Goal: Task Accomplishment & Management: Manage account settings

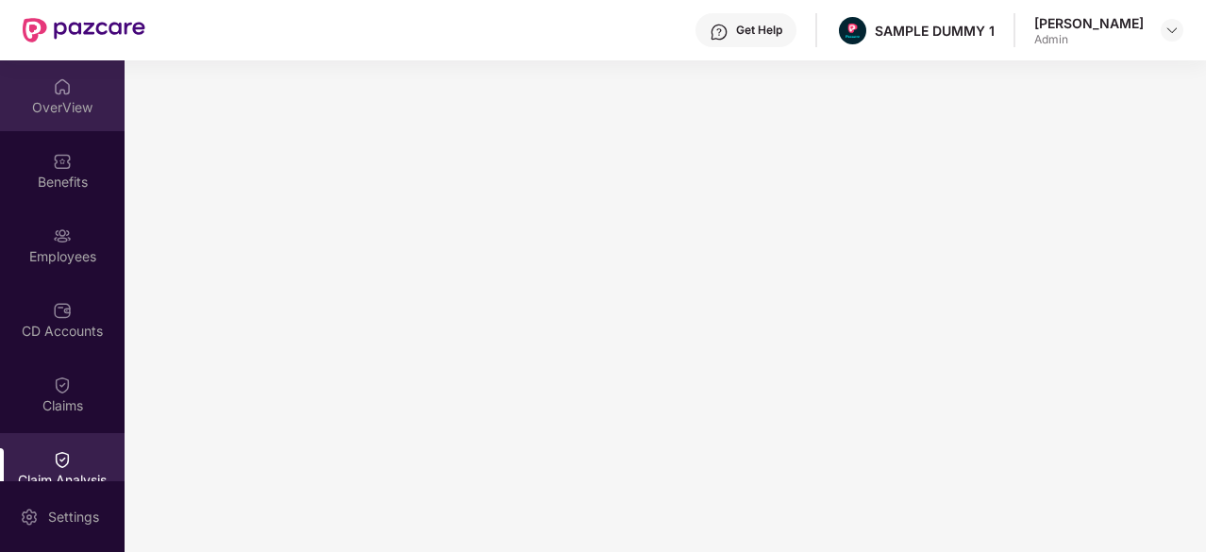
click at [70, 110] on div "OverView" at bounding box center [62, 107] width 125 height 19
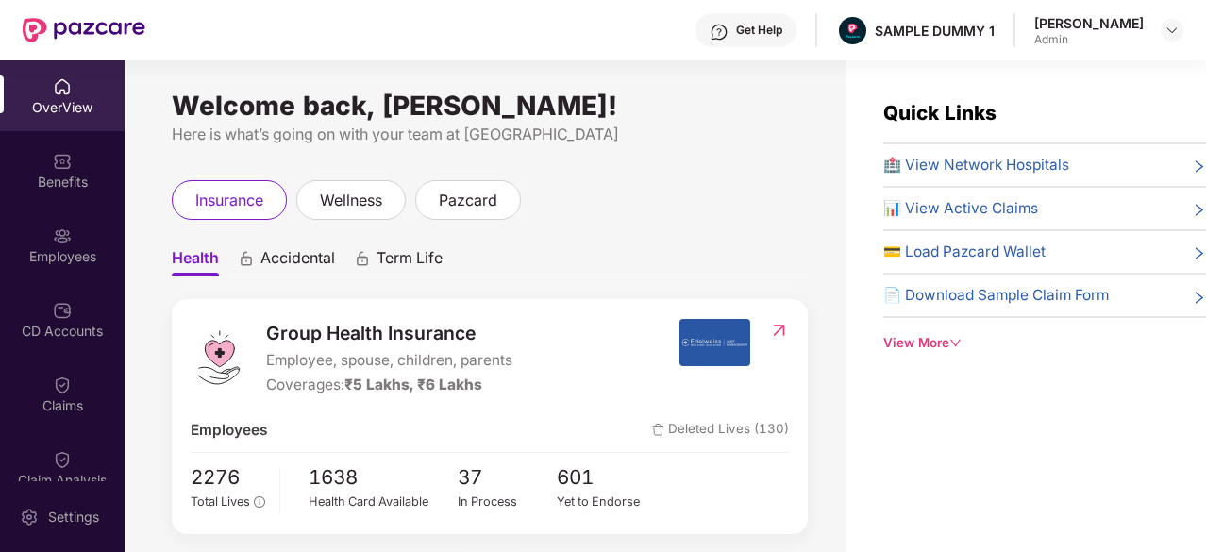
click at [779, 331] on img at bounding box center [779, 330] width 20 height 19
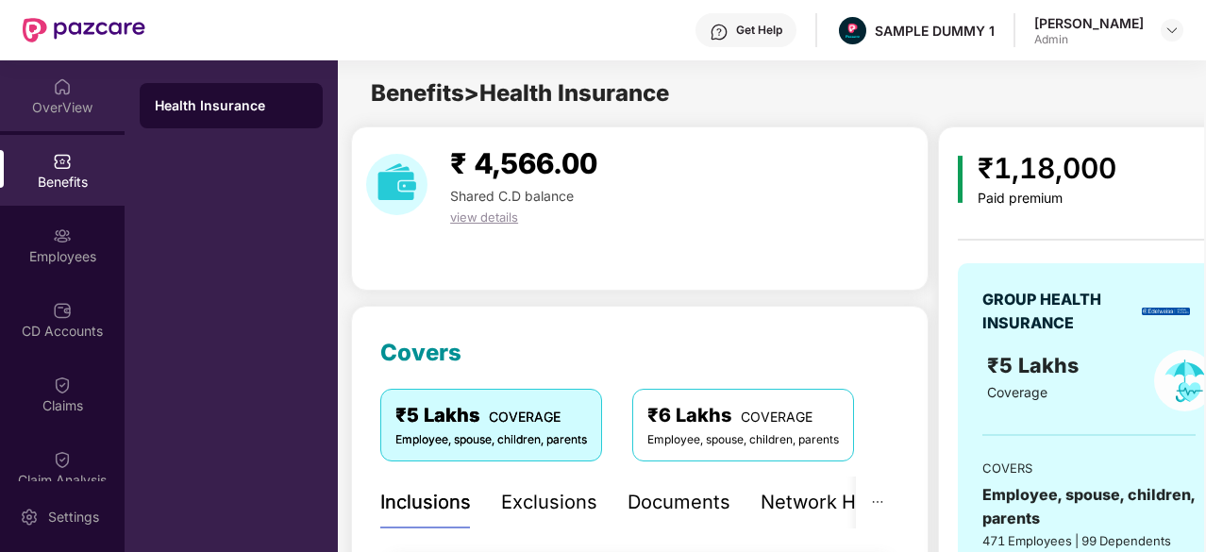
click at [69, 82] on div "OverView" at bounding box center [62, 95] width 125 height 71
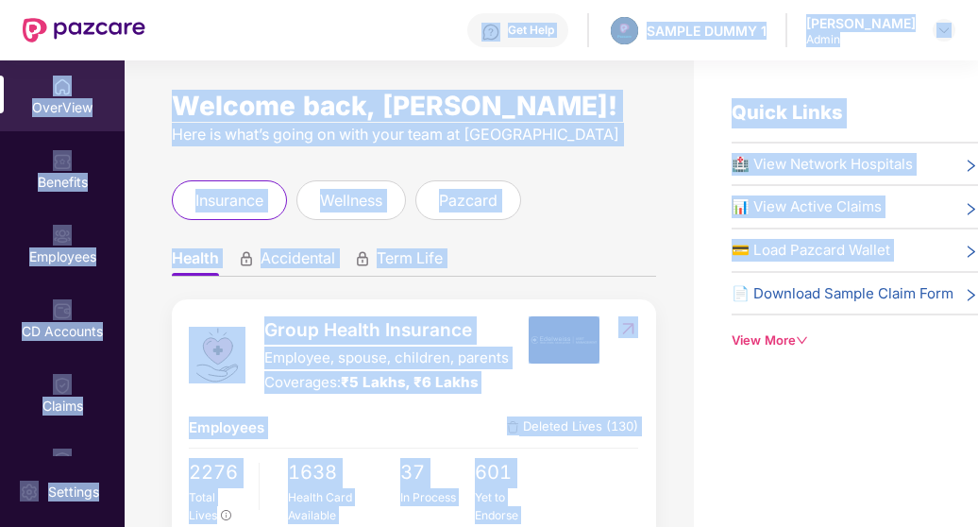
drag, startPoint x: 695, startPoint y: 282, endPoint x: 277, endPoint y: -68, distance: 544.5
click at [277, 0] on html "Get Help SAMPLE DUMMY 1 Sumanraj Acharya Admin OverView Benefits Employees CD A…" at bounding box center [489, 263] width 978 height 527
click at [407, 58] on div "Get Help SAMPLE DUMMY 1 Sumanraj Acharya Admin" at bounding box center [550, 30] width 810 height 60
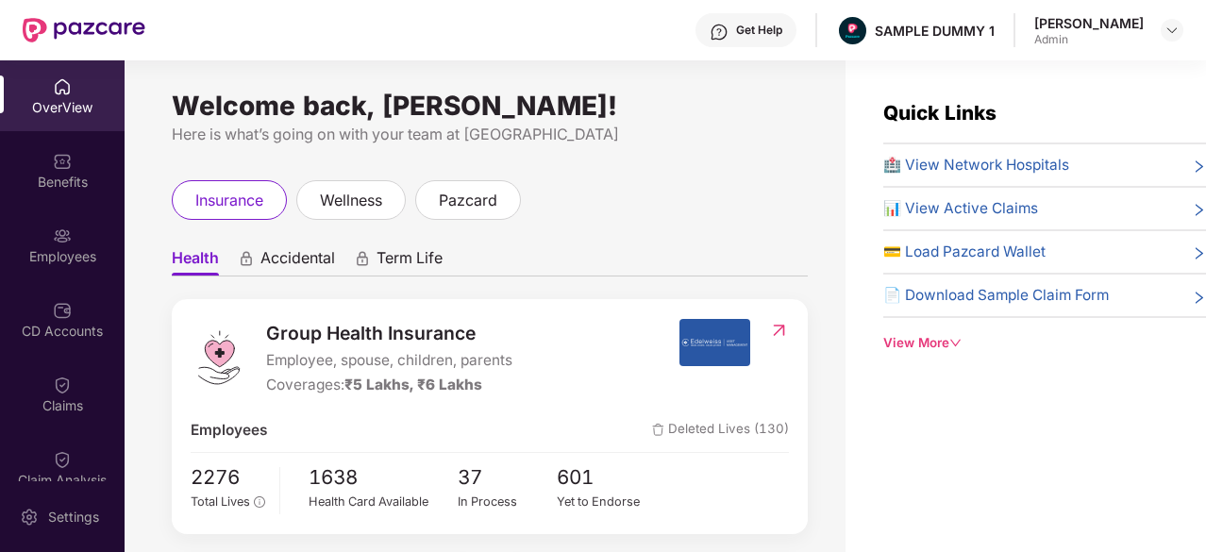
click at [243, 262] on icon "animation" at bounding box center [246, 262] width 9 height 8
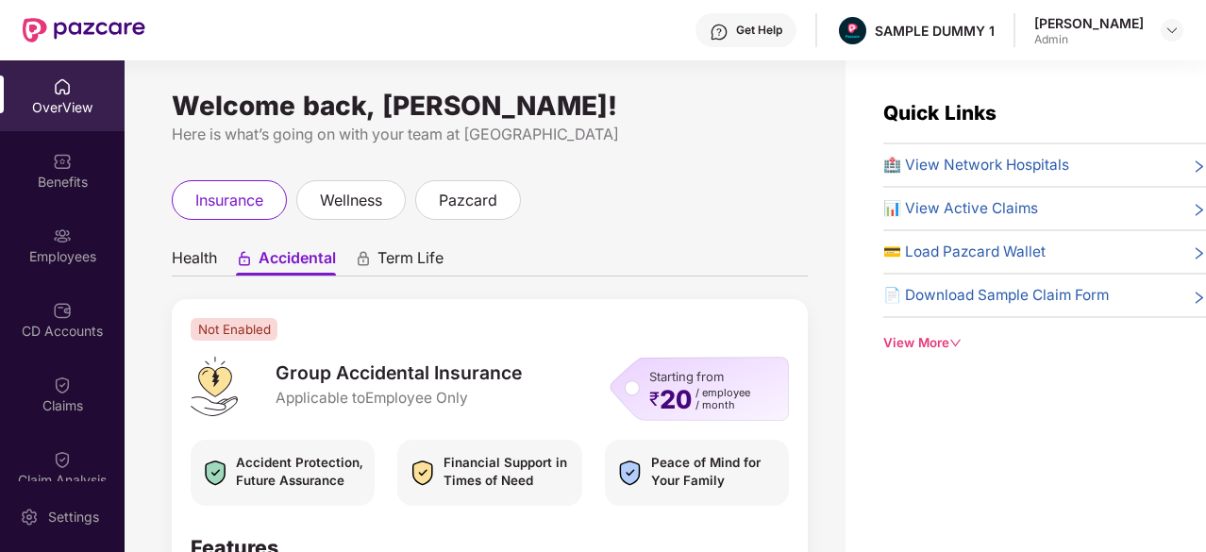
click at [191, 261] on span "Health" at bounding box center [194, 261] width 45 height 27
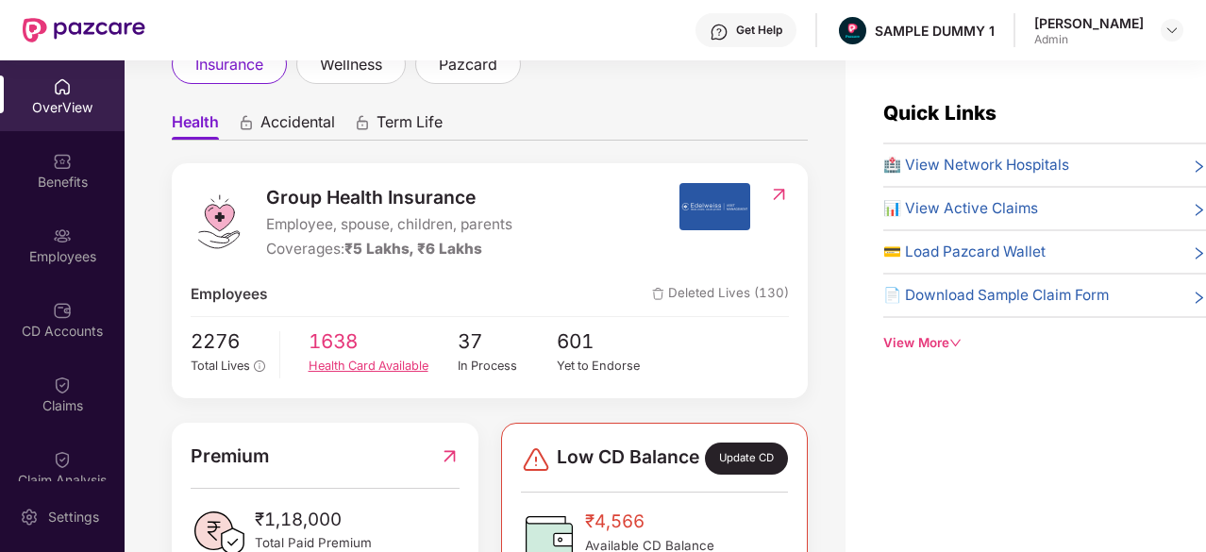
scroll to position [89, 0]
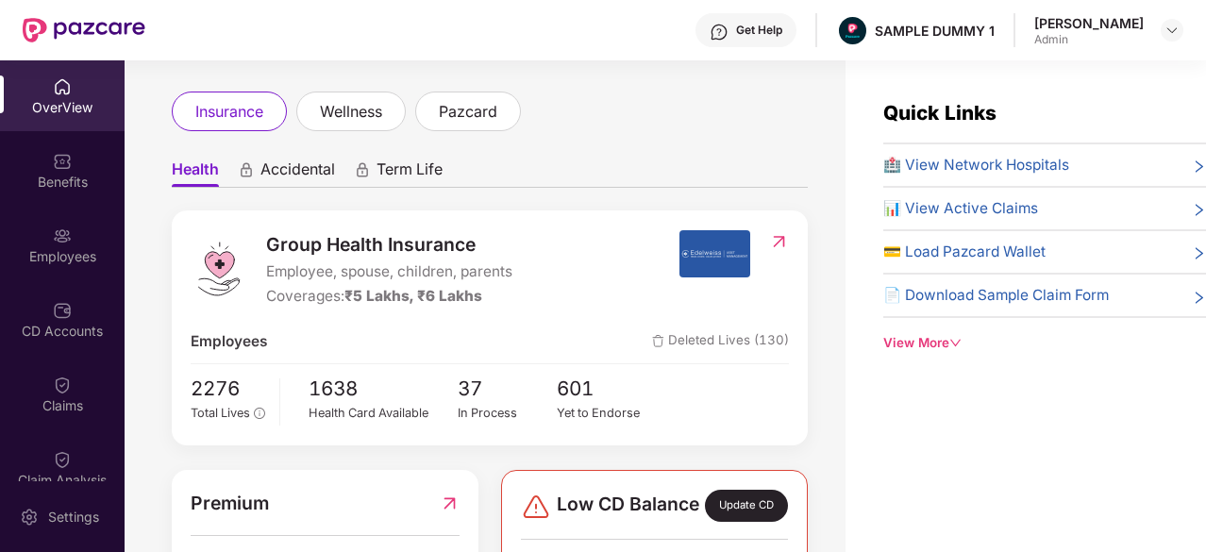
click at [415, 169] on span "Term Life" at bounding box center [410, 172] width 66 height 27
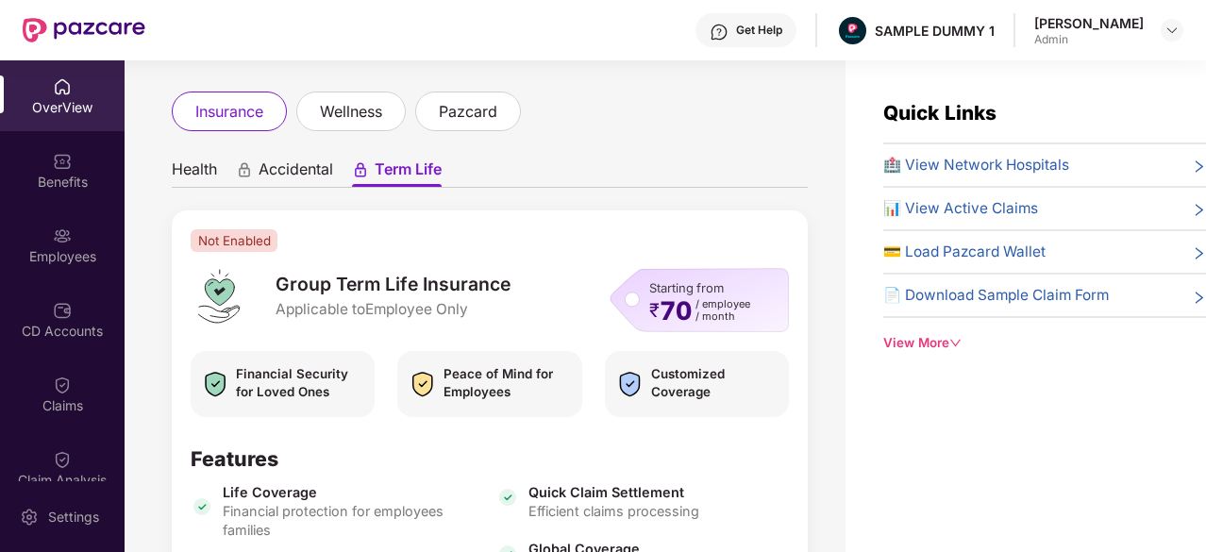
click at [176, 167] on span "Health" at bounding box center [194, 172] width 45 height 27
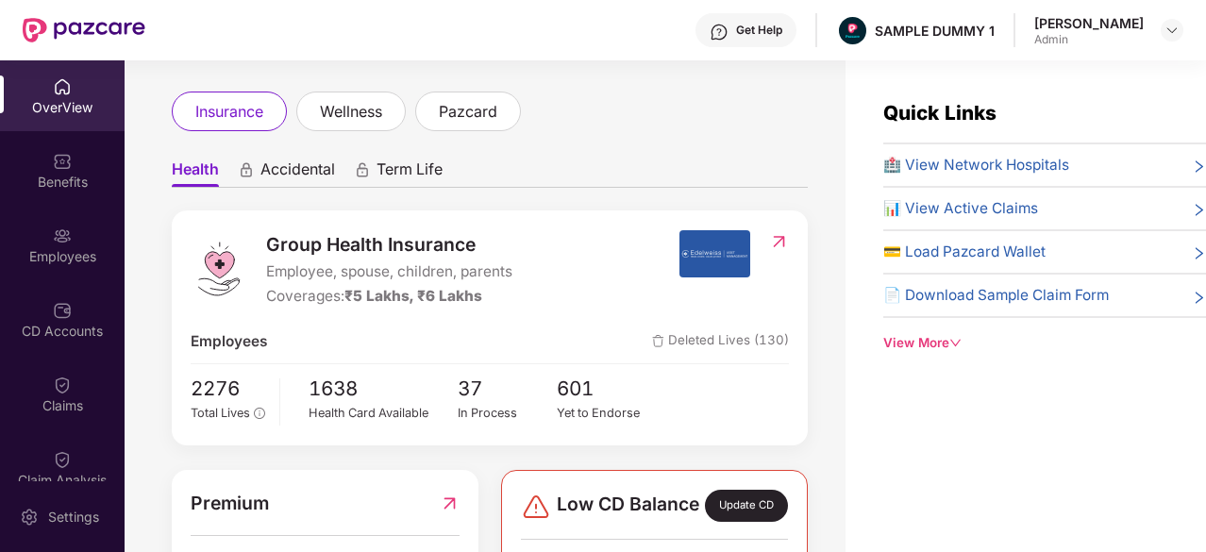
click at [422, 314] on div "Group Health Insurance Employee, spouse, children, parents Coverages: ₹5 Lakhs,…" at bounding box center [490, 327] width 636 height 235
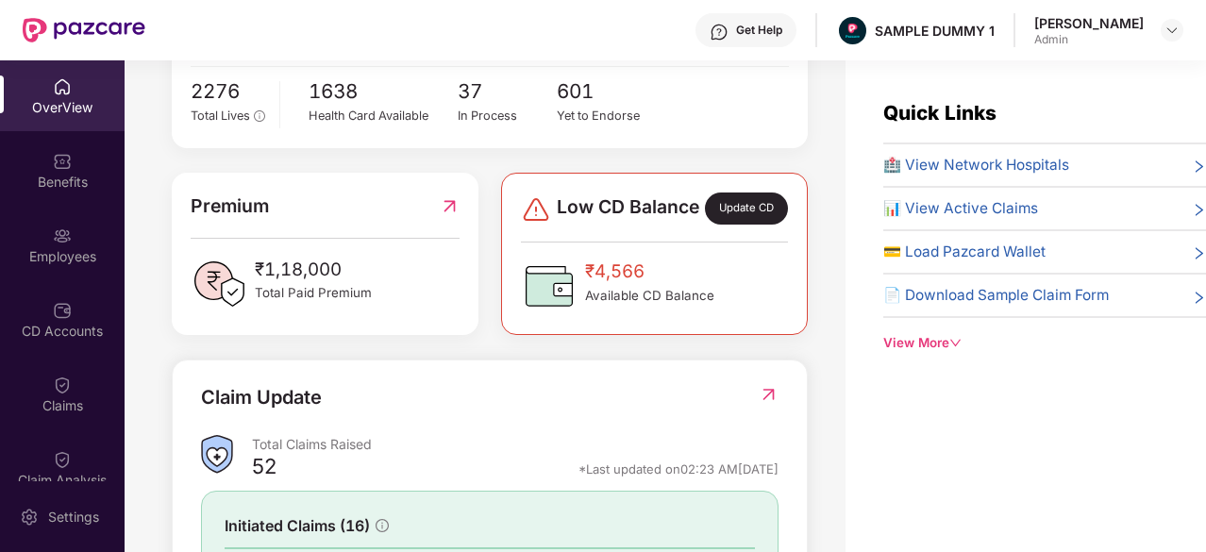
scroll to position [385, 0]
drag, startPoint x: 345, startPoint y: 292, endPoint x: 254, endPoint y: 295, distance: 91.6
click at [254, 295] on div "₹1,18,000 Total Paid Premium" at bounding box center [325, 285] width 268 height 57
click at [616, 307] on span "Available CD Balance" at bounding box center [649, 297] width 129 height 20
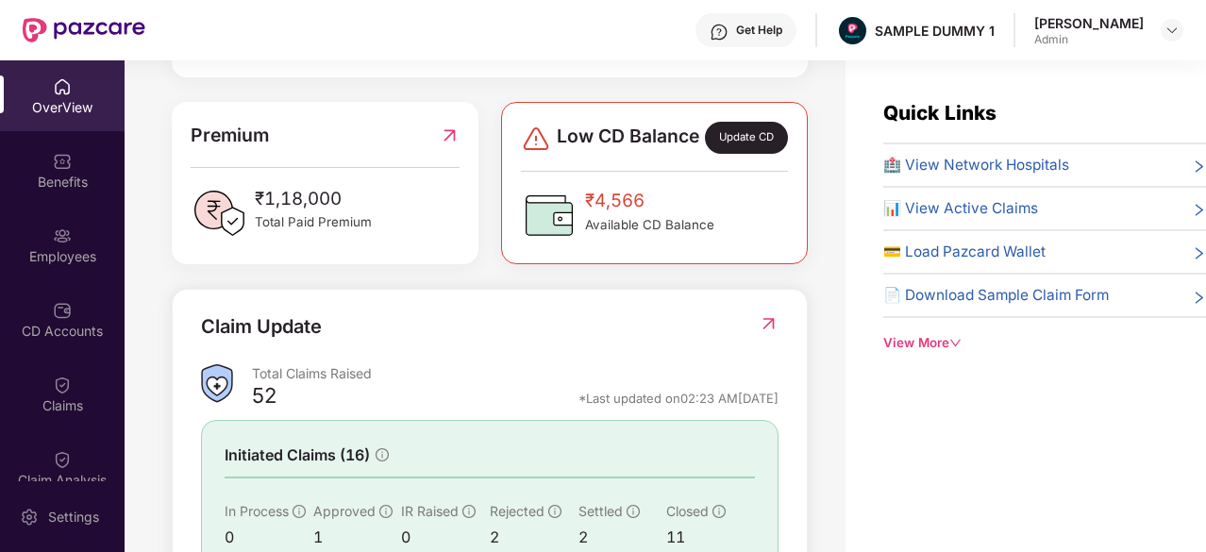
scroll to position [458, 0]
click at [977, 175] on span "🏥 View Network Hospitals" at bounding box center [976, 165] width 186 height 23
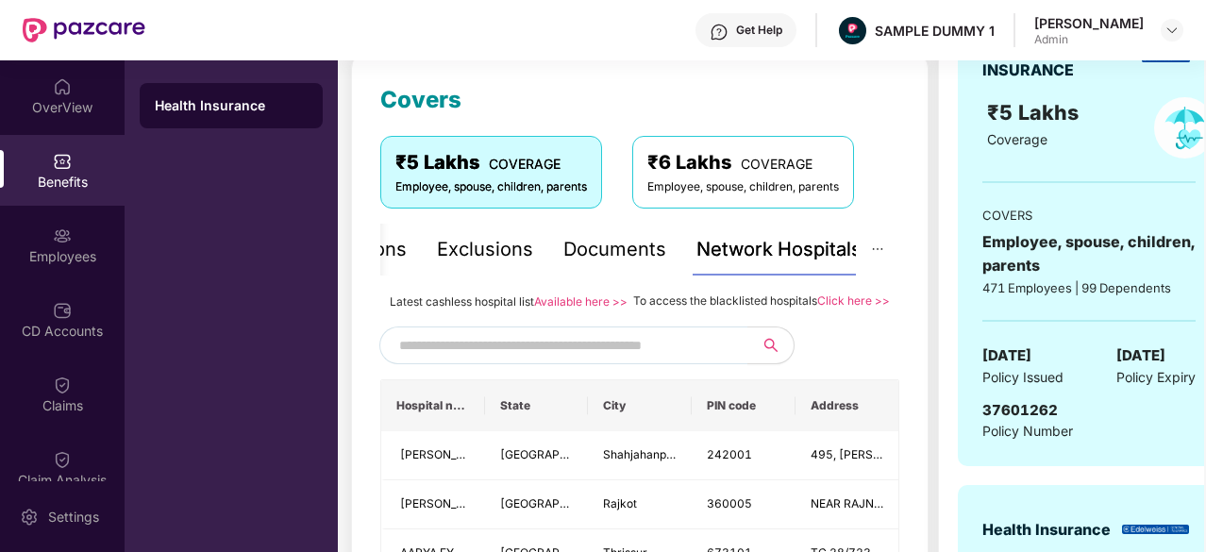
scroll to position [363, 0]
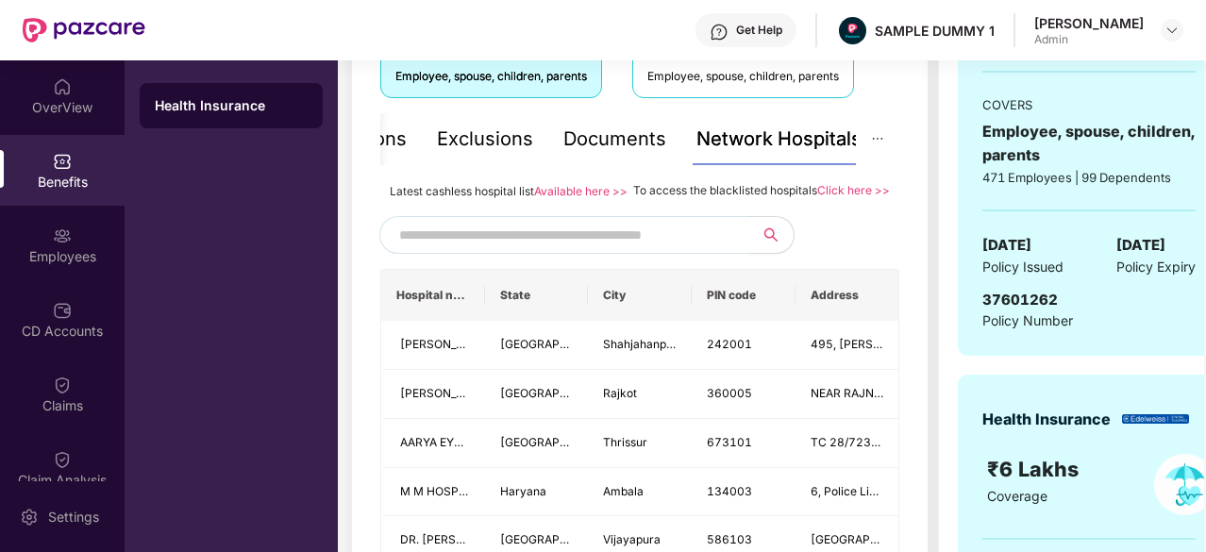
click at [621, 249] on input "text" at bounding box center [560, 235] width 323 height 28
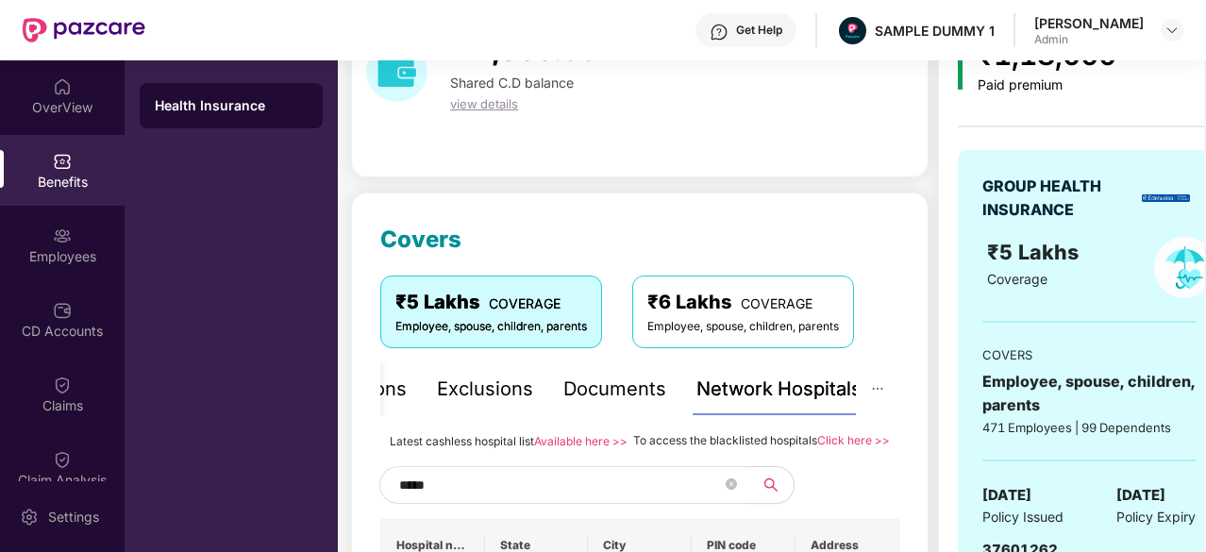
scroll to position [113, 0]
type input "*****"
click at [424, 386] on div "Inclusions" at bounding box center [425, 389] width 91 height 29
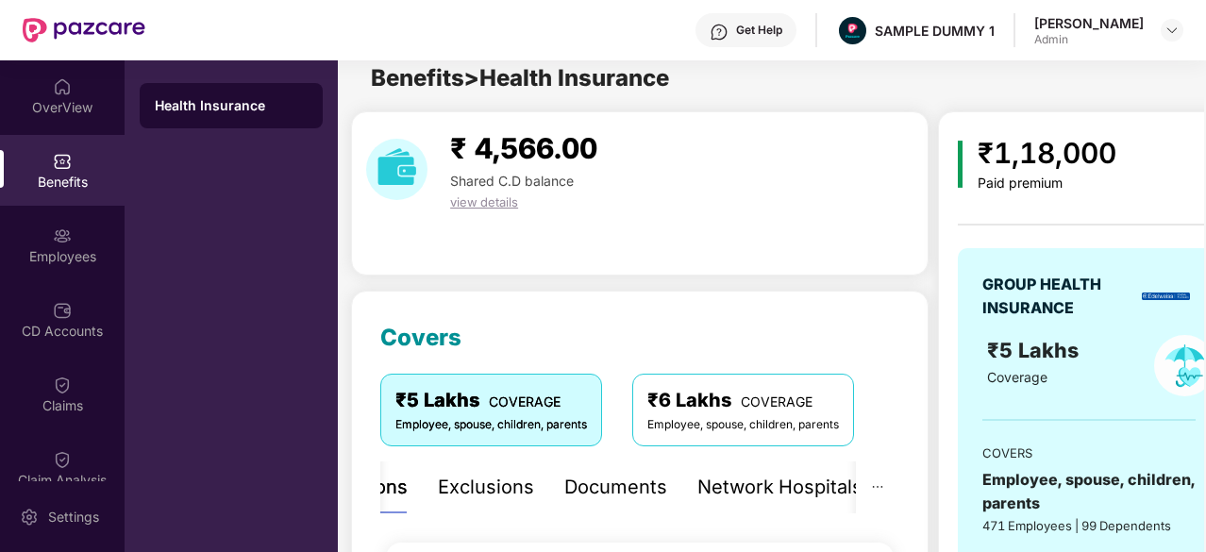
scroll to position [16, 0]
click at [476, 482] on div "Exclusions" at bounding box center [486, 486] width 96 height 29
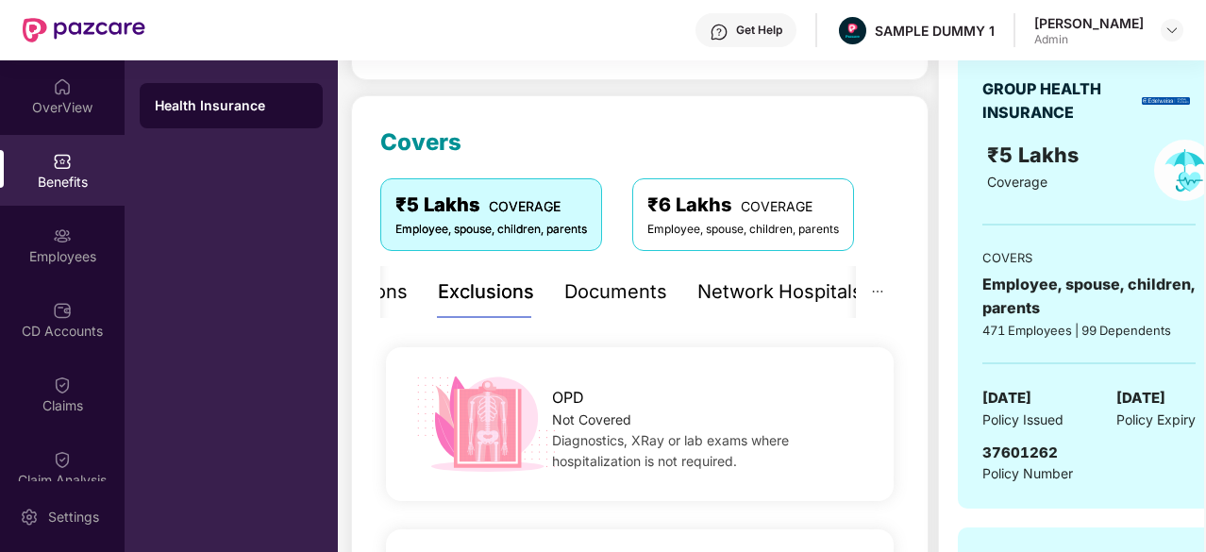
scroll to position [209, 0]
click at [601, 290] on div "Documents" at bounding box center [615, 292] width 103 height 29
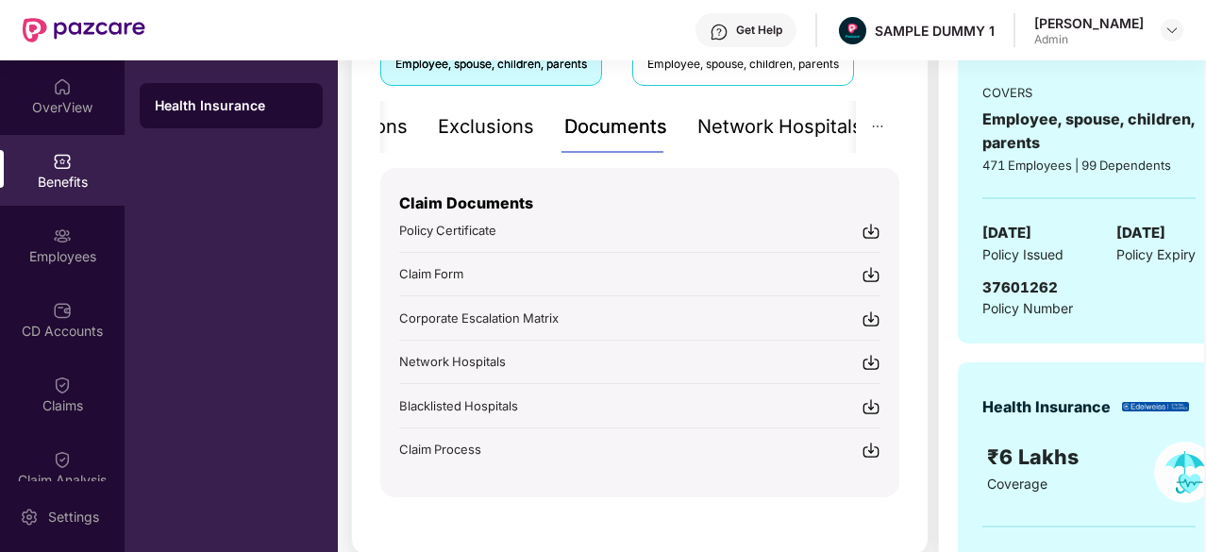
scroll to position [375, 0]
click at [705, 226] on div "Policy Certificate" at bounding box center [639, 231] width 481 height 20
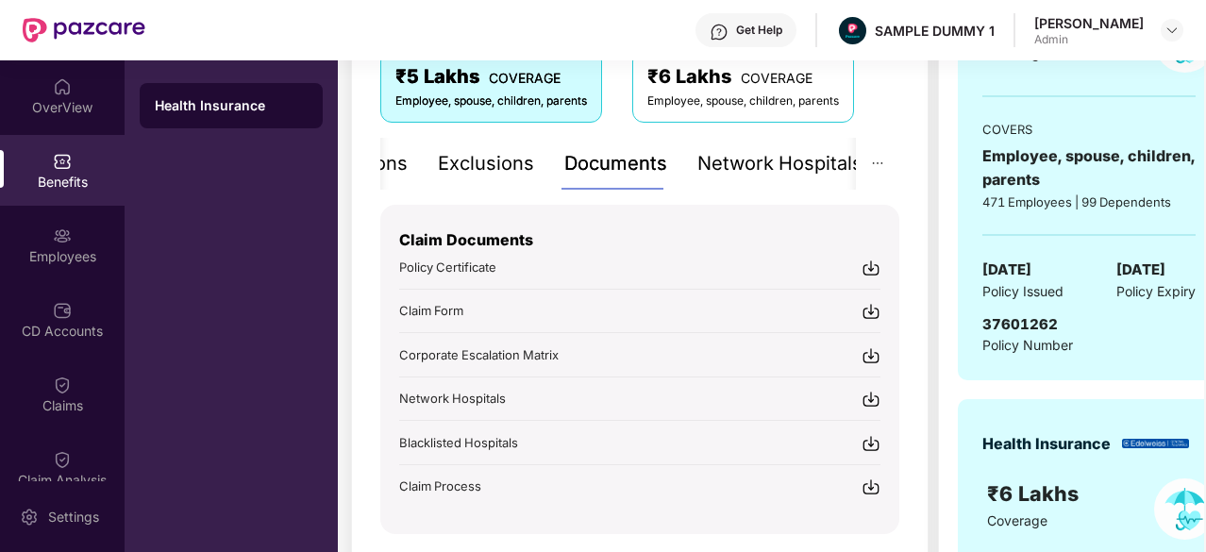
scroll to position [340, 0]
click at [730, 21] on div "Get Help" at bounding box center [745, 30] width 101 height 34
click at [268, 314] on div "Health Insurance" at bounding box center [231, 306] width 213 height 492
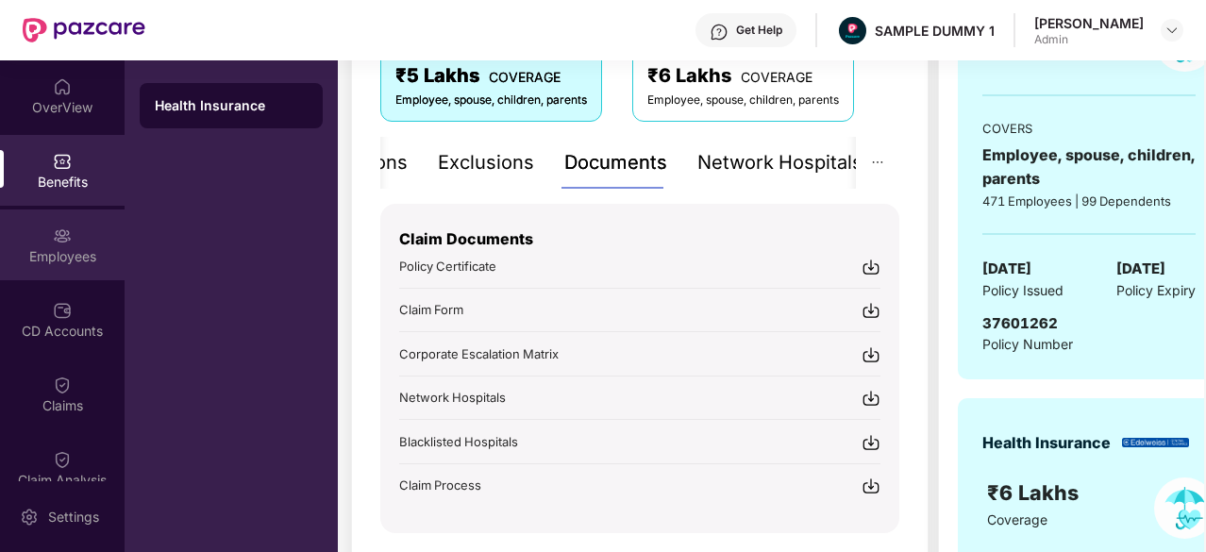
click at [60, 237] on img at bounding box center [62, 235] width 19 height 19
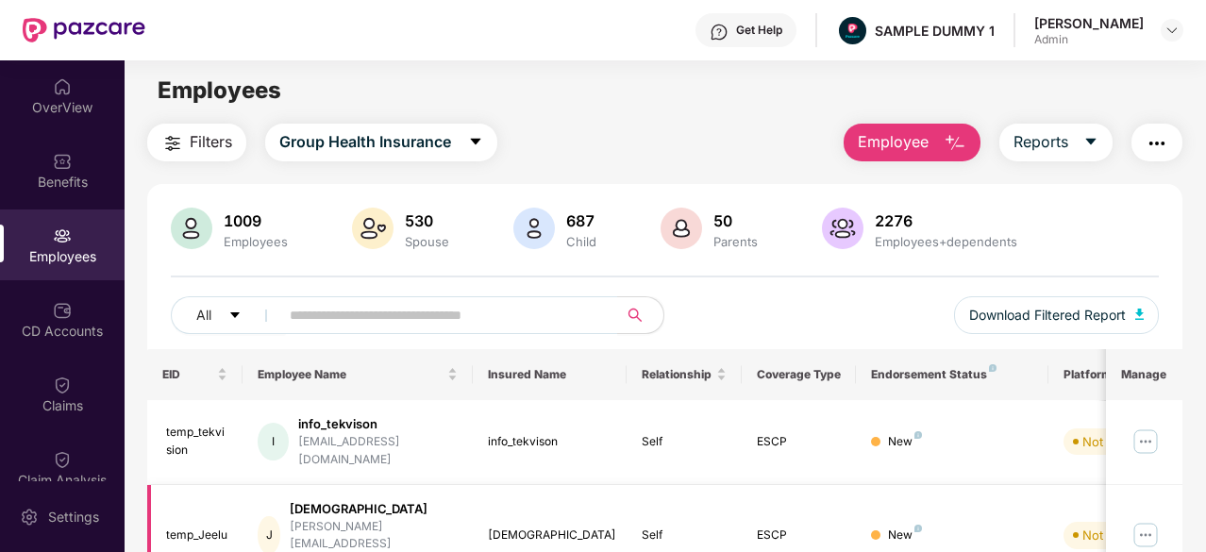
scroll to position [2, 0]
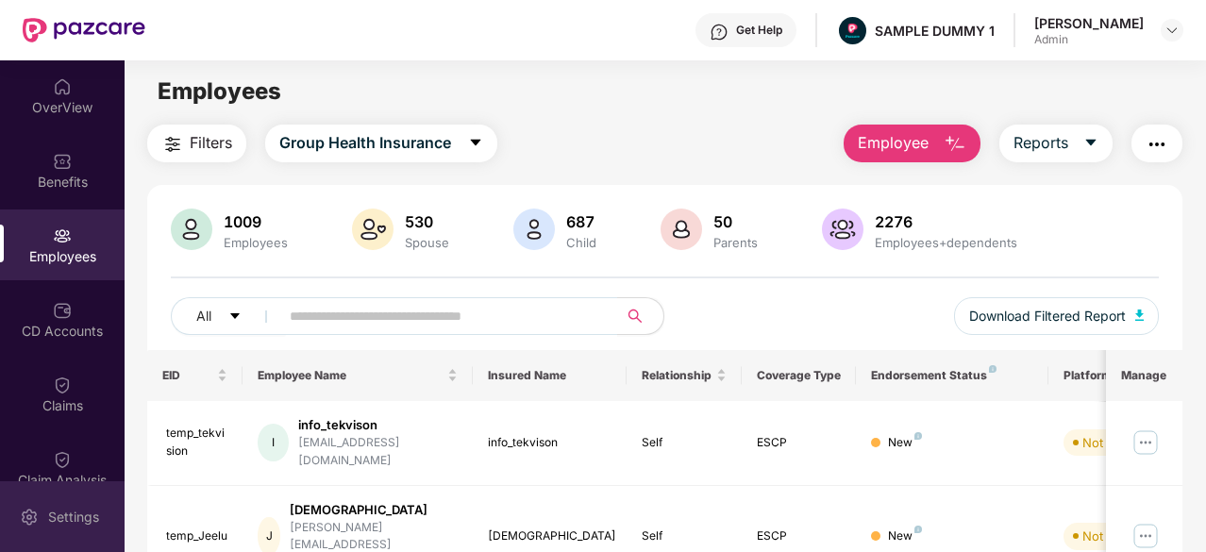
click at [77, 516] on div "Settings" at bounding box center [73, 517] width 62 height 19
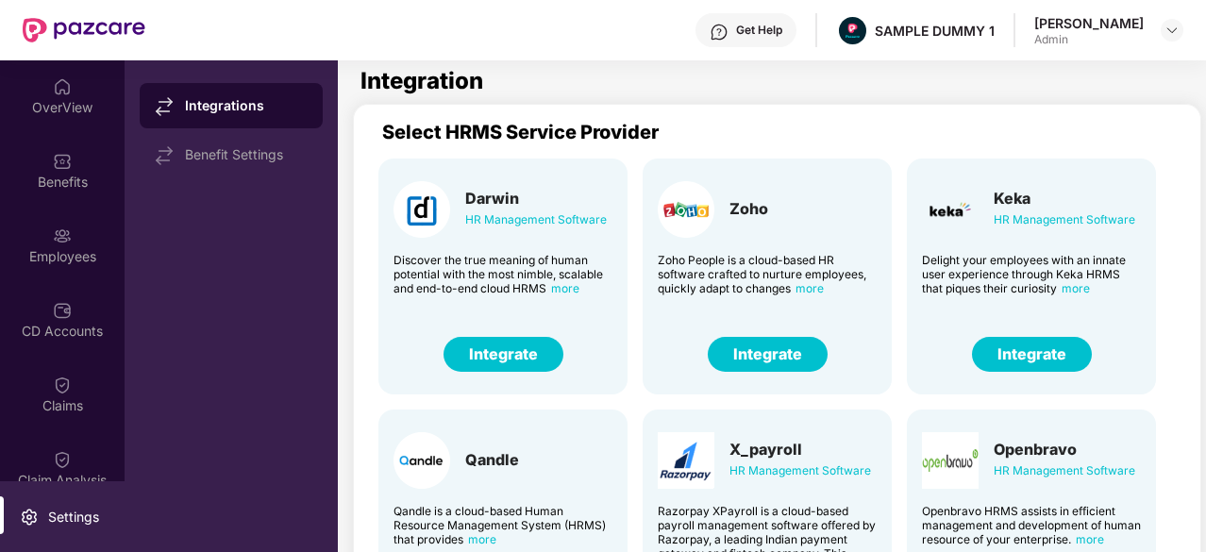
scroll to position [25, 0]
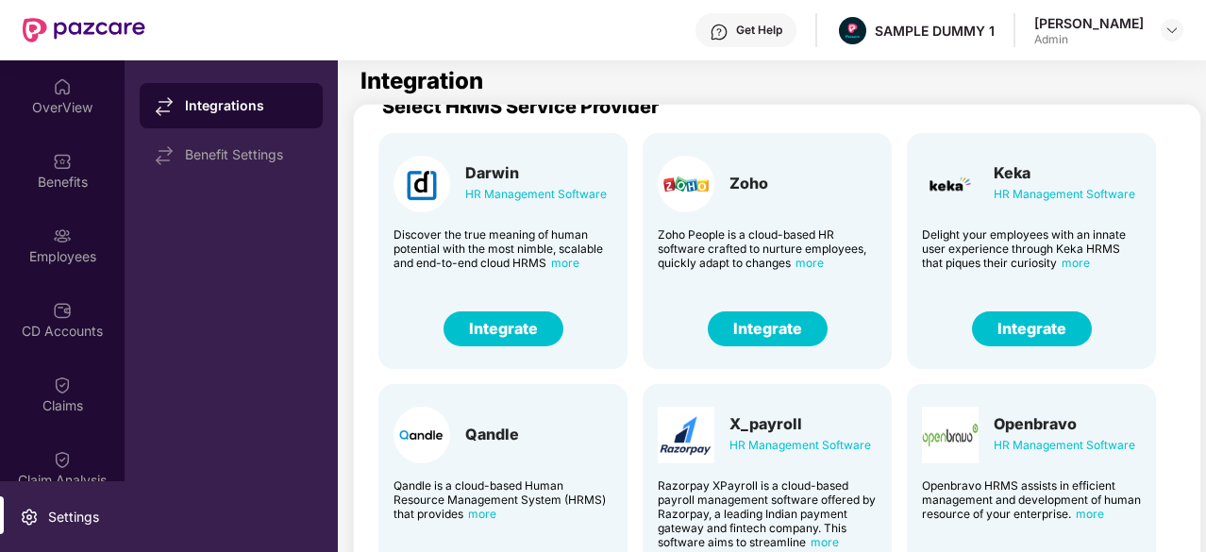
click at [1024, 326] on button "Integrate" at bounding box center [1032, 328] width 120 height 35
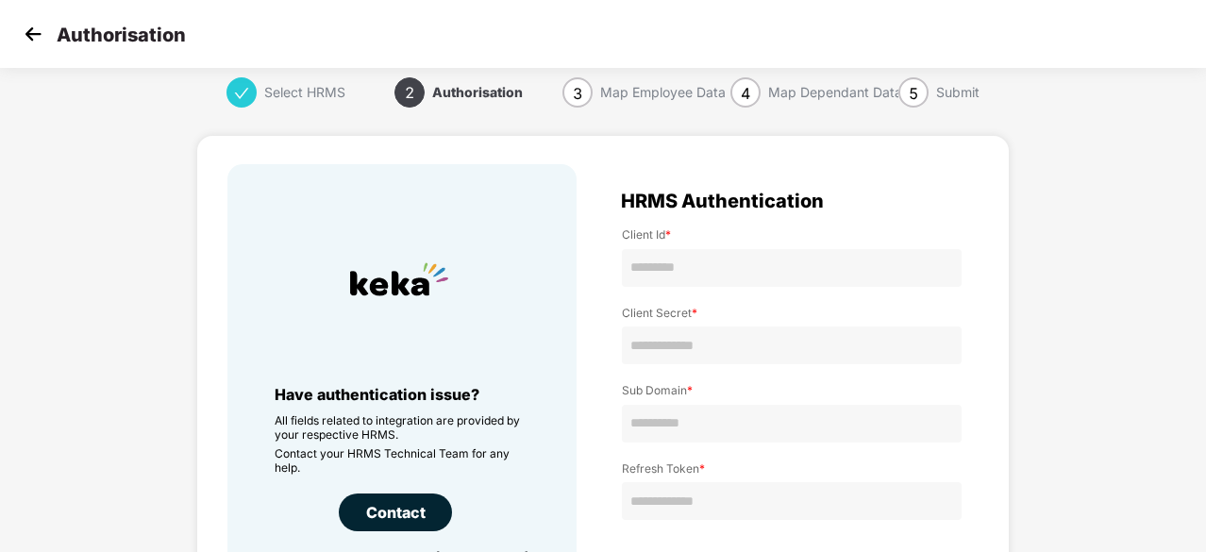
click at [29, 37] on img at bounding box center [33, 34] width 28 height 28
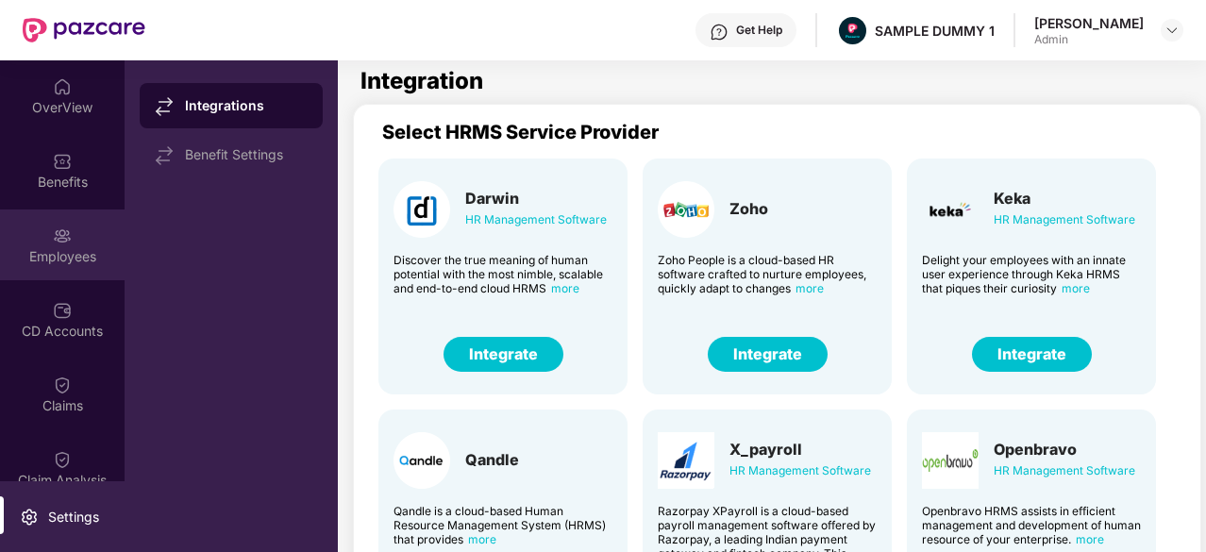
click at [75, 220] on div "Employees" at bounding box center [62, 244] width 125 height 71
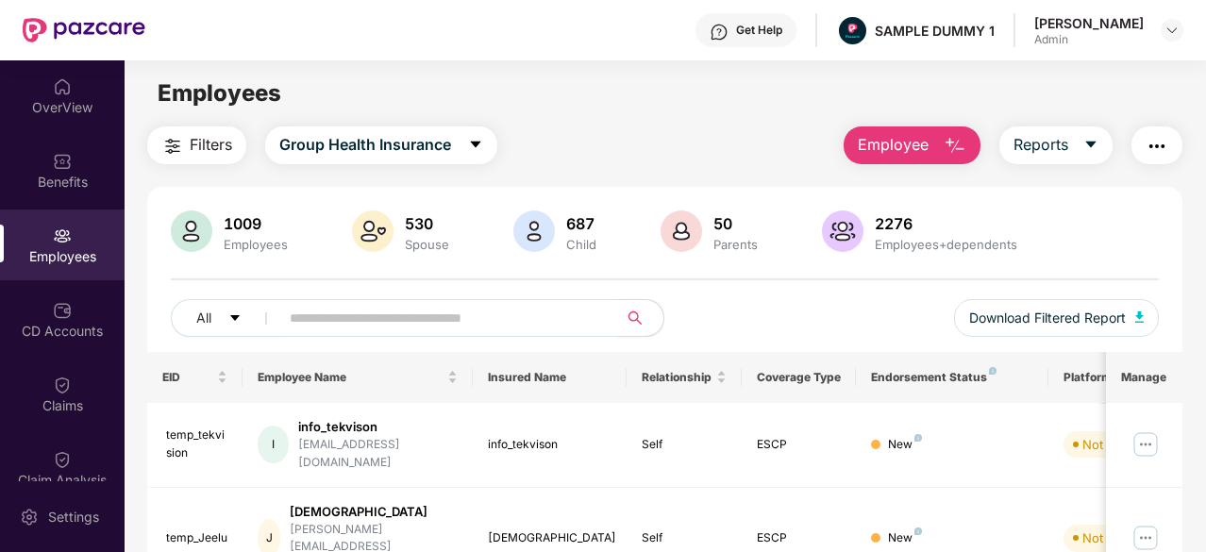
click at [906, 155] on span "Employee" at bounding box center [893, 145] width 71 height 24
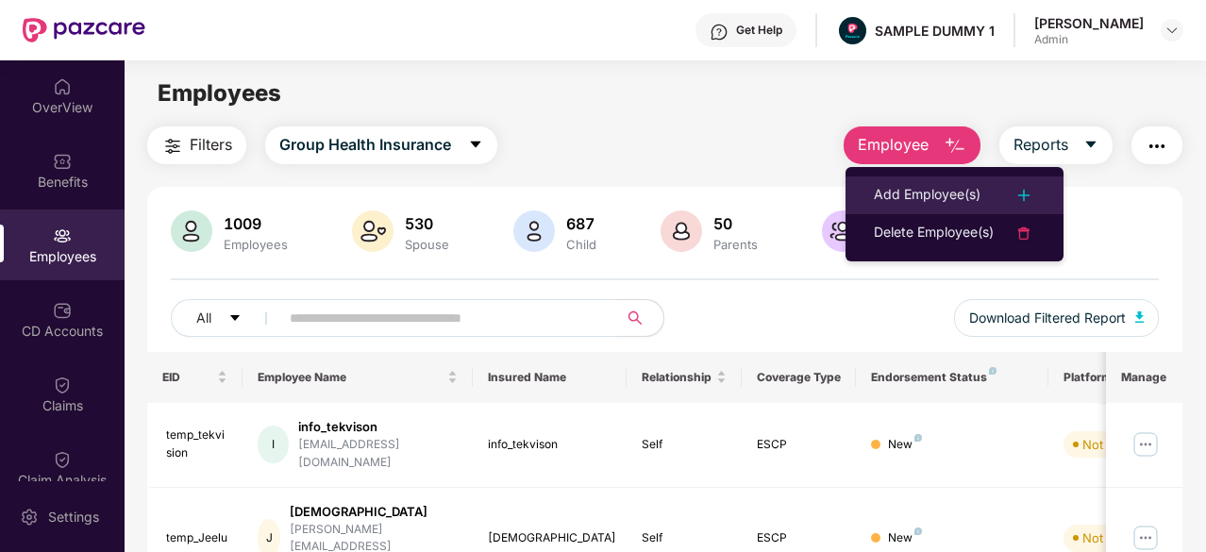
click at [930, 204] on div "Add Employee(s)" at bounding box center [927, 195] width 107 height 23
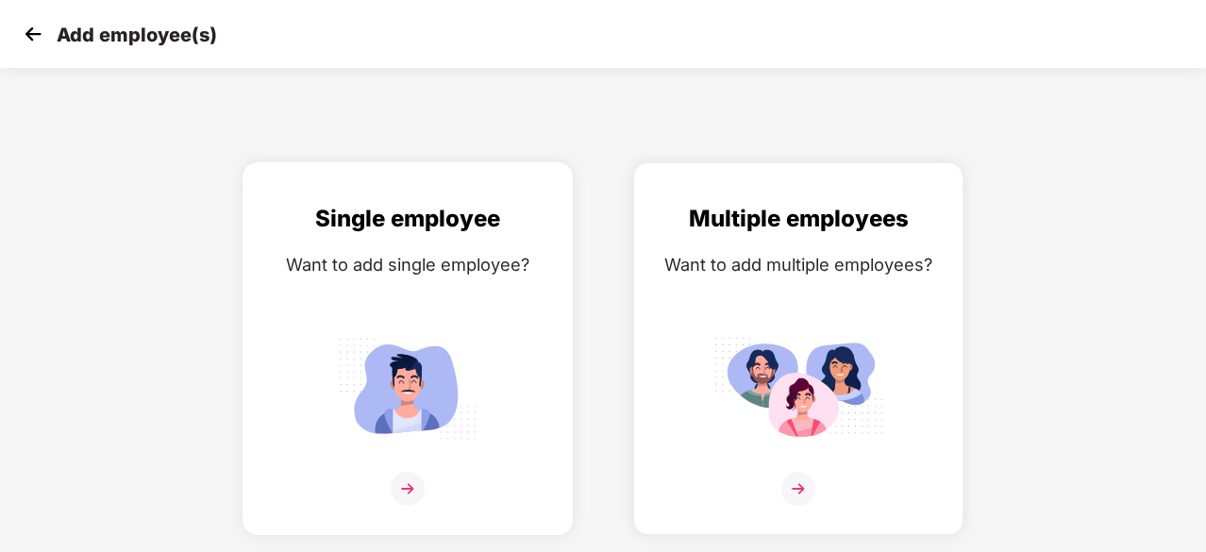
click at [426, 480] on div at bounding box center [407, 501] width 291 height 58
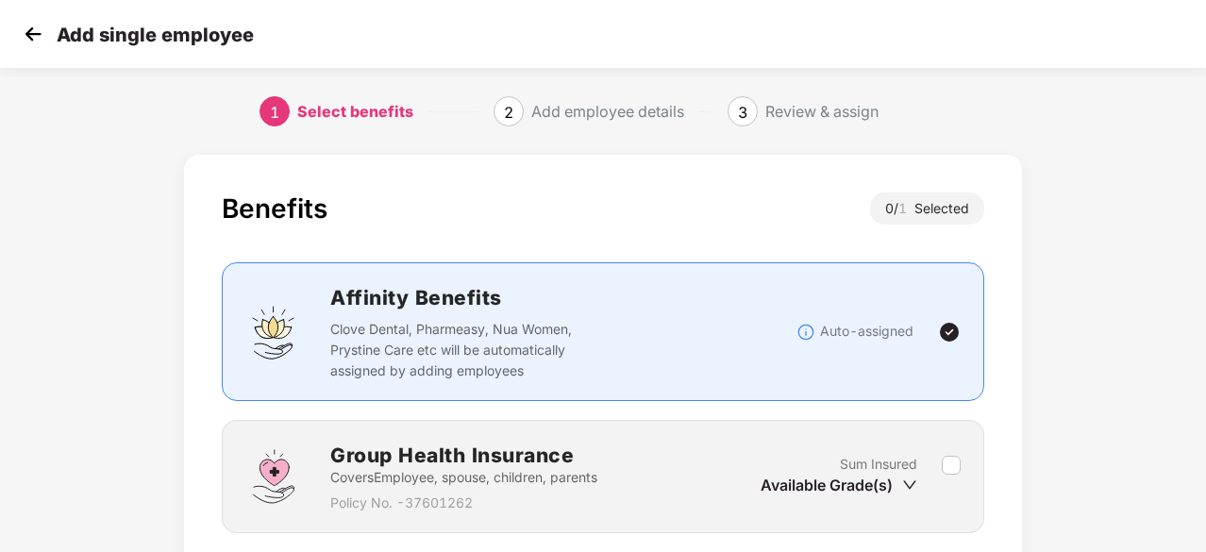
scroll to position [143, 0]
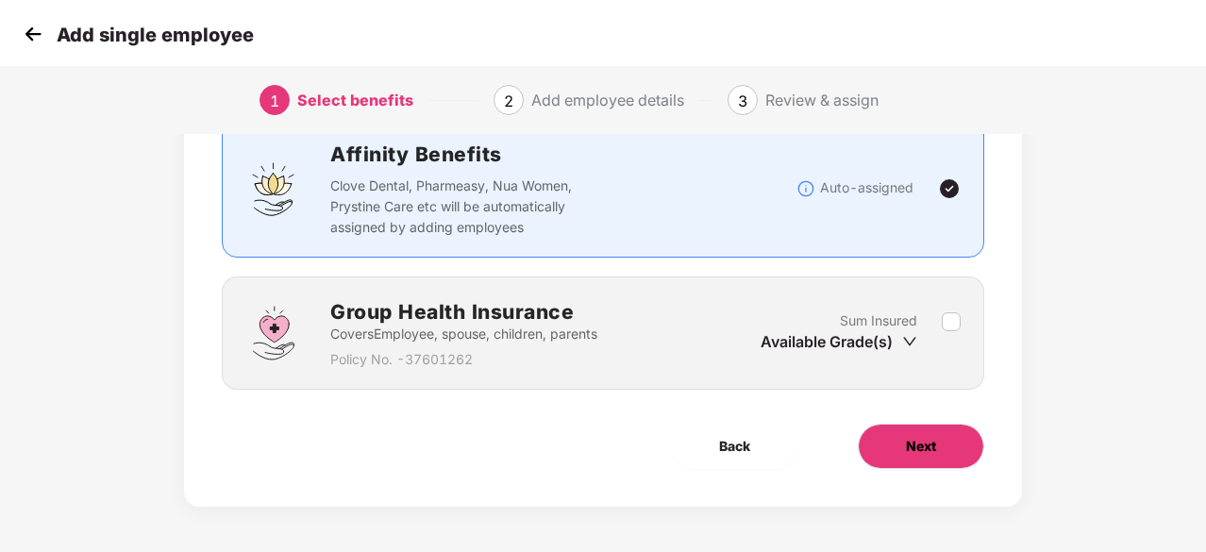
click at [913, 448] on span "Next" at bounding box center [921, 446] width 30 height 21
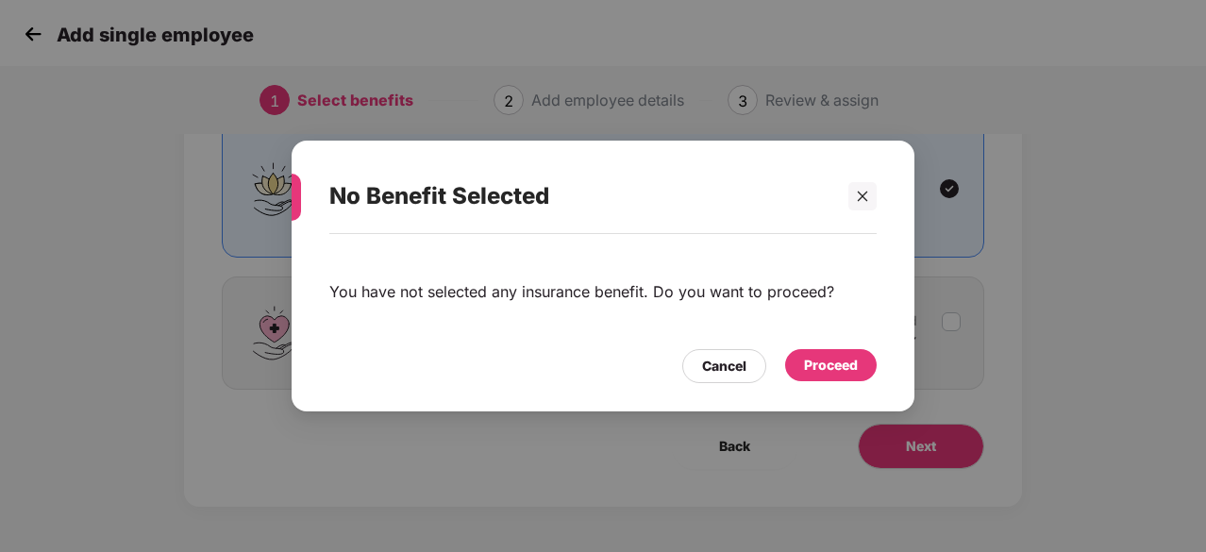
click at [827, 378] on div "Proceed" at bounding box center [831, 365] width 92 height 32
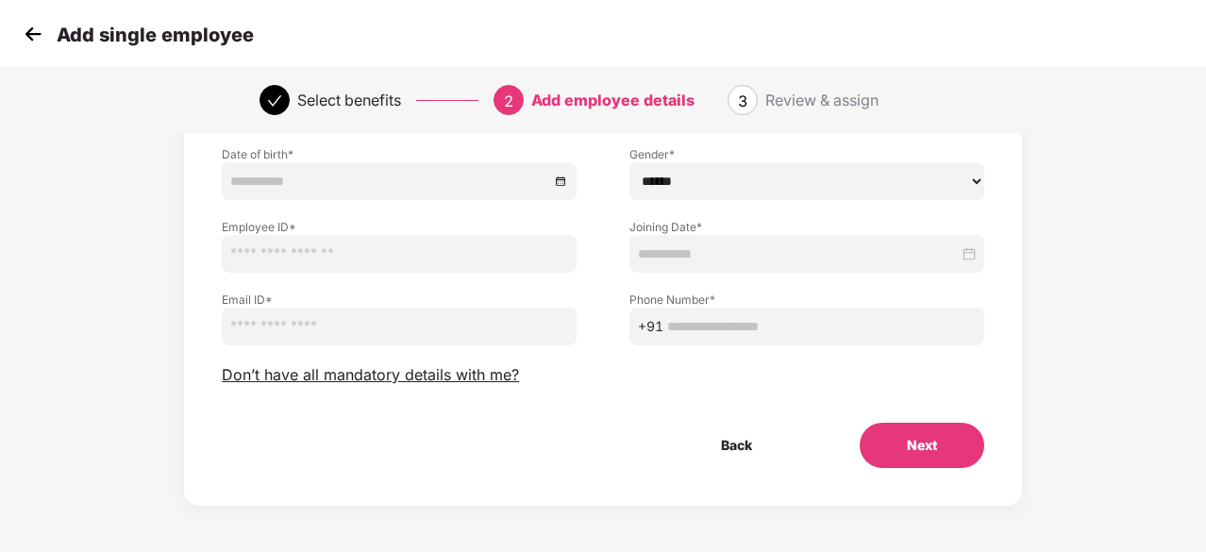
scroll to position [202, 0]
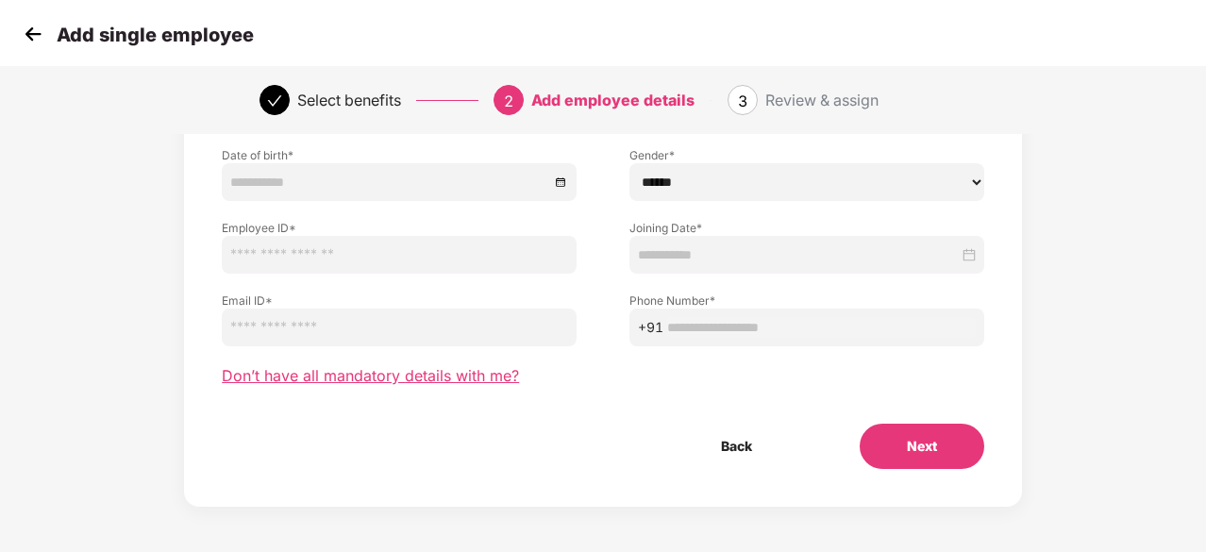
click at [480, 369] on span "Don’t have all mandatory details with me?" at bounding box center [370, 376] width 297 height 20
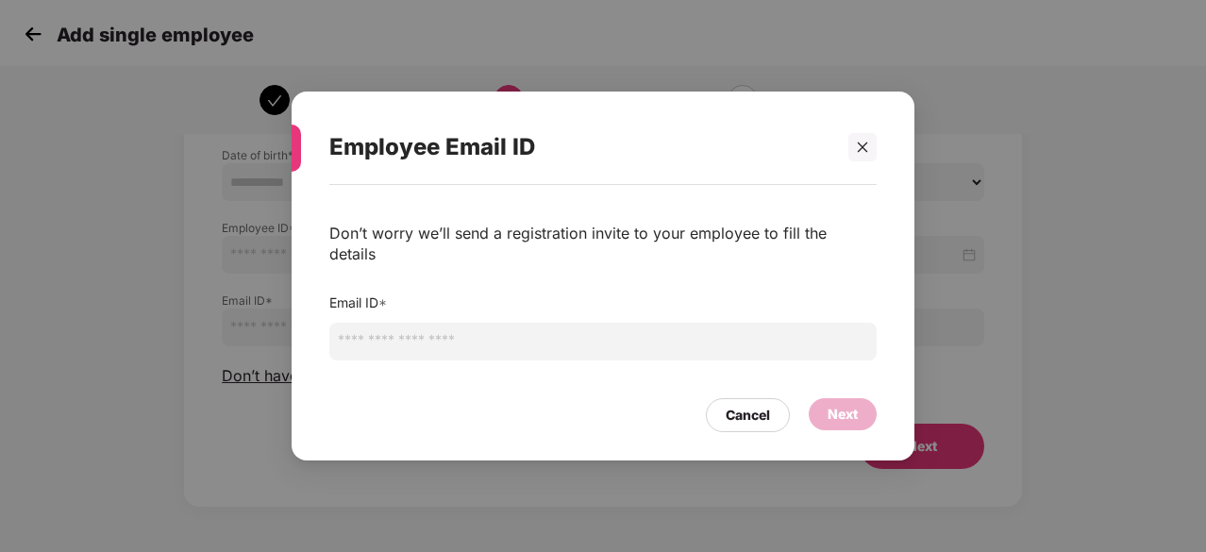
click at [422, 323] on input "email" at bounding box center [602, 342] width 547 height 38
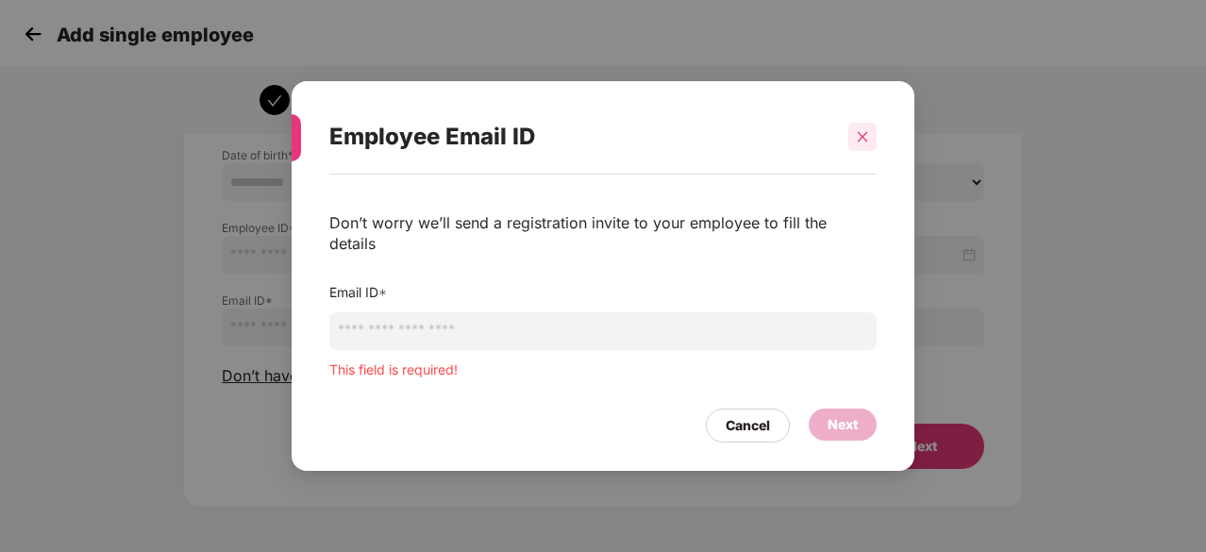
click at [855, 151] on div at bounding box center [862, 137] width 28 height 28
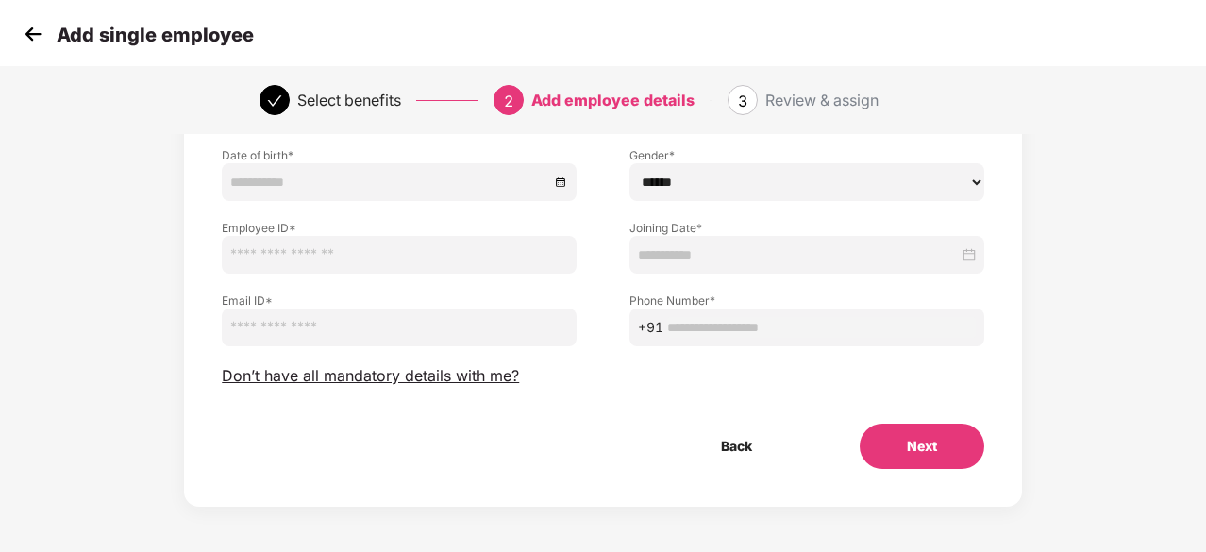
click at [43, 33] on img at bounding box center [33, 34] width 28 height 28
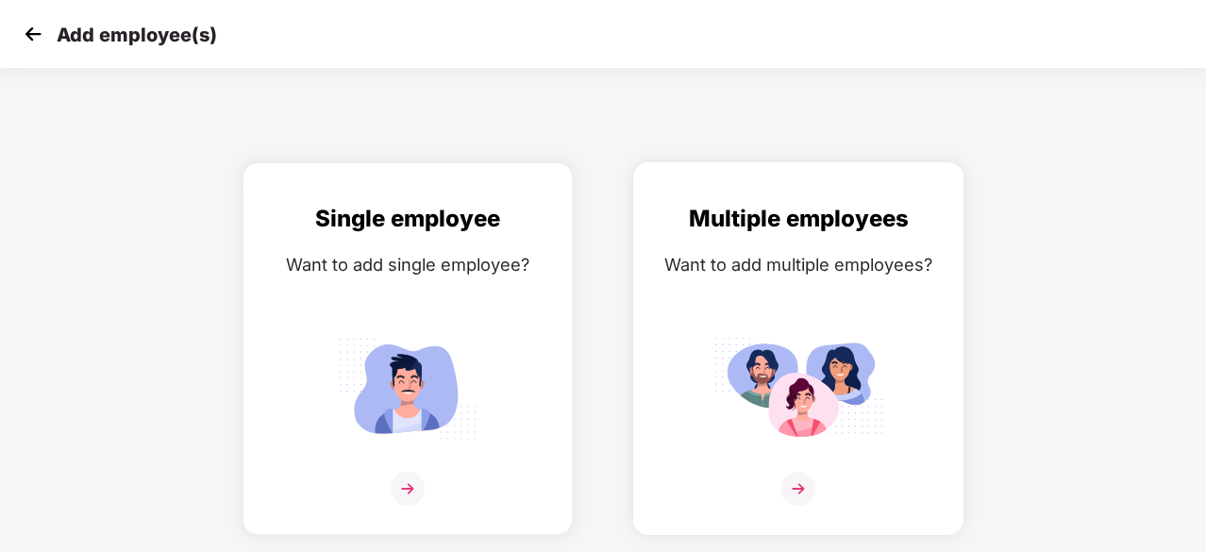
click at [874, 343] on img at bounding box center [798, 388] width 170 height 118
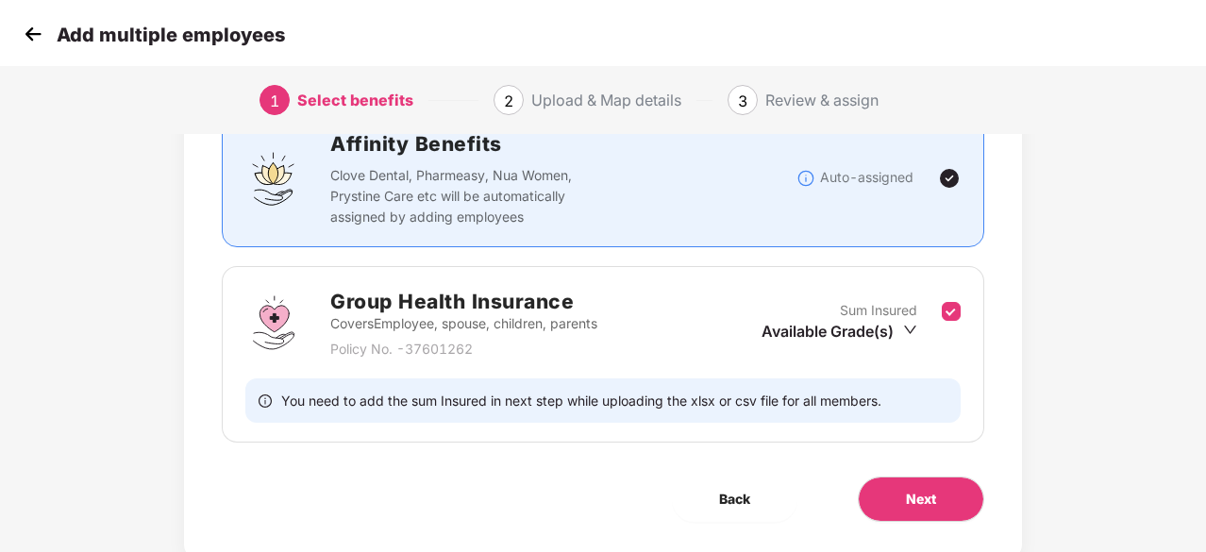
scroll to position [153, 0]
click at [914, 507] on span "Next" at bounding box center [921, 500] width 30 height 21
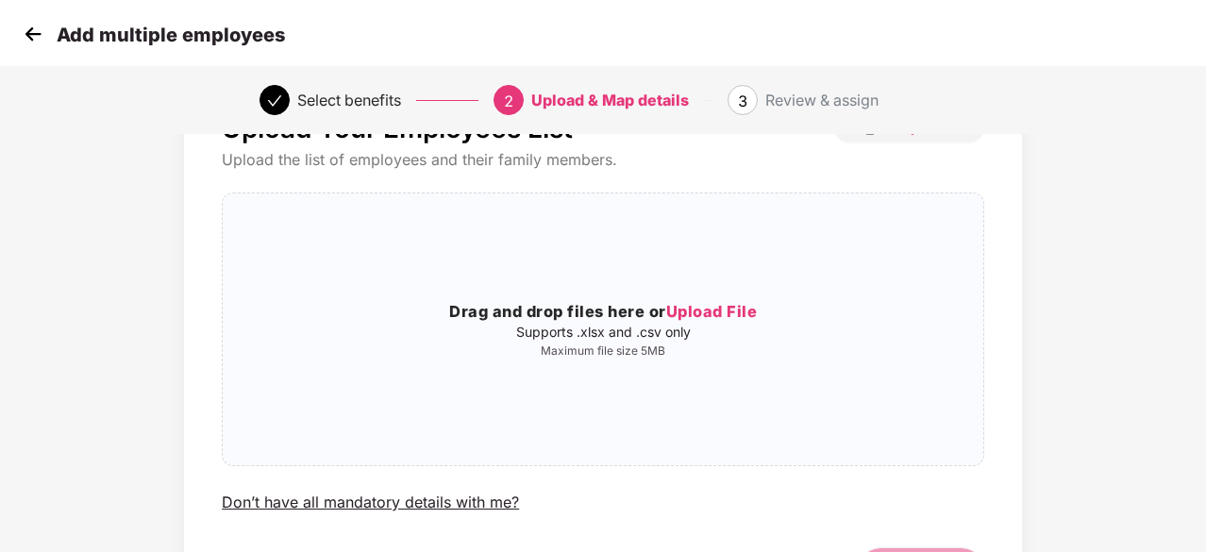
scroll to position [0, 0]
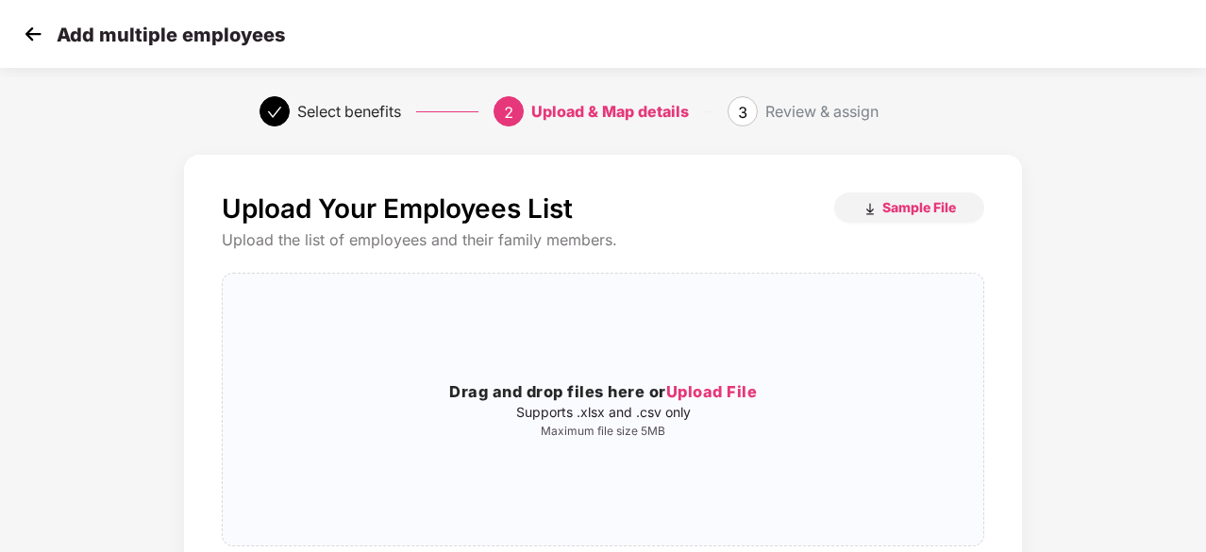
click at [25, 38] on img at bounding box center [33, 34] width 28 height 28
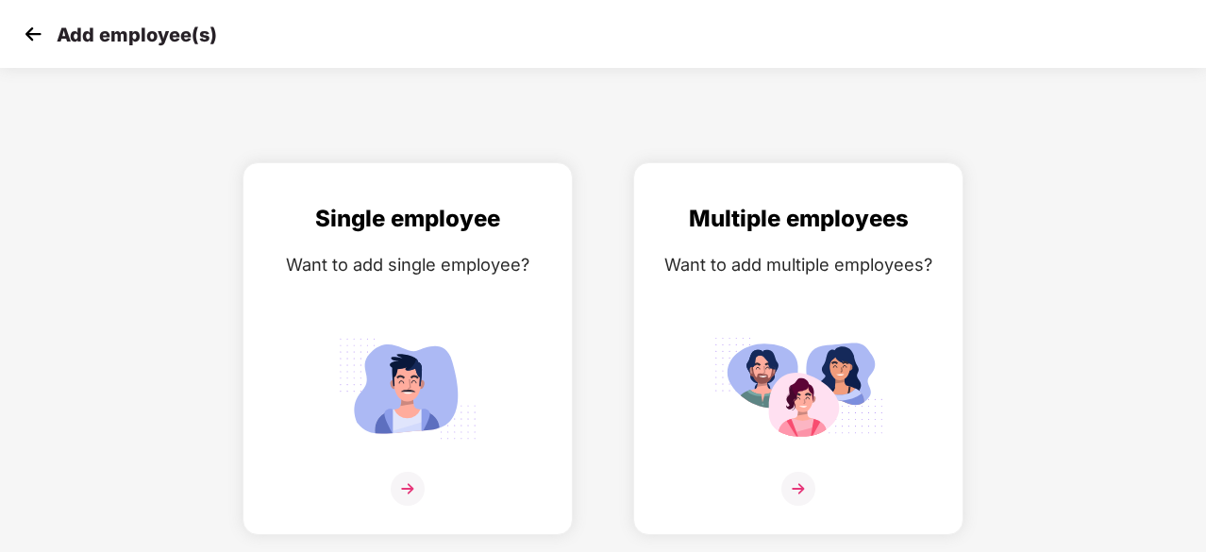
click at [25, 38] on img at bounding box center [33, 34] width 28 height 28
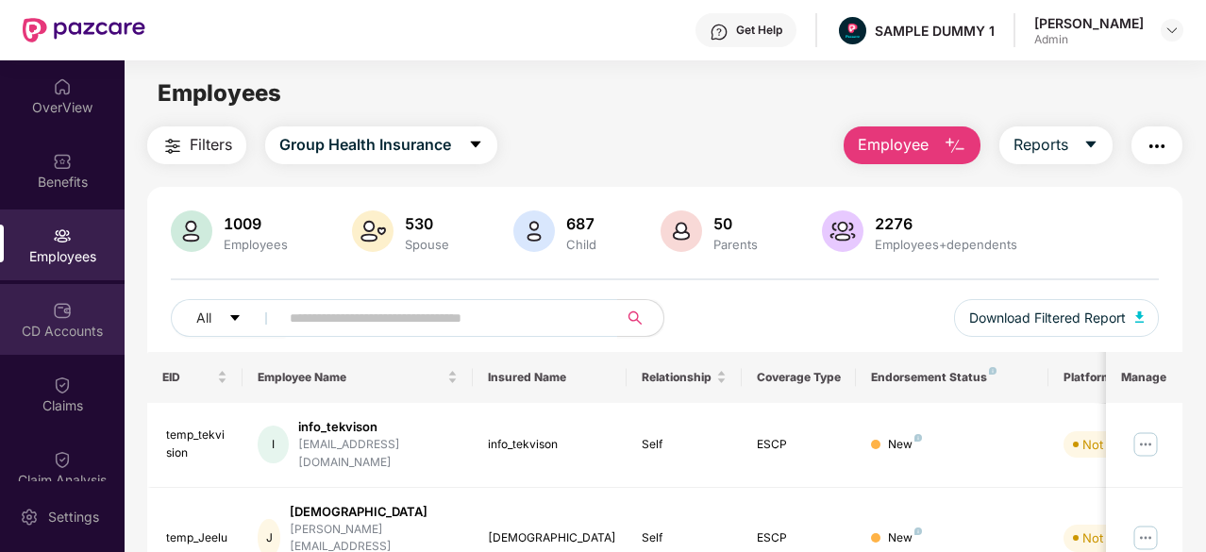
click at [66, 308] on img at bounding box center [62, 310] width 19 height 19
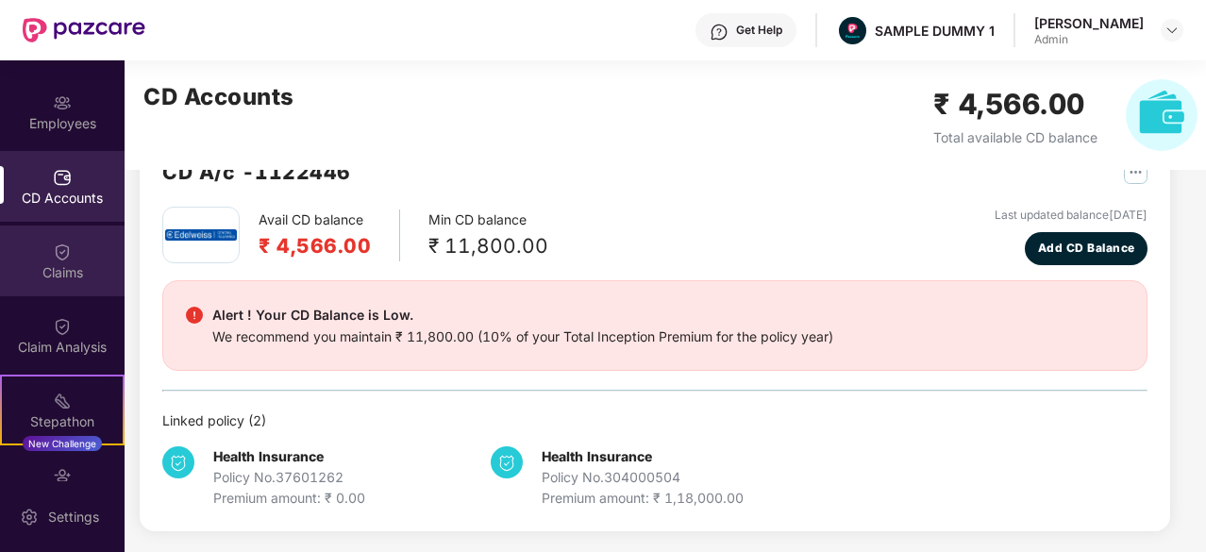
scroll to position [134, 0]
click at [39, 262] on div "Claims" at bounding box center [62, 271] width 125 height 19
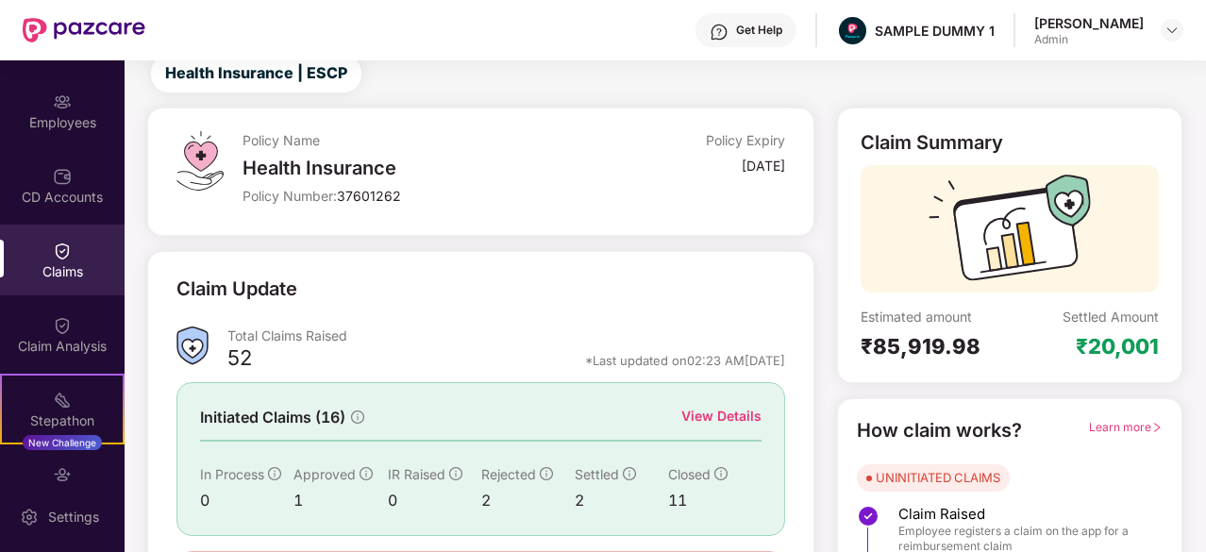
scroll to position [185, 0]
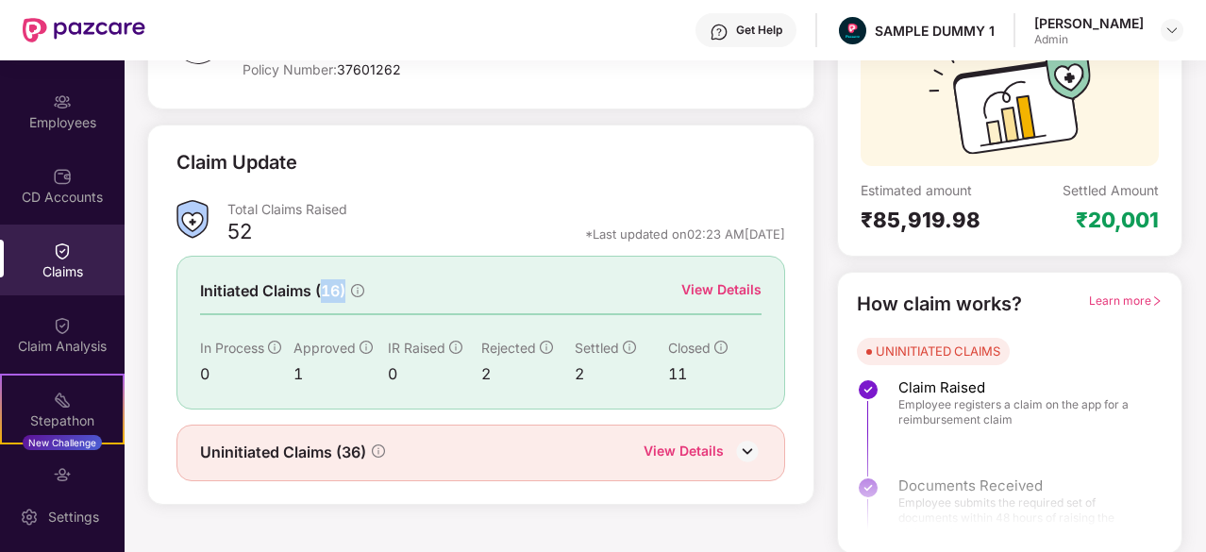
drag, startPoint x: 347, startPoint y: 284, endPoint x: 322, endPoint y: 288, distance: 25.8
click at [322, 288] on div "Initiated Claims (16)" at bounding box center [282, 291] width 164 height 24
drag, startPoint x: 505, startPoint y: 377, endPoint x: 460, endPoint y: 368, distance: 45.2
click at [460, 368] on div "In Process 0 Approved 1 IR Raised 0 Rejected 2 Settled 2 Closed 11" at bounding box center [480, 362] width 561 height 48
click at [604, 377] on div "2" at bounding box center [621, 374] width 93 height 24
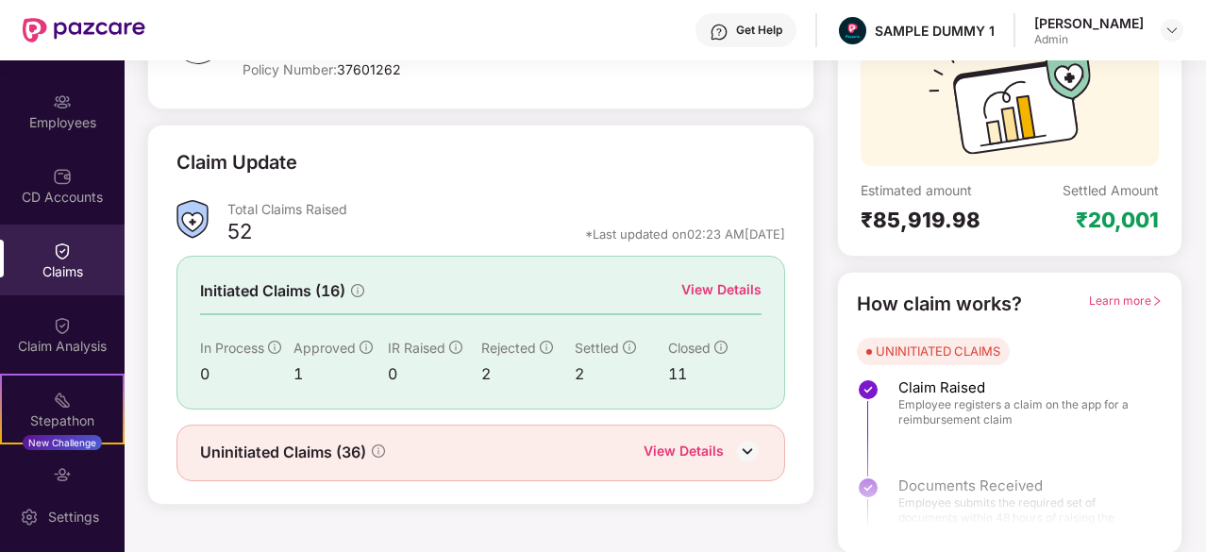
click at [604, 377] on div "2" at bounding box center [621, 374] width 93 height 24
click at [743, 282] on div "View Details" at bounding box center [721, 289] width 80 height 21
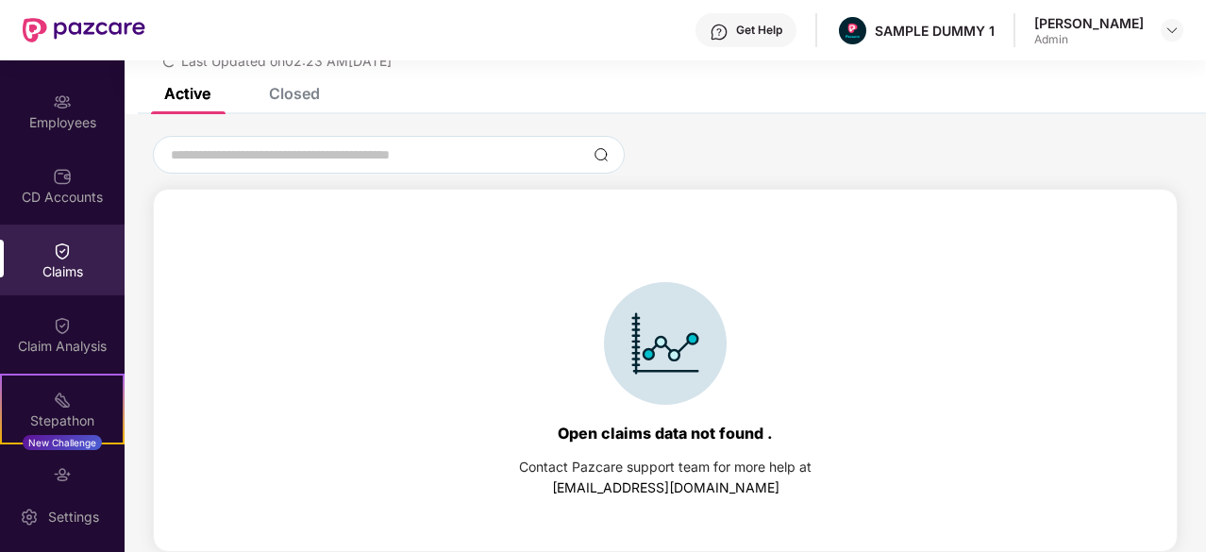
scroll to position [87, 0]
click at [285, 101] on div "Closed" at bounding box center [294, 93] width 51 height 19
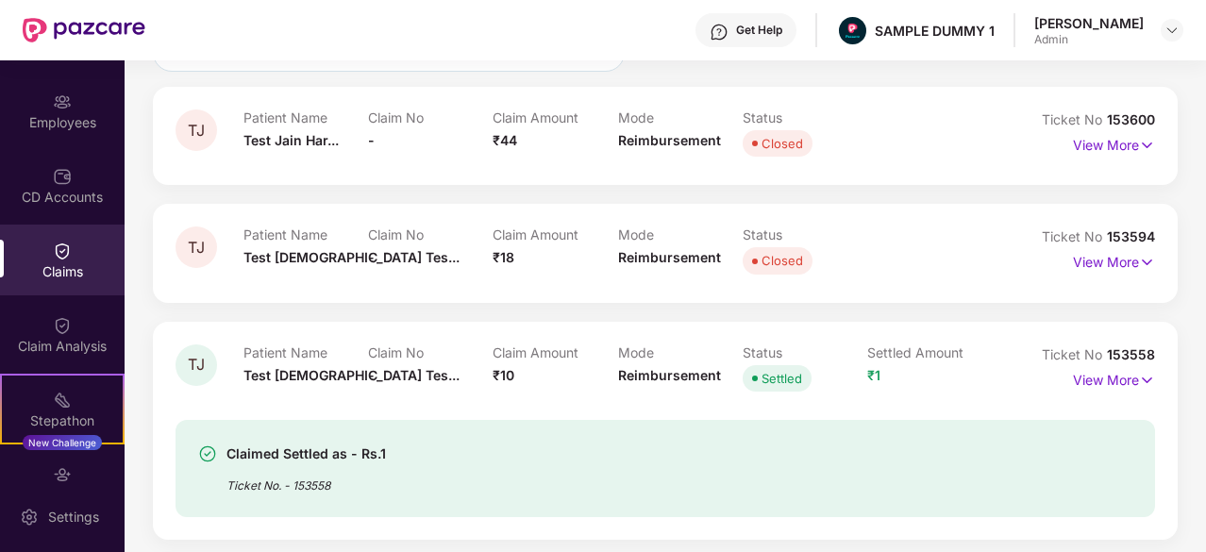
scroll to position [188, 0]
click at [1113, 147] on p "View More" at bounding box center [1114, 143] width 82 height 25
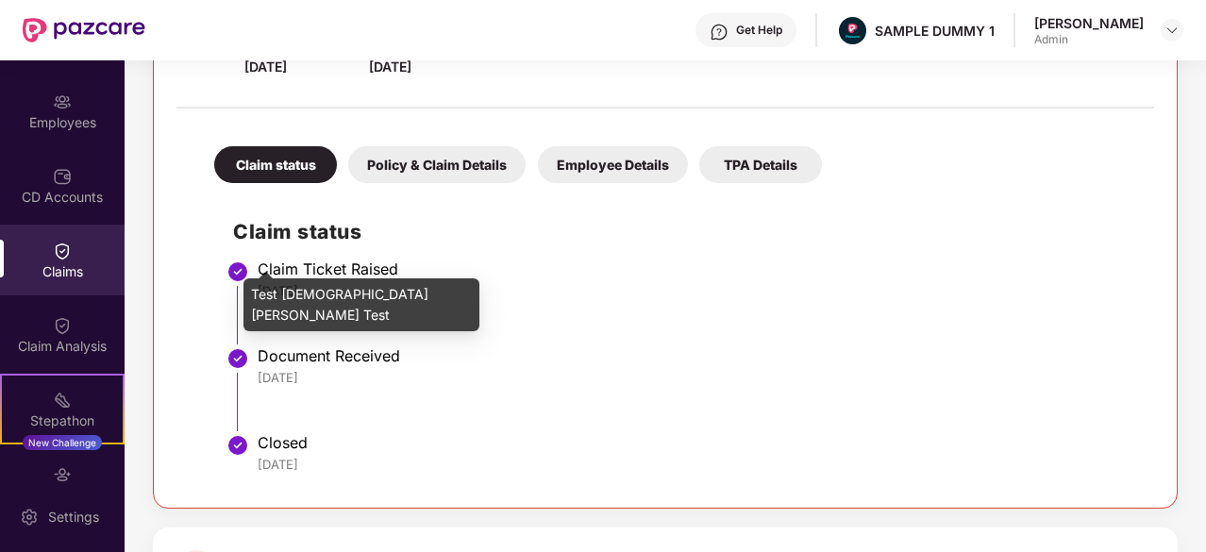
scroll to position [332, 0]
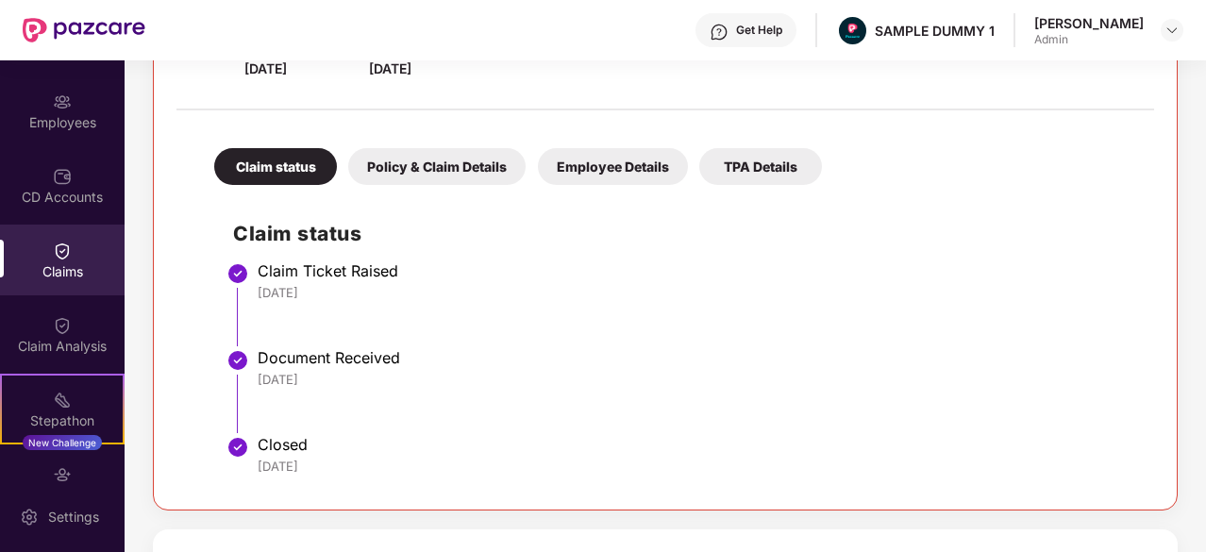
drag, startPoint x: 330, startPoint y: 285, endPoint x: 243, endPoint y: 293, distance: 87.1
click at [243, 293] on li "Claim Ticket Raised [DATE]" at bounding box center [684, 311] width 902 height 87
drag, startPoint x: 345, startPoint y: 391, endPoint x: 268, endPoint y: 373, distance: 79.4
click at [268, 373] on li "Document Received [DATE]" at bounding box center [684, 398] width 902 height 87
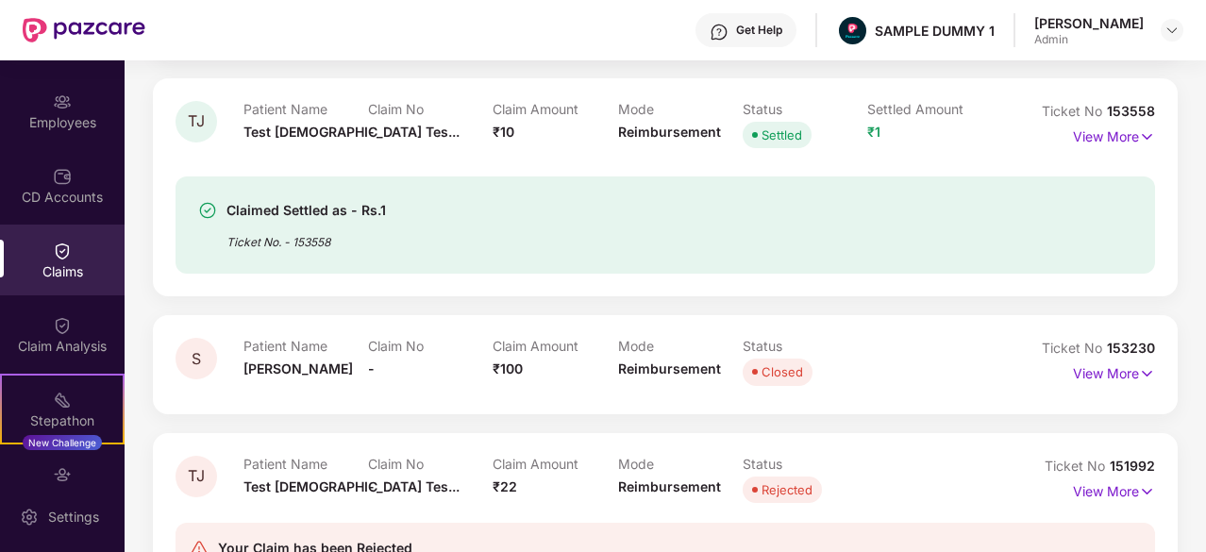
scroll to position [900, 0]
click at [1120, 138] on p "View More" at bounding box center [1114, 135] width 82 height 25
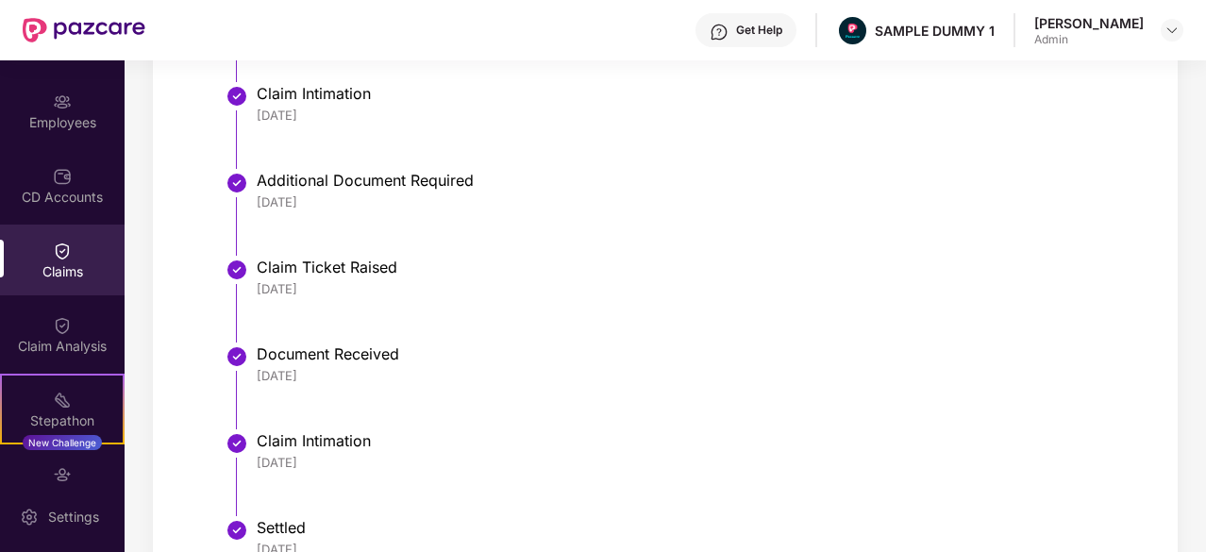
scroll to position [1508, 0]
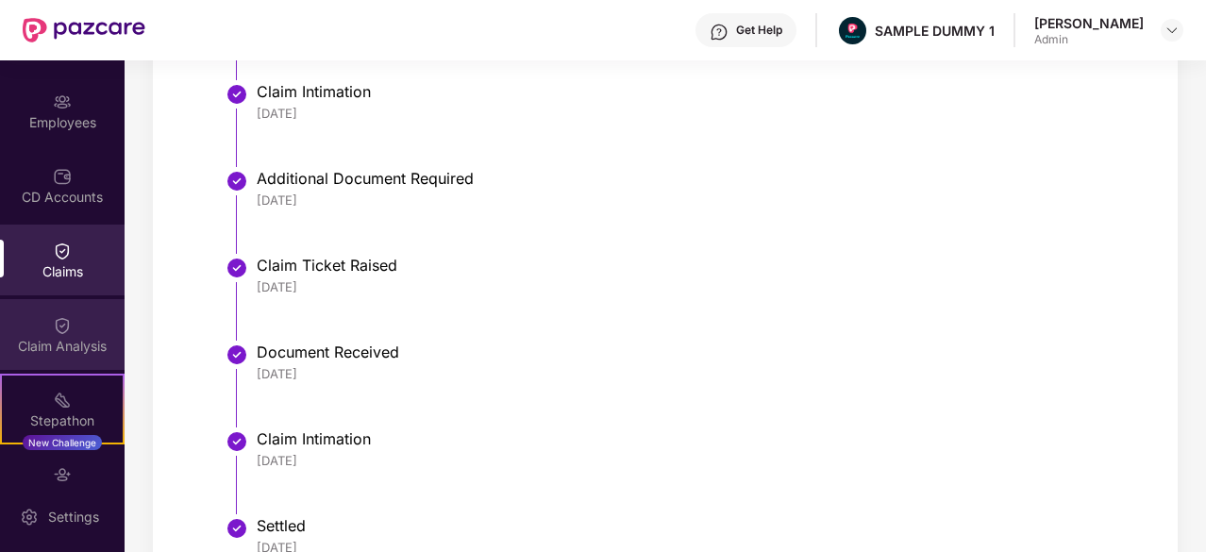
click at [62, 361] on div "Claim Analysis" at bounding box center [62, 334] width 125 height 71
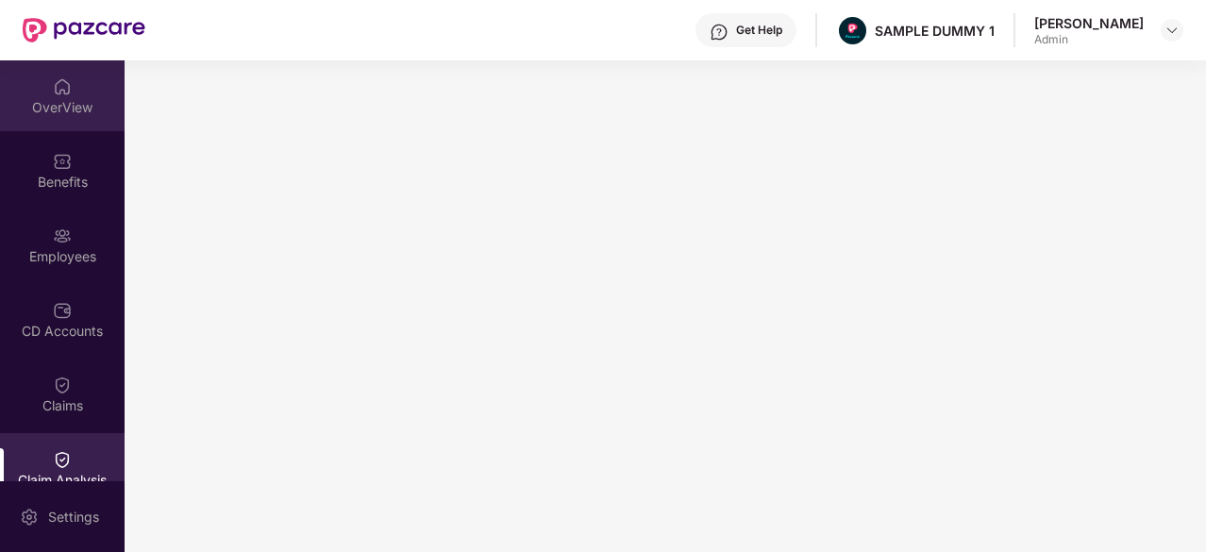
click at [47, 111] on div "OverView" at bounding box center [62, 107] width 125 height 19
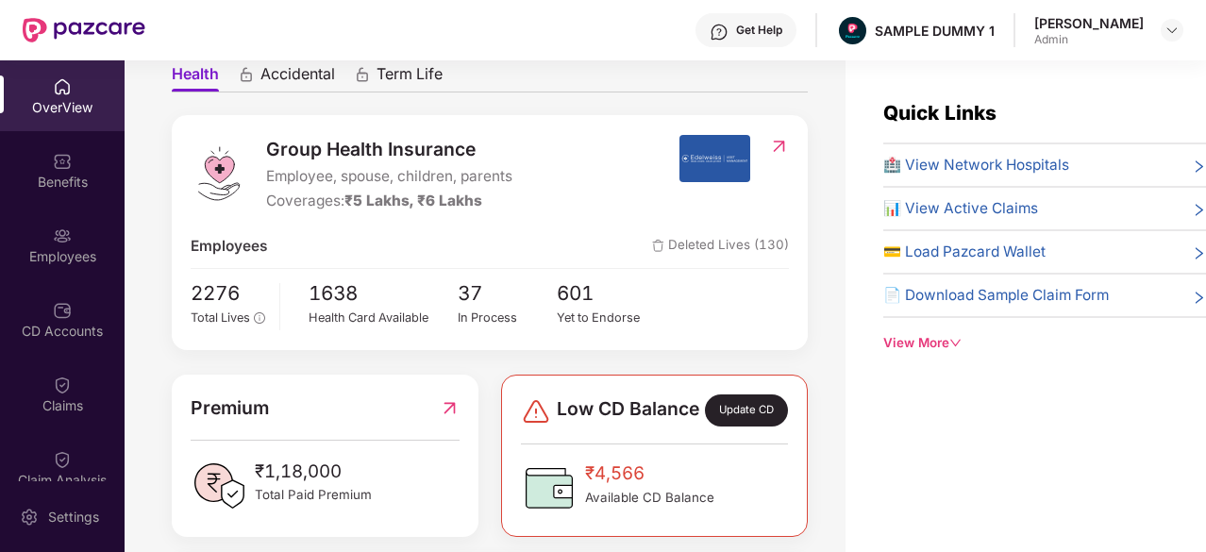
scroll to position [193, 0]
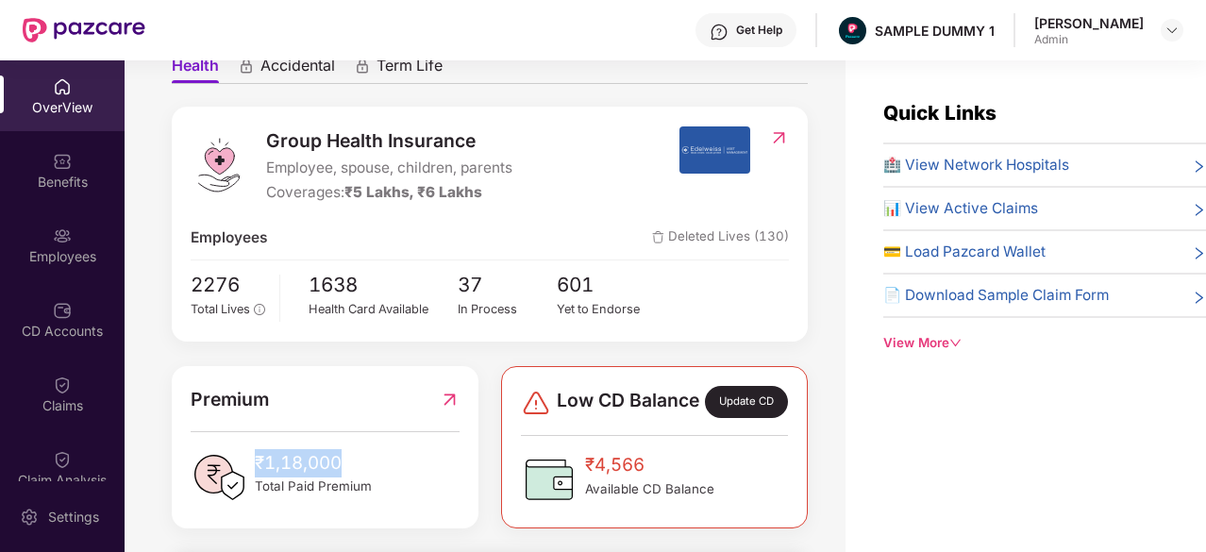
drag, startPoint x: 379, startPoint y: 480, endPoint x: 257, endPoint y: 477, distance: 122.7
click at [257, 477] on div "₹1,18,000 Total Paid Premium" at bounding box center [325, 477] width 268 height 57
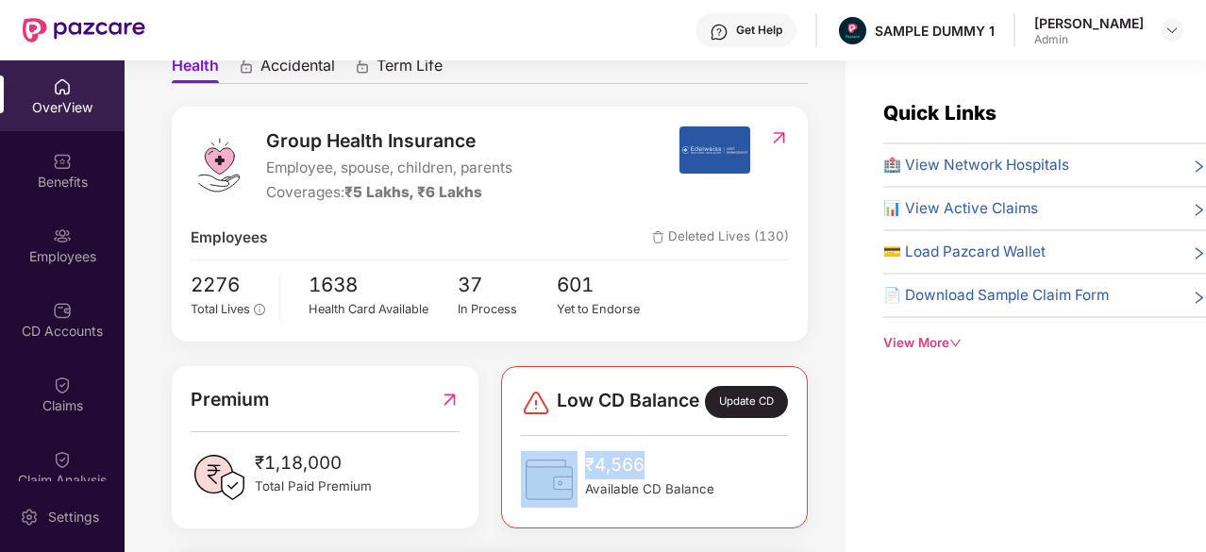
drag, startPoint x: 678, startPoint y: 488, endPoint x: 542, endPoint y: 472, distance: 136.8
click at [542, 472] on div "₹4,566 Available CD Balance" at bounding box center [617, 479] width 193 height 57
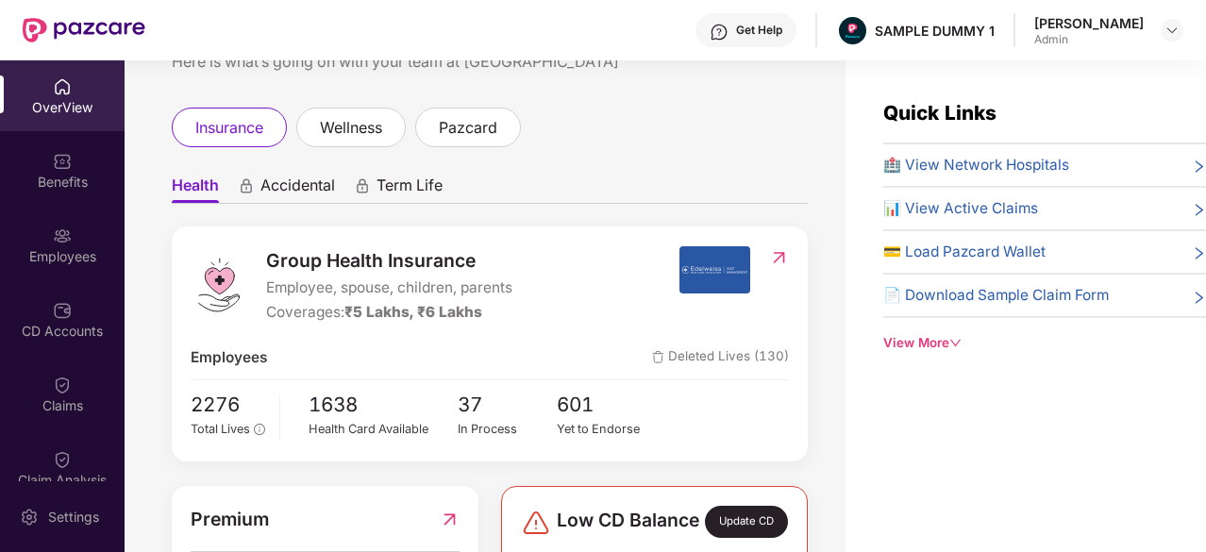
scroll to position [74, 0]
click at [291, 185] on span "Accidental" at bounding box center [297, 188] width 75 height 27
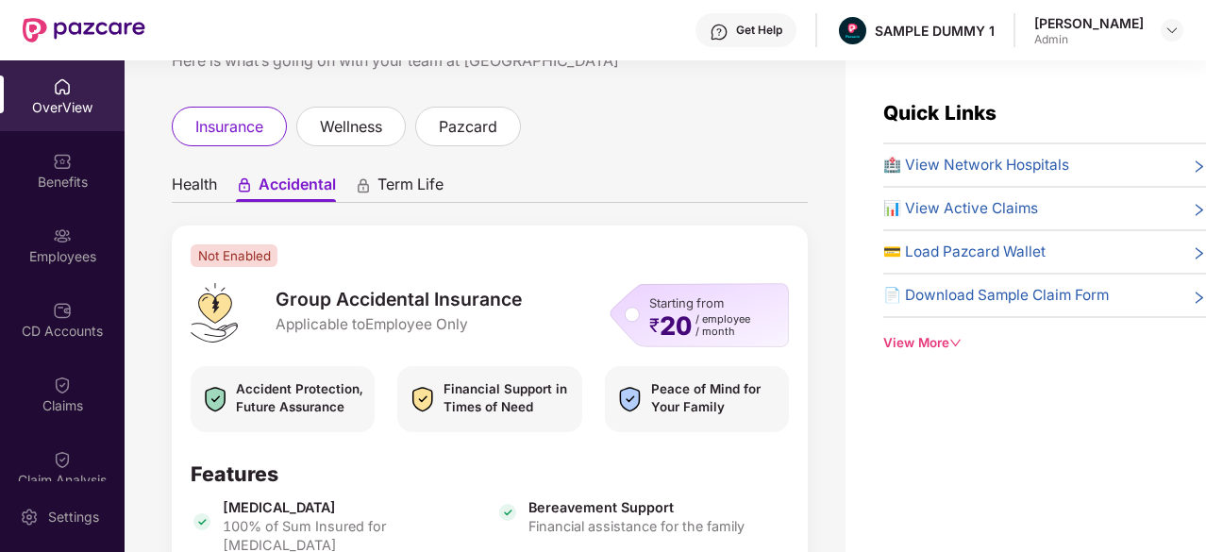
click at [419, 183] on span "Term Life" at bounding box center [410, 188] width 66 height 27
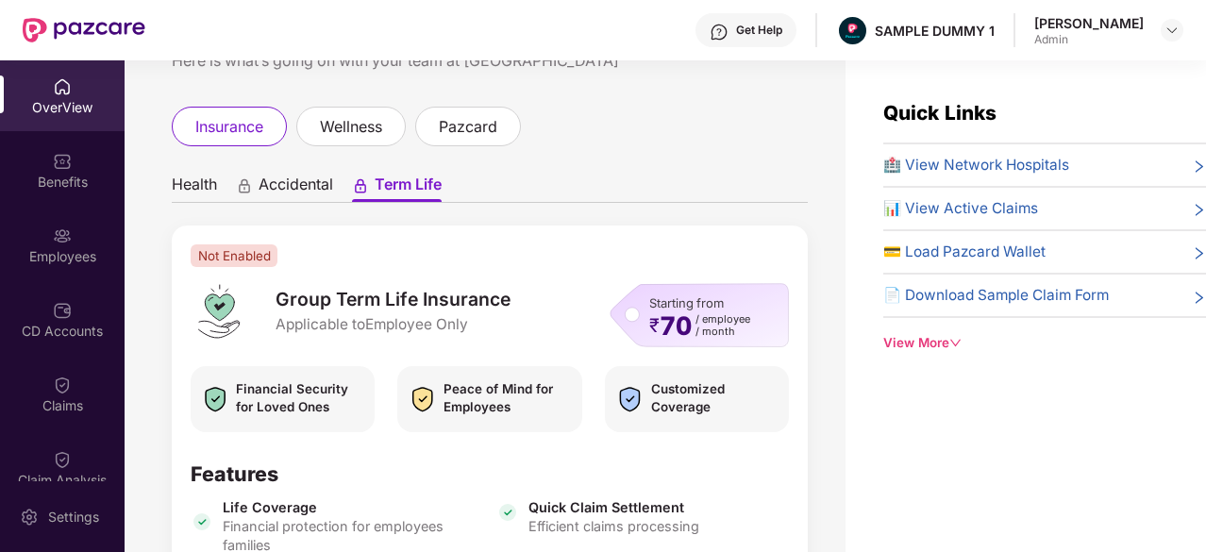
click at [206, 180] on span "Health" at bounding box center [194, 188] width 45 height 27
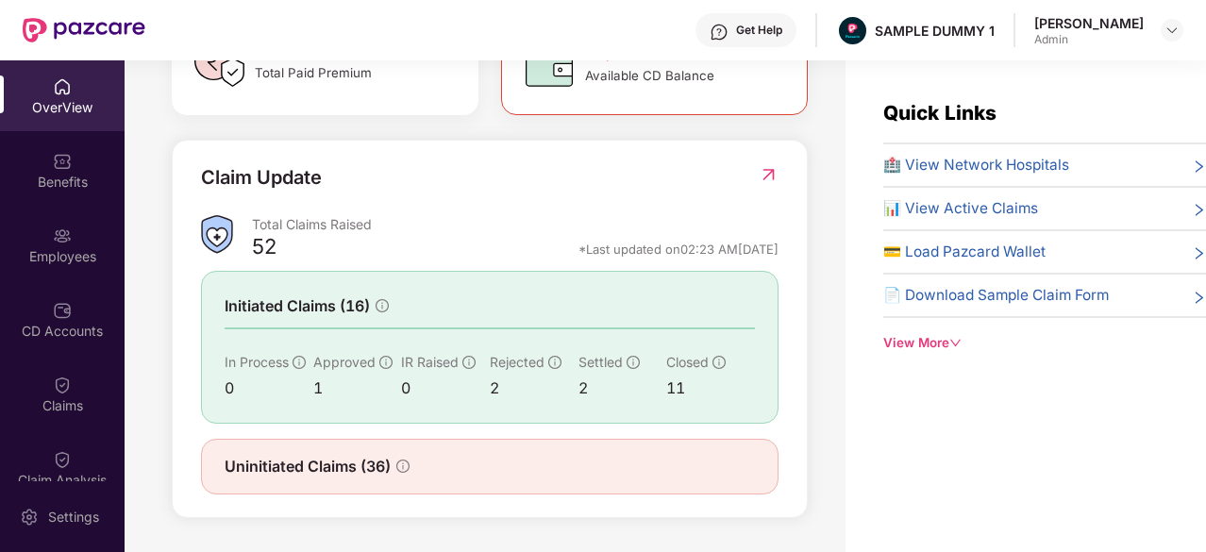
scroll to position [616, 0]
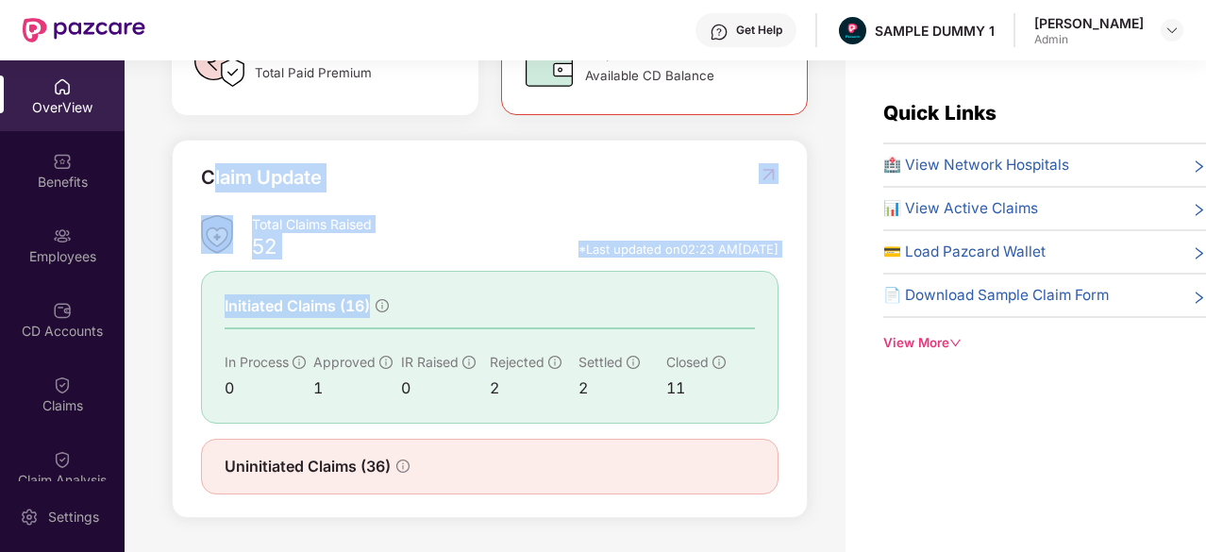
drag, startPoint x: 210, startPoint y: 173, endPoint x: 394, endPoint y: 303, distance: 225.4
click at [394, 303] on div "Claim Update Total Claims Raised 52 *Last updated on 02:23 AM[DATE] Initiated C…" at bounding box center [490, 329] width 578 height 332
click at [519, 190] on div "Claim Update" at bounding box center [490, 189] width 578 height 52
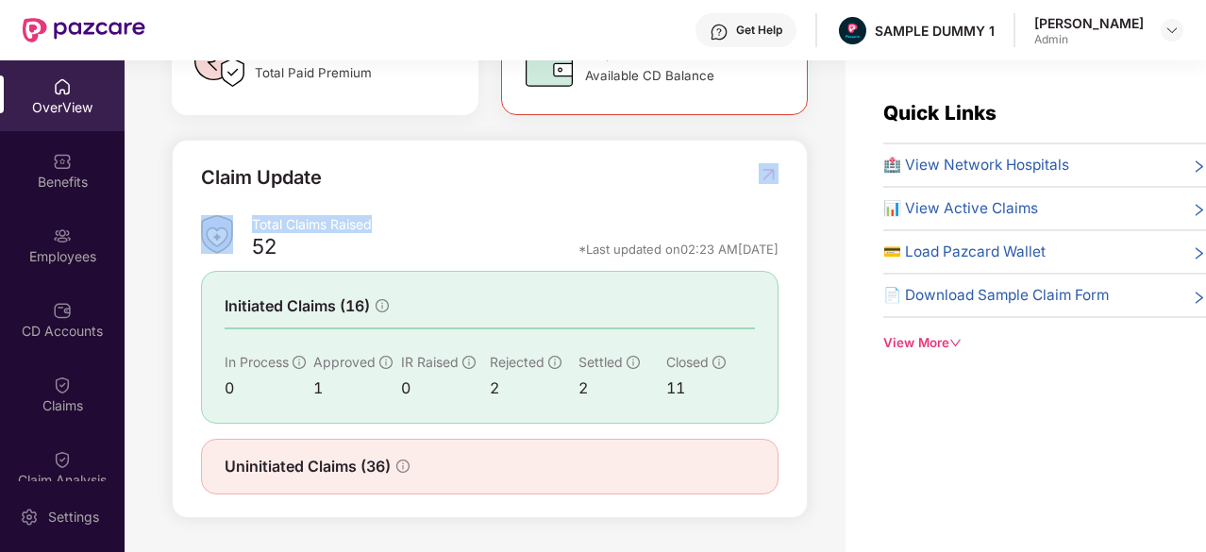
drag, startPoint x: 519, startPoint y: 190, endPoint x: 595, endPoint y: 227, distance: 85.2
click at [595, 227] on div "Claim Update Total Claims Raised 52 *Last updated on 02:23 AM[DATE] Initiated C…" at bounding box center [490, 329] width 578 height 332
click at [972, 169] on span "🏥 View Network Hospitals" at bounding box center [976, 165] width 186 height 23
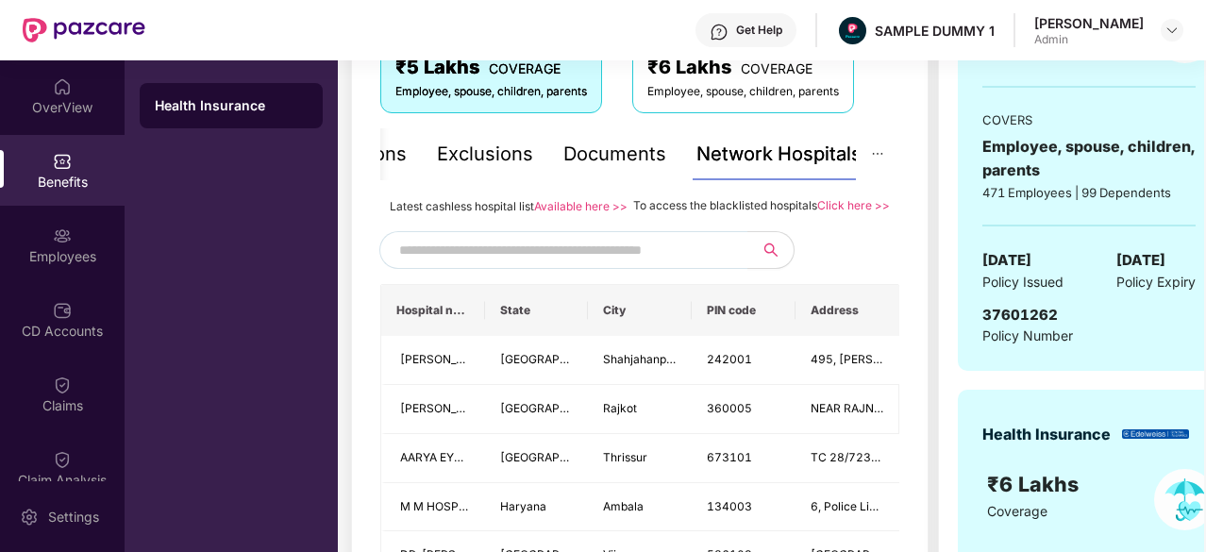
scroll to position [347, 0]
click at [511, 265] on input "text" at bounding box center [560, 251] width 323 height 28
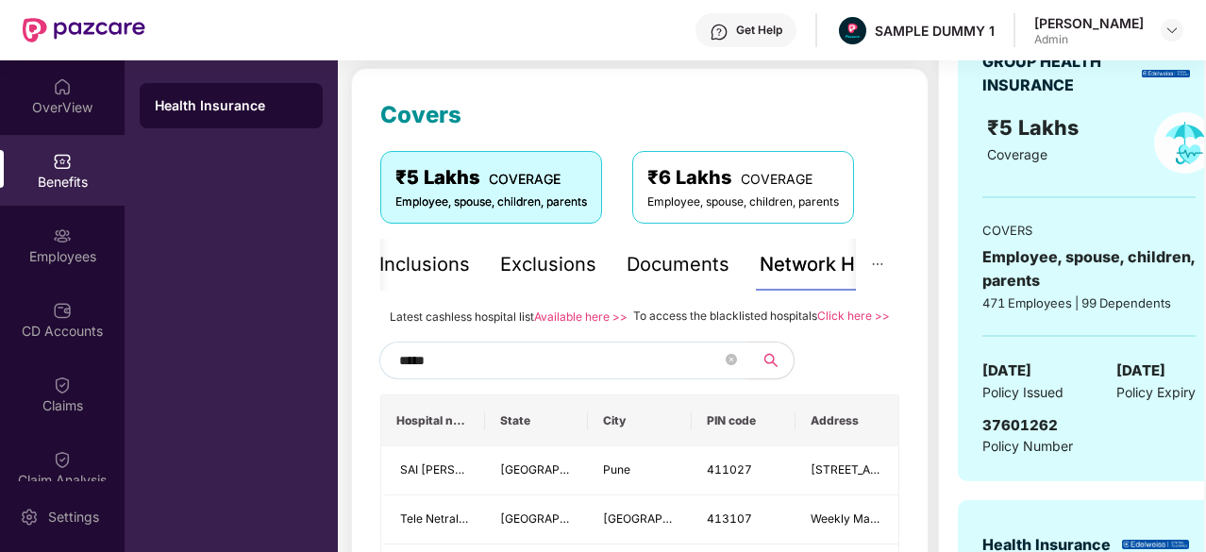
scroll to position [325, 0]
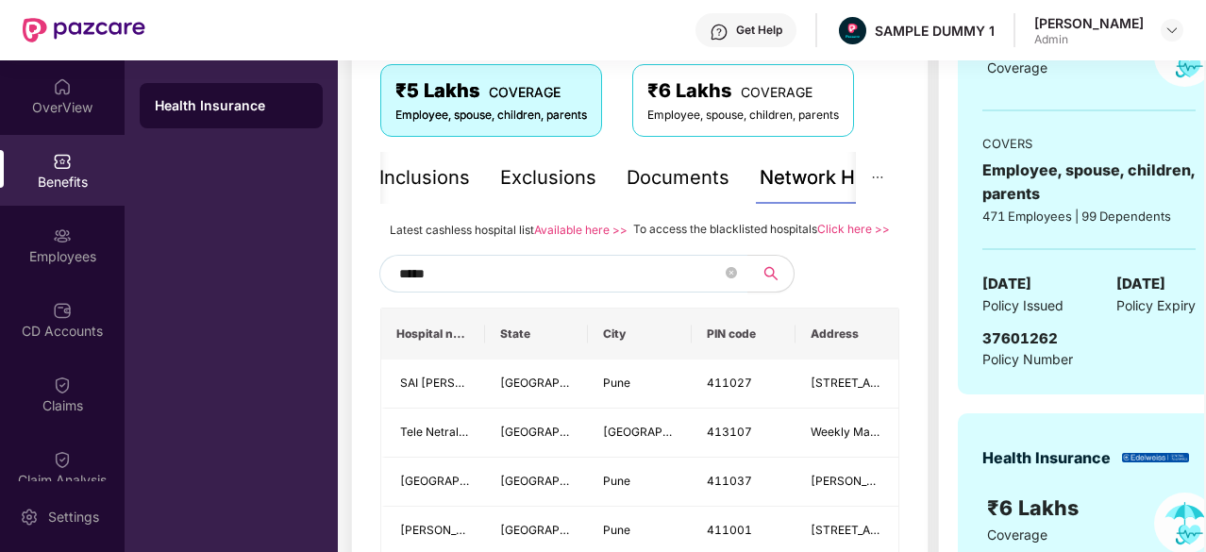
type input "****"
click at [437, 189] on div "Inclusions" at bounding box center [425, 177] width 91 height 29
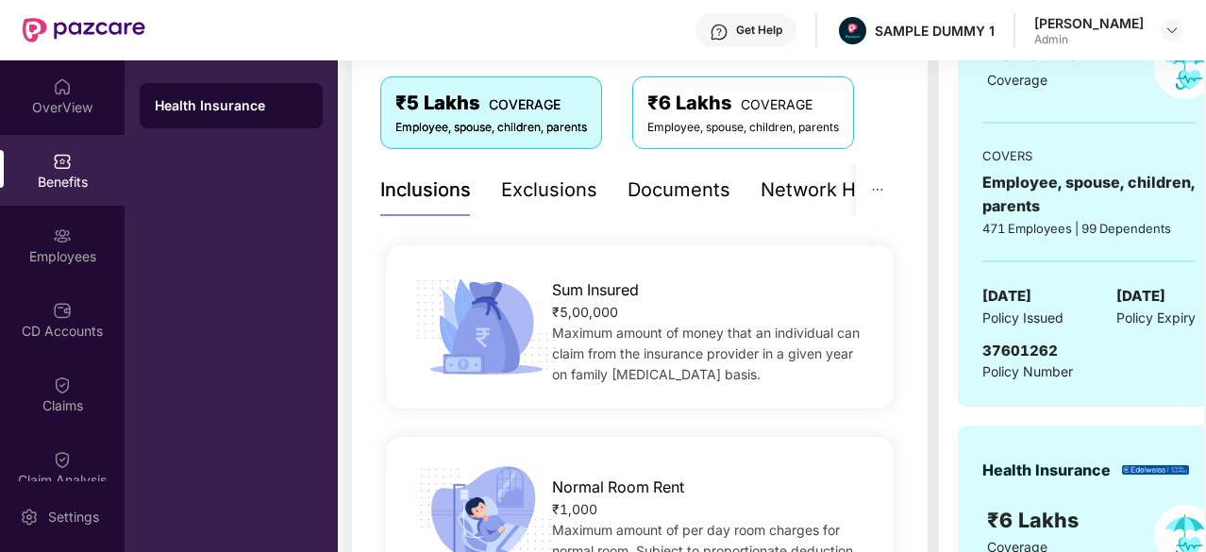
scroll to position [223, 0]
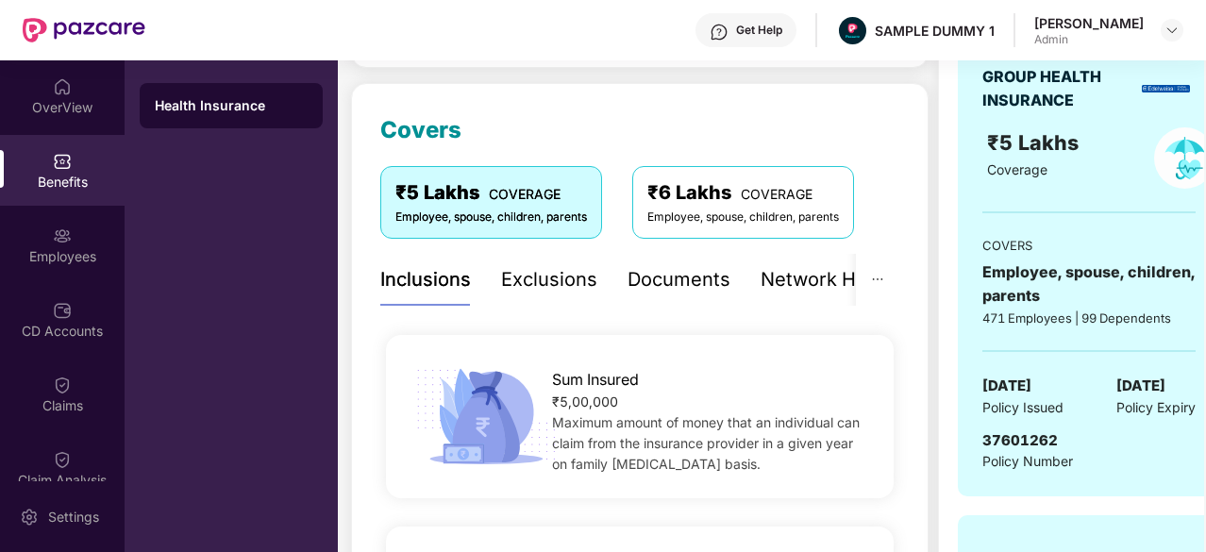
click at [538, 288] on div "Exclusions" at bounding box center [549, 279] width 96 height 29
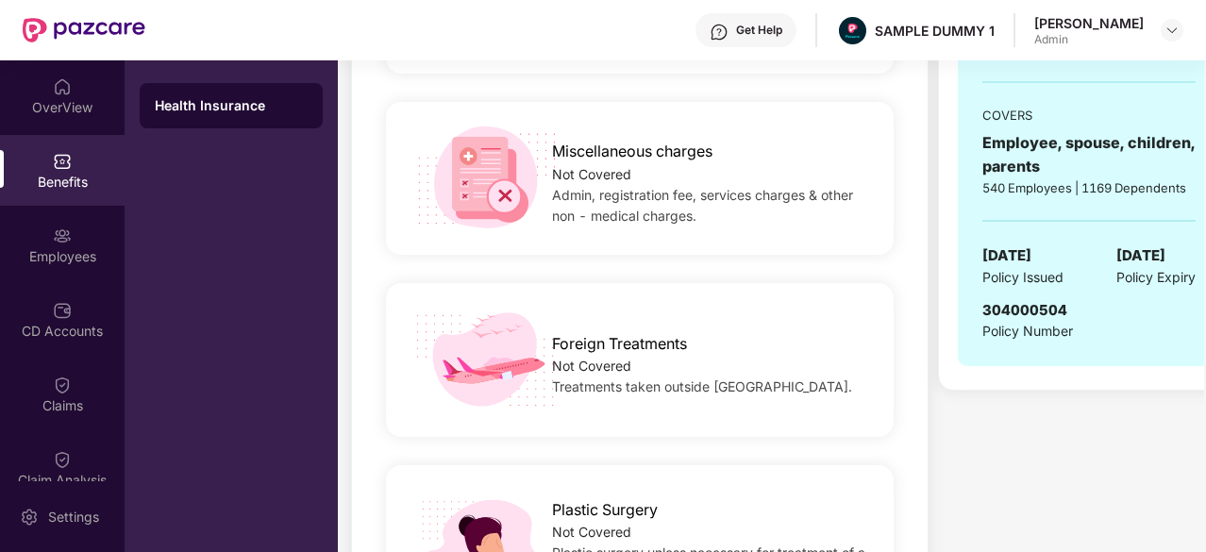
click at [628, 386] on span "Treatments taken outside [GEOGRAPHIC_DATA]." at bounding box center [702, 386] width 300 height 16
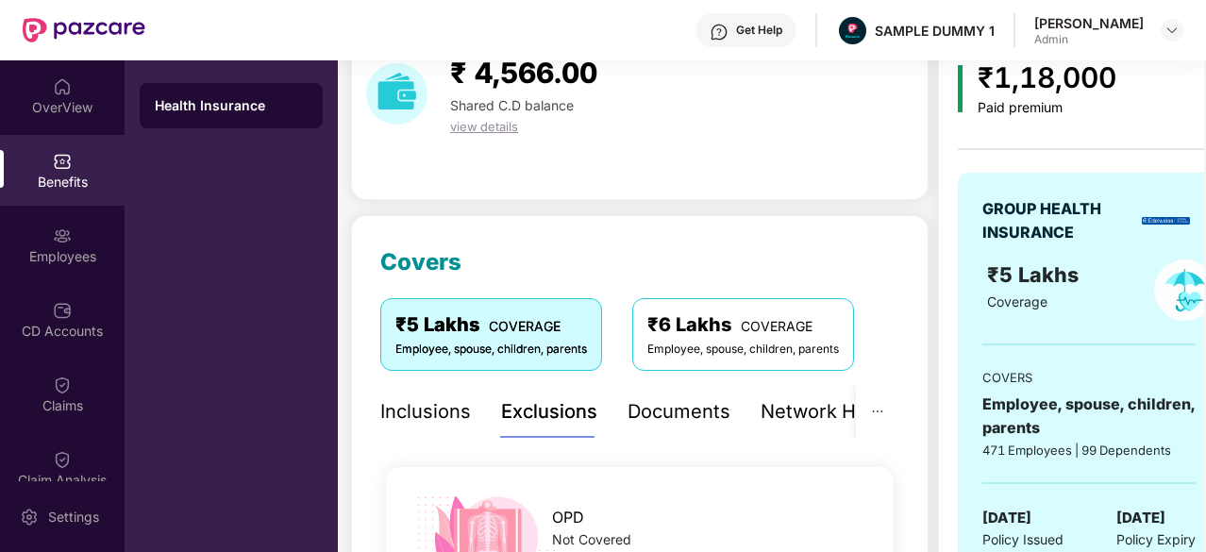
scroll to position [0, 0]
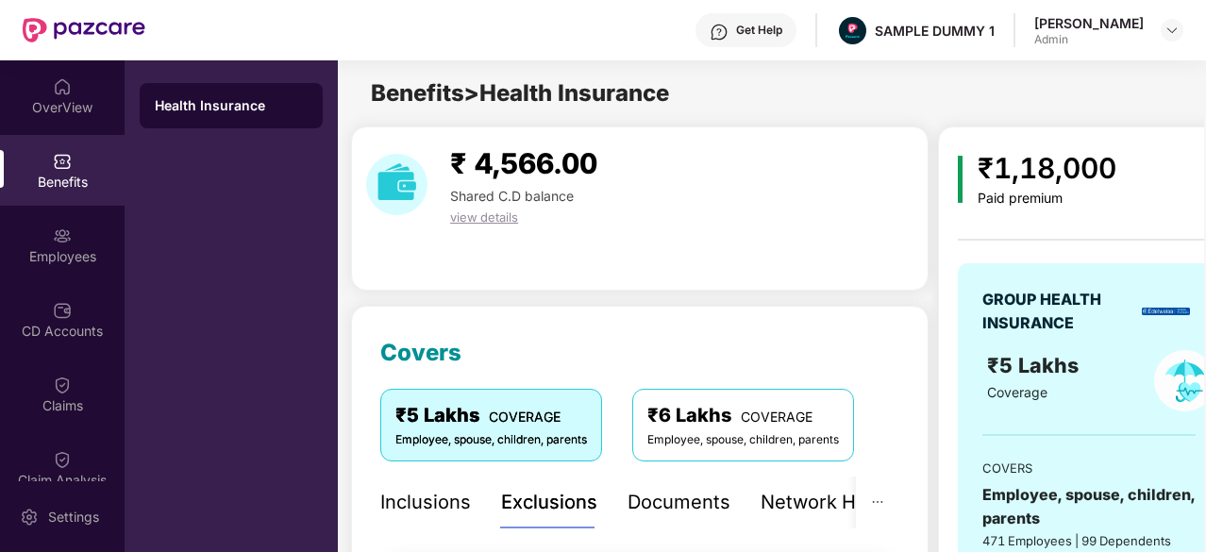
click at [702, 500] on div "Documents" at bounding box center [679, 502] width 103 height 29
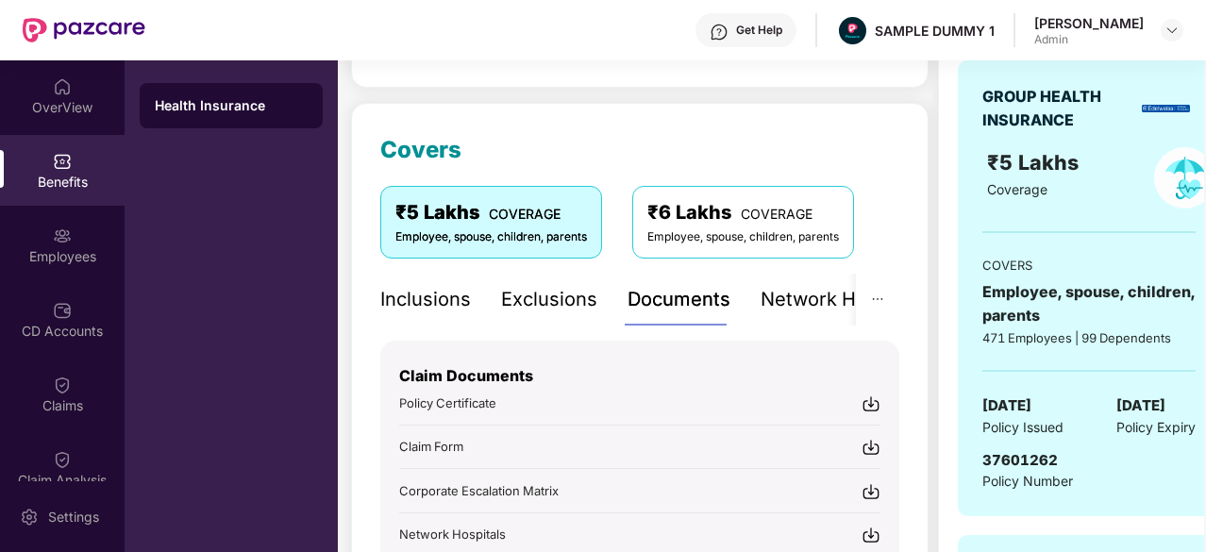
scroll to position [208, 0]
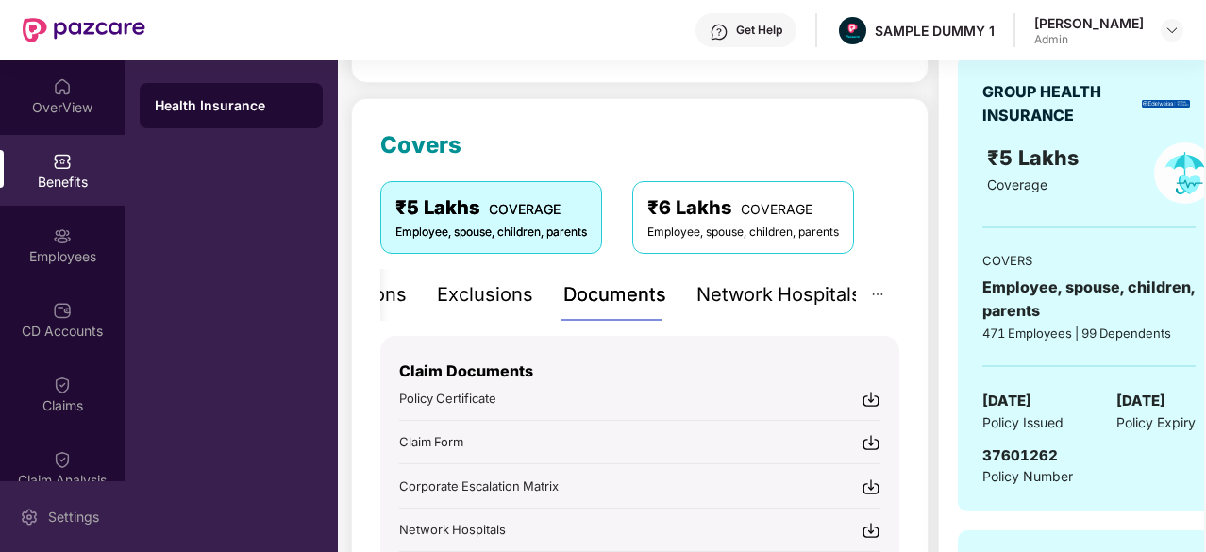
click at [42, 512] on div "Settings" at bounding box center [62, 516] width 125 height 71
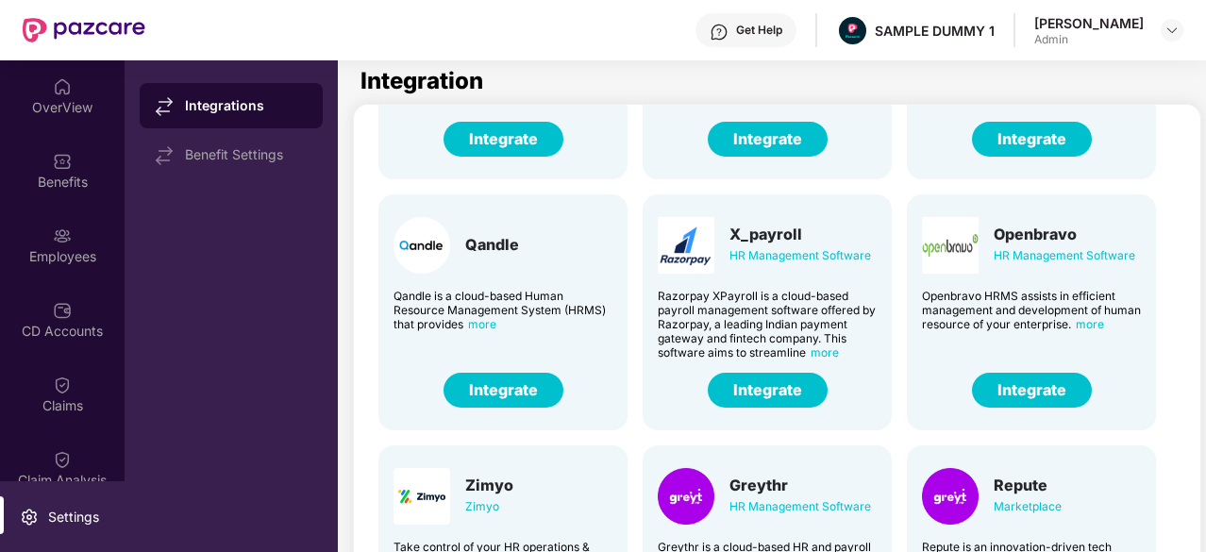
scroll to position [363, 0]
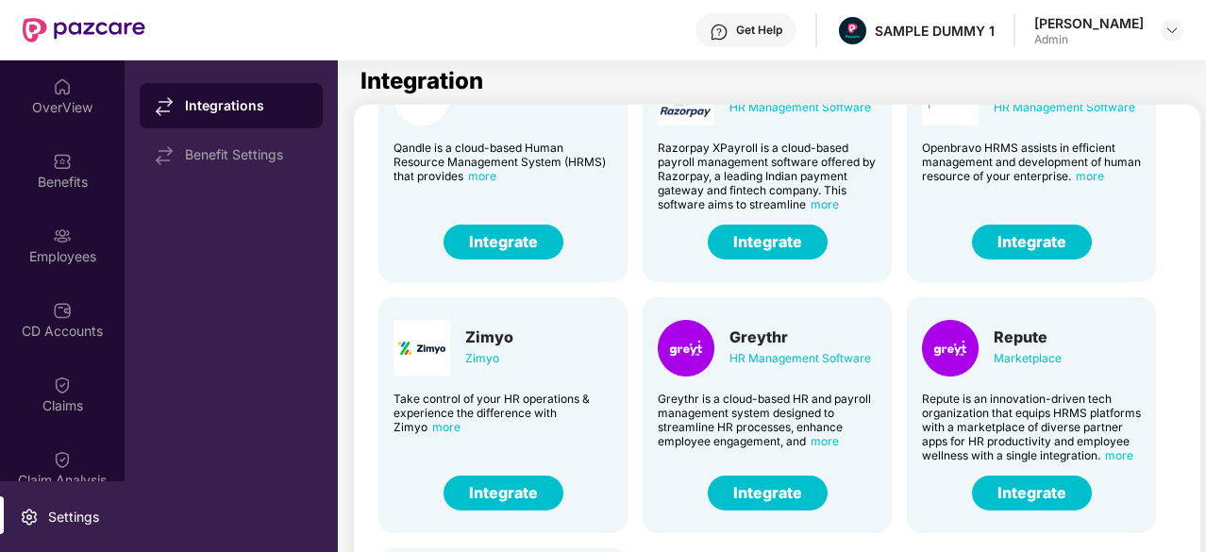
click at [768, 490] on button "Integrate" at bounding box center [768, 493] width 120 height 35
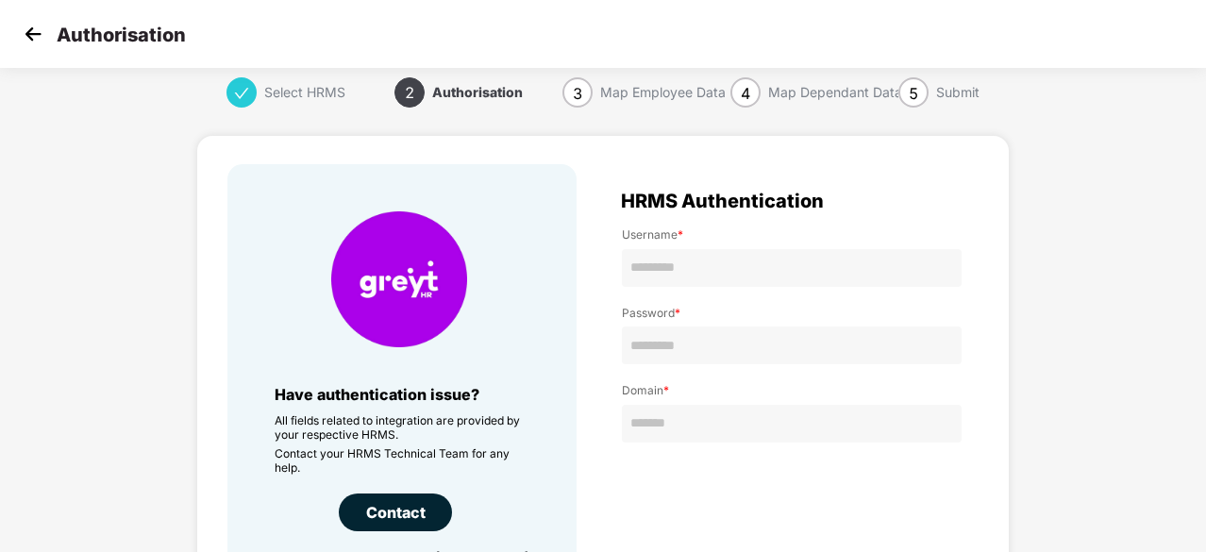
click at [30, 34] on img at bounding box center [33, 34] width 28 height 28
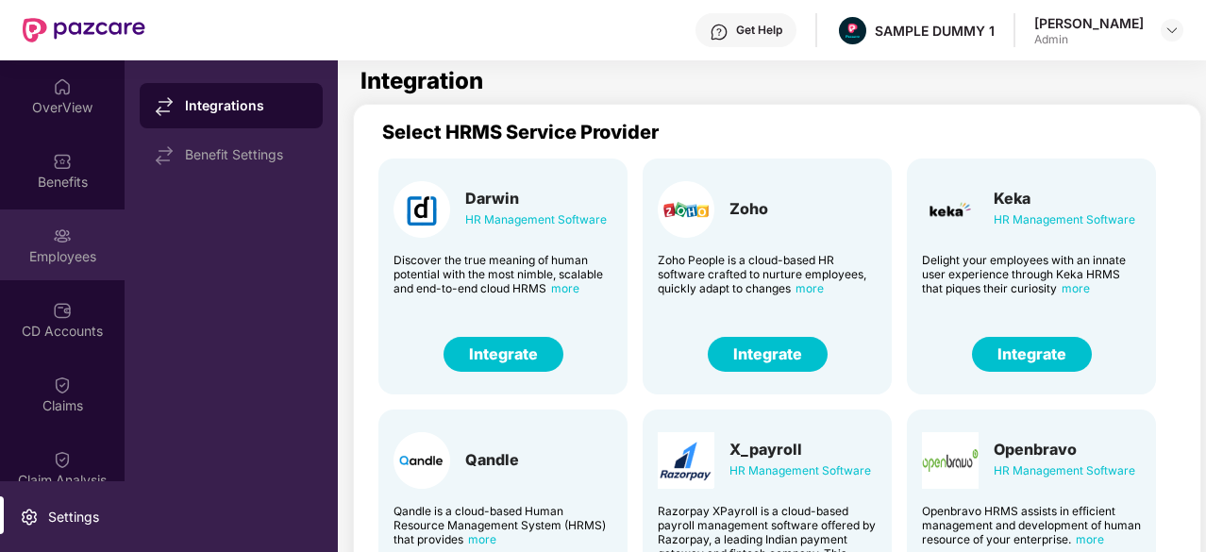
click at [64, 225] on div at bounding box center [62, 234] width 19 height 19
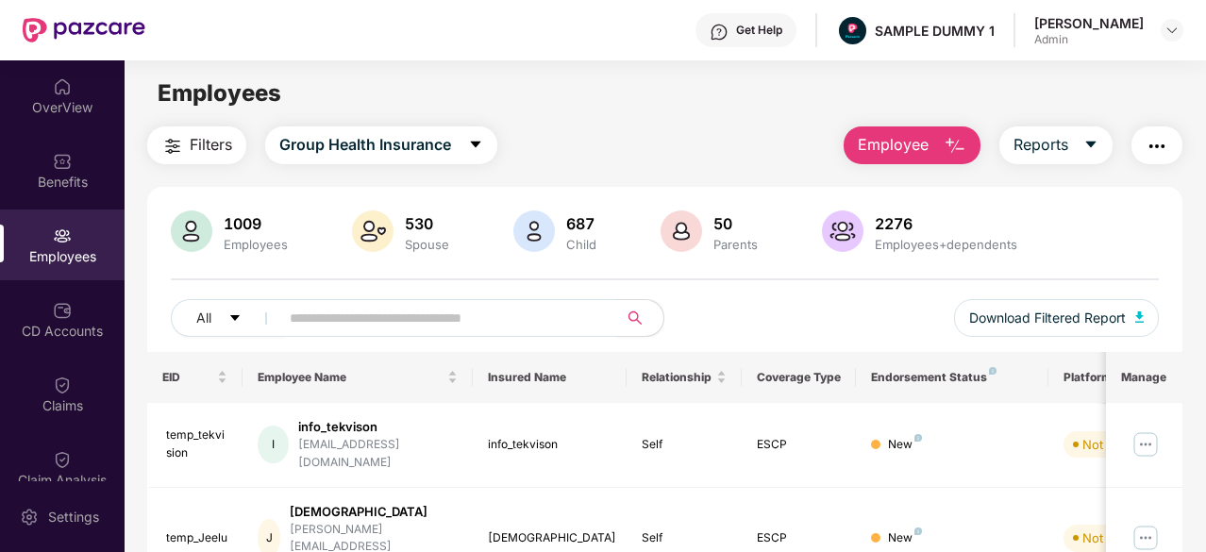
click at [932, 139] on button "Employee" at bounding box center [912, 145] width 137 height 38
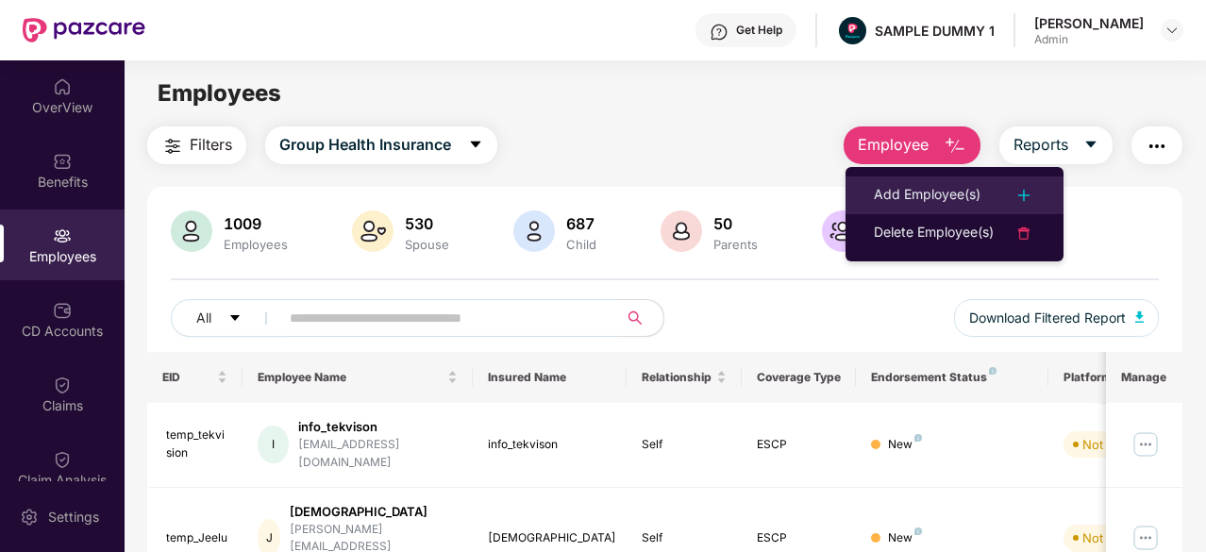
click at [938, 186] on div "Add Employee(s)" at bounding box center [927, 195] width 107 height 23
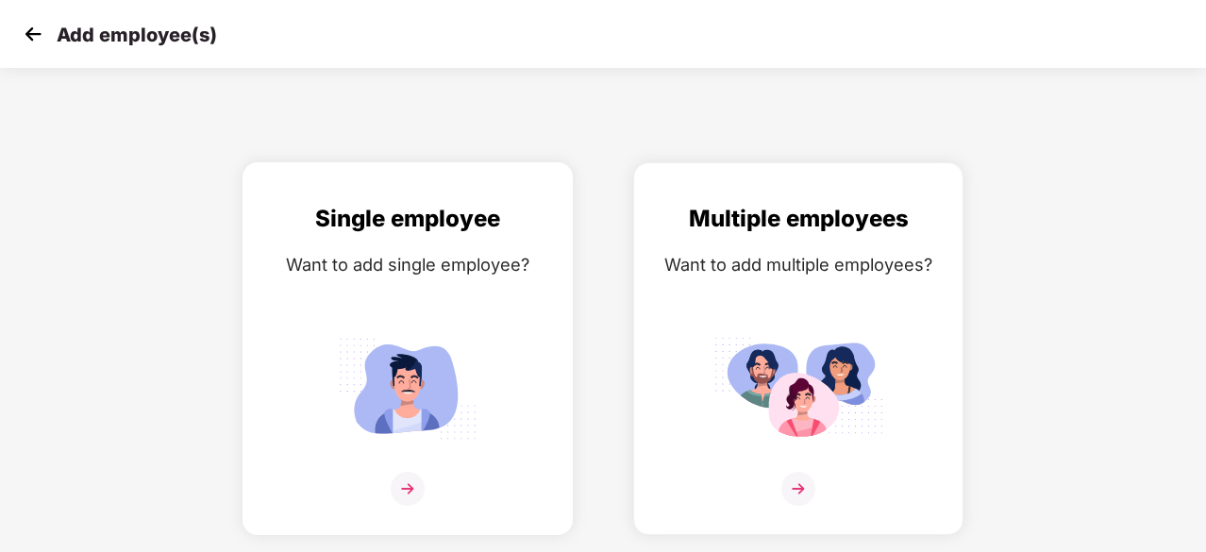
click at [449, 354] on img at bounding box center [408, 388] width 170 height 118
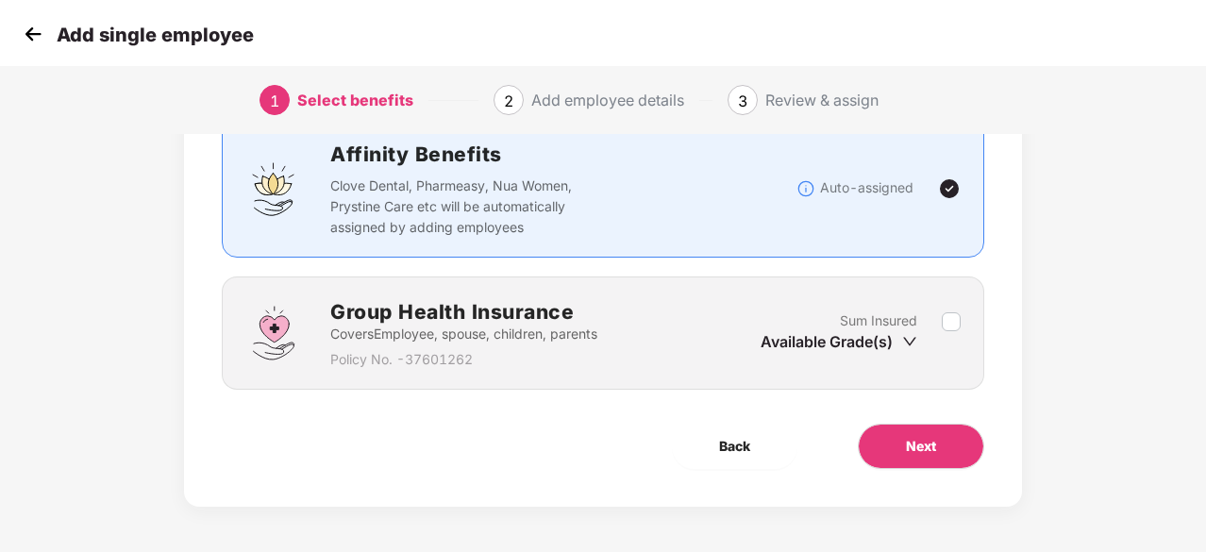
scroll to position [142, 0]
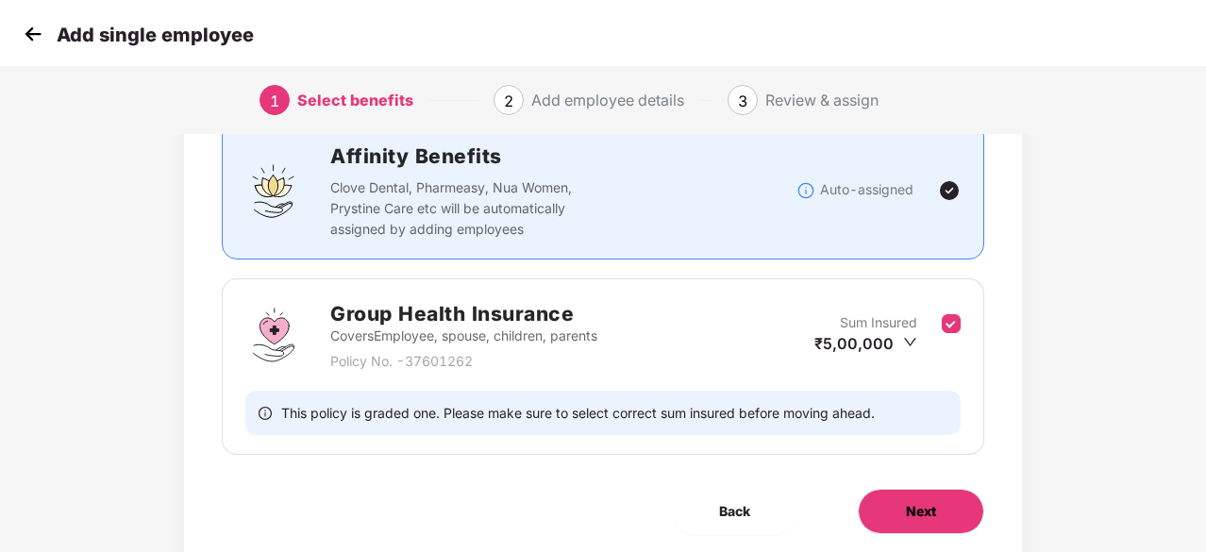
click at [918, 492] on button "Next" at bounding box center [921, 511] width 126 height 45
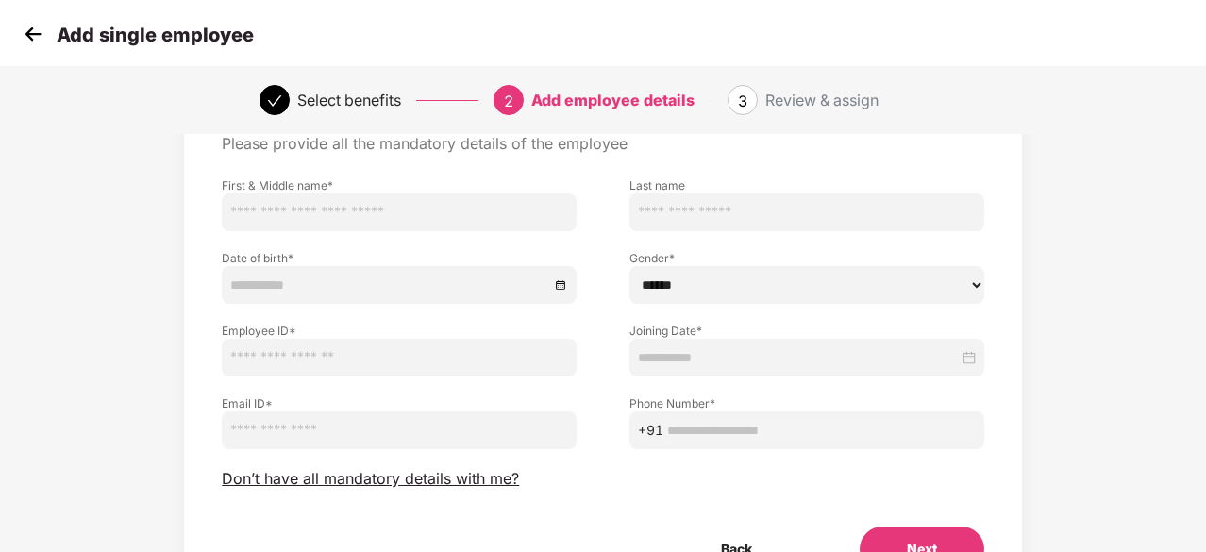
scroll to position [98, 0]
click at [309, 221] on input "text" at bounding box center [399, 213] width 355 height 38
click at [358, 303] on div at bounding box center [399, 286] width 355 height 38
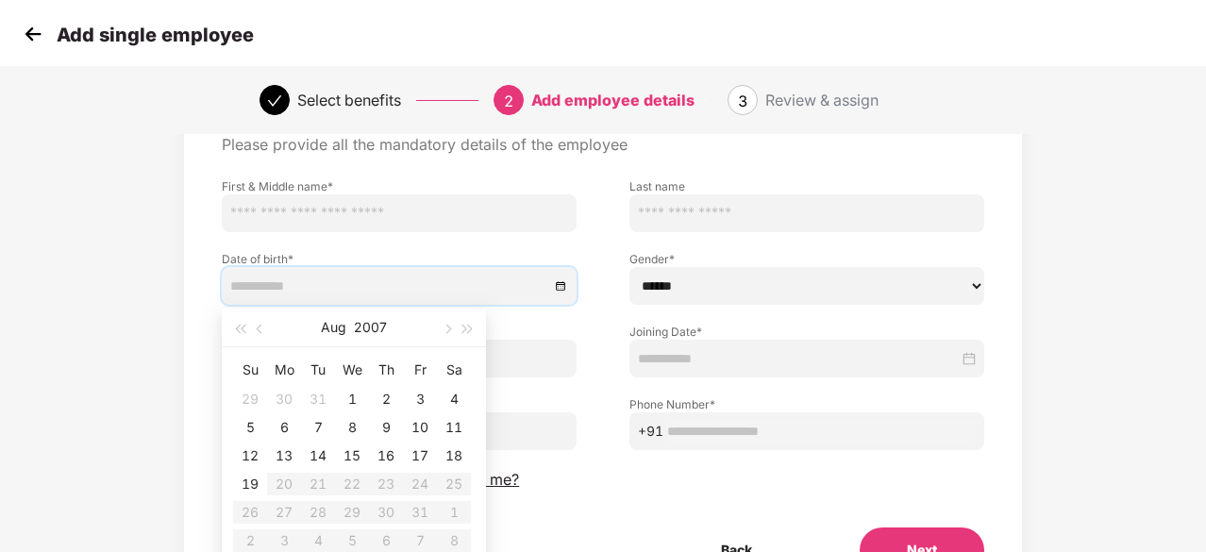
click at [613, 384] on div "Employee Details Please provide all the mandatory details of the employee First…" at bounding box center [603, 336] width 762 height 474
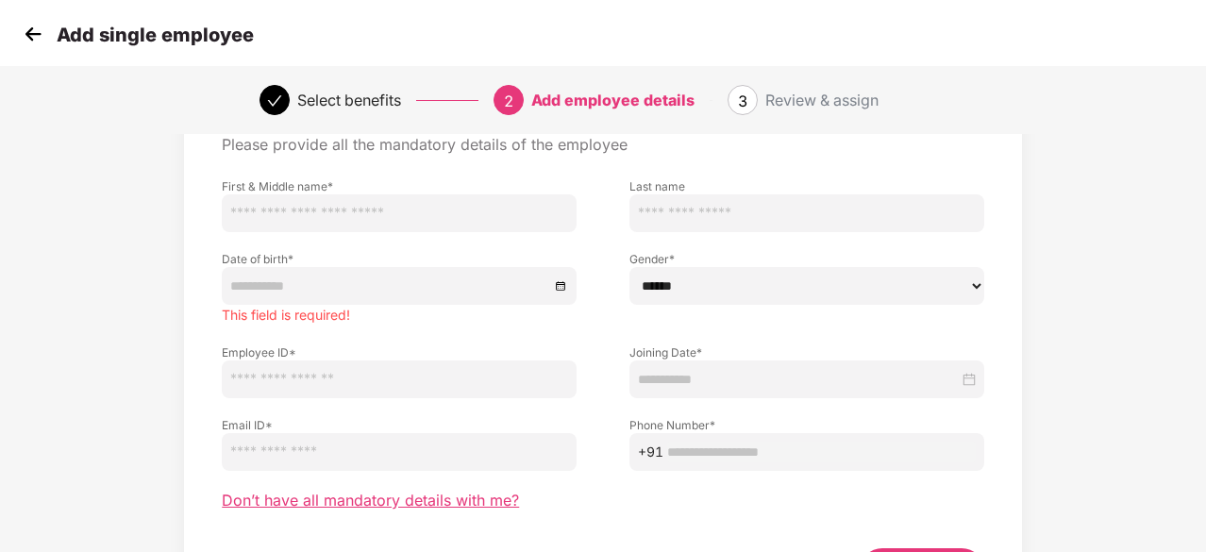
click at [425, 498] on span "Don’t have all mandatory details with me?" at bounding box center [370, 501] width 297 height 20
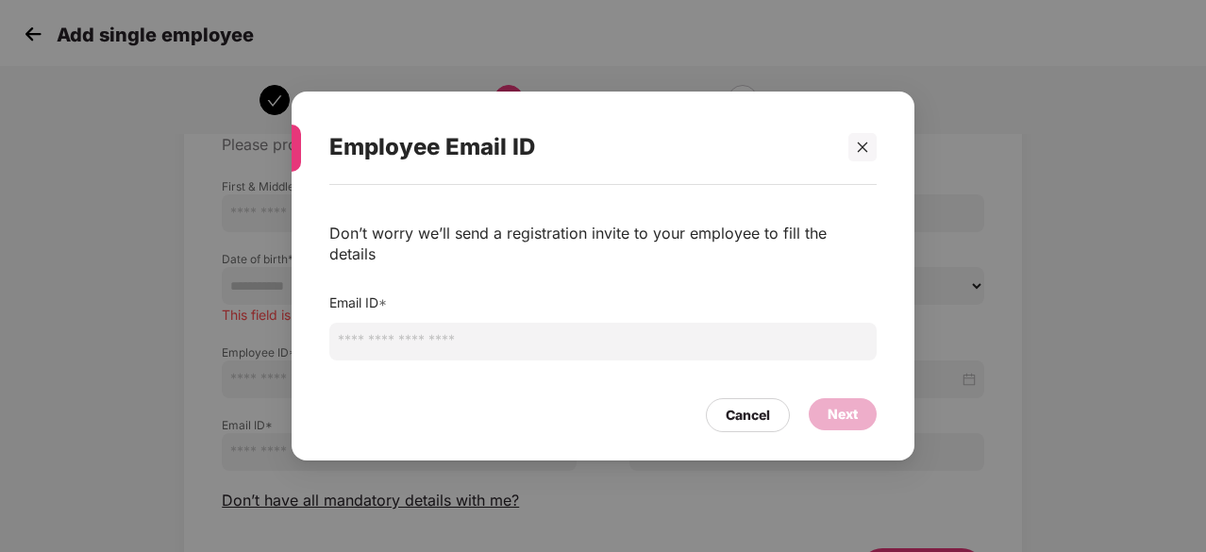
click at [455, 341] on input "email" at bounding box center [602, 342] width 547 height 38
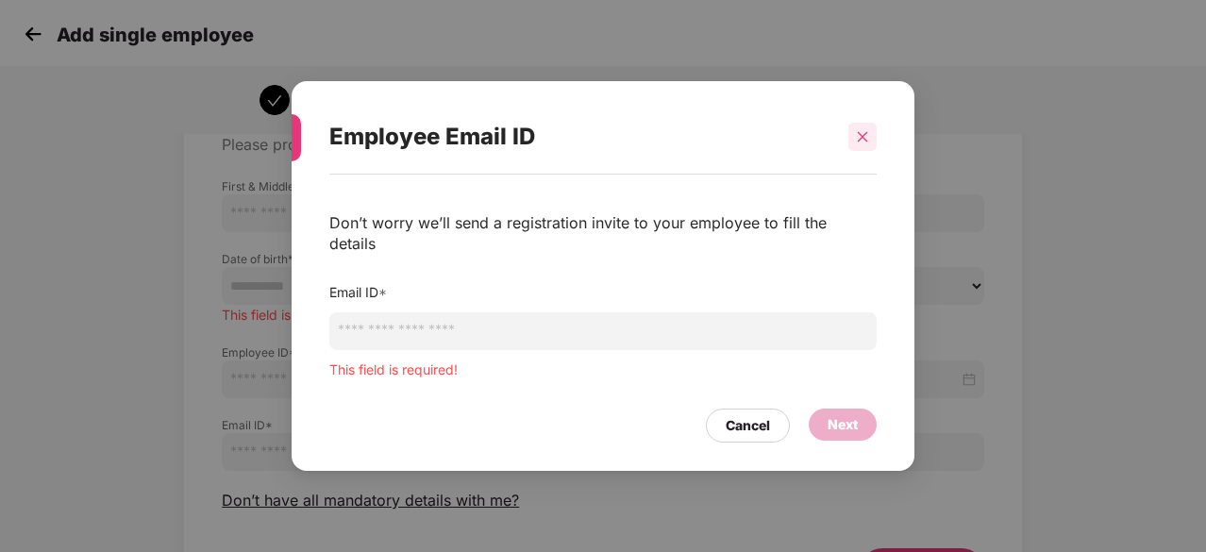
click at [862, 151] on div at bounding box center [862, 137] width 28 height 28
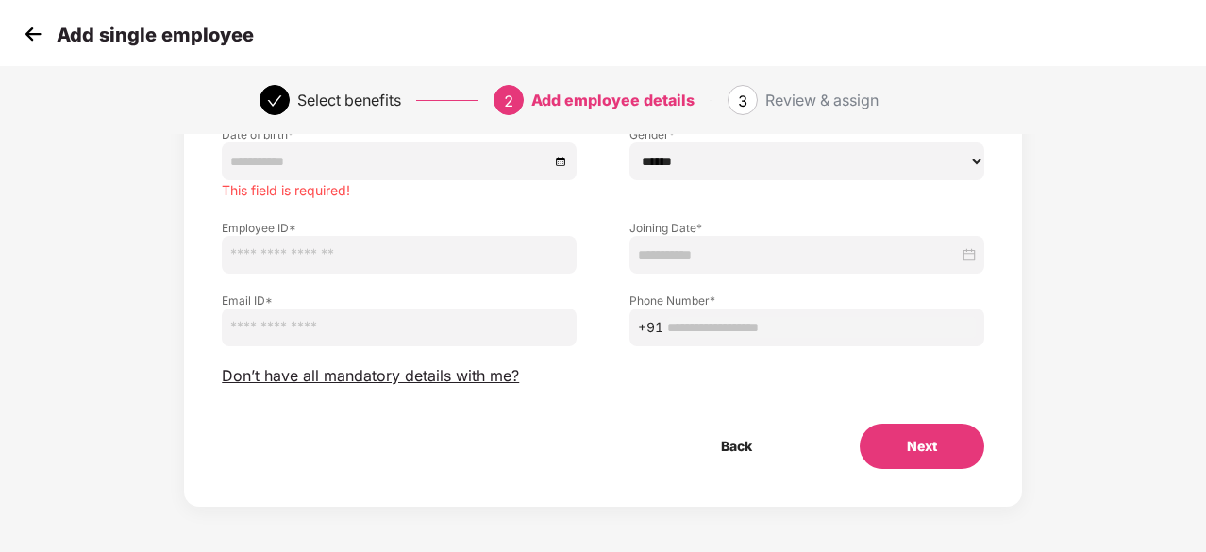
scroll to position [223, 0]
click at [727, 439] on button "Back" at bounding box center [737, 446] width 126 height 45
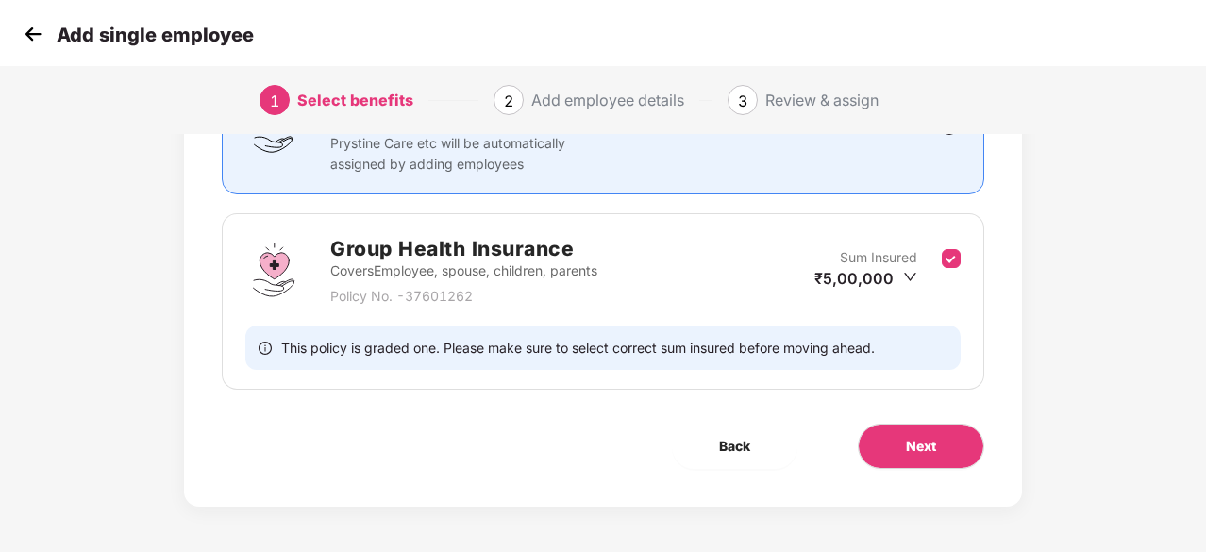
scroll to position [0, 0]
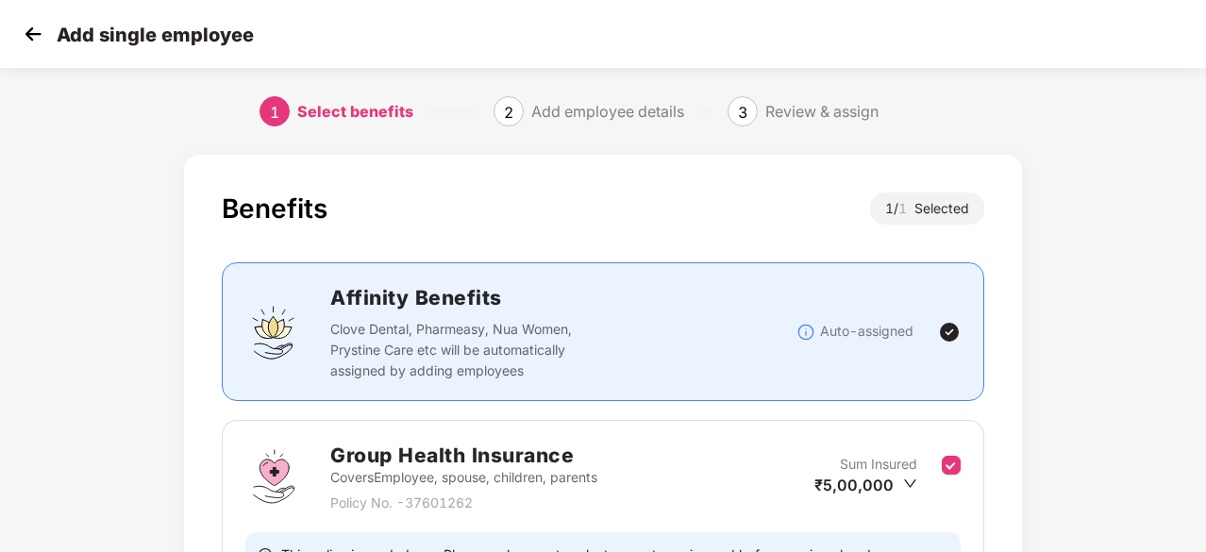
click at [29, 46] on img at bounding box center [33, 34] width 28 height 28
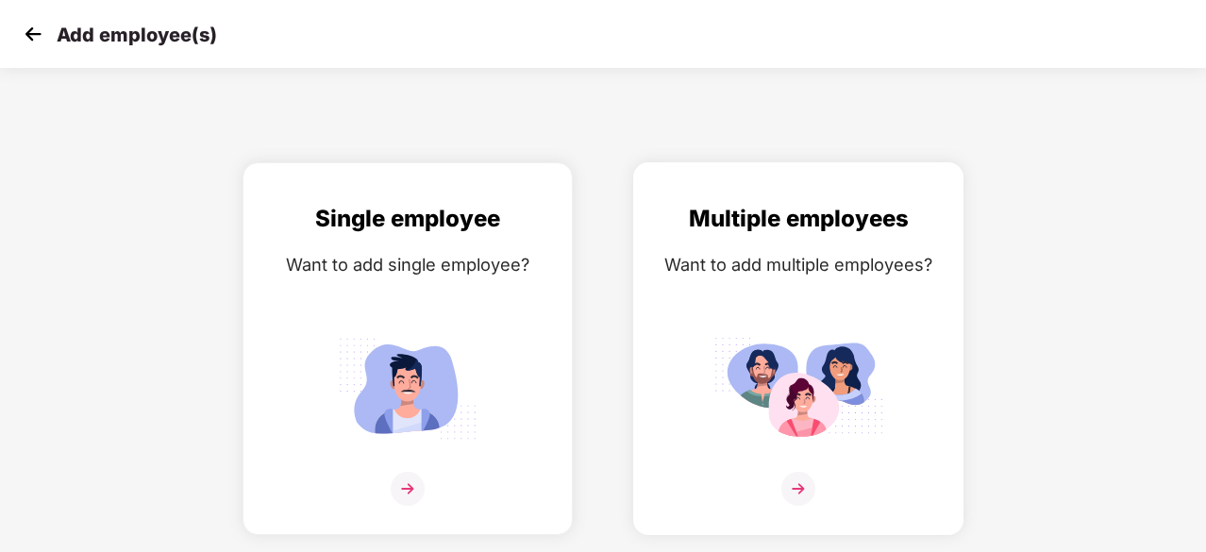
click at [809, 324] on div "Multiple employees Want to add multiple employees?" at bounding box center [798, 365] width 291 height 328
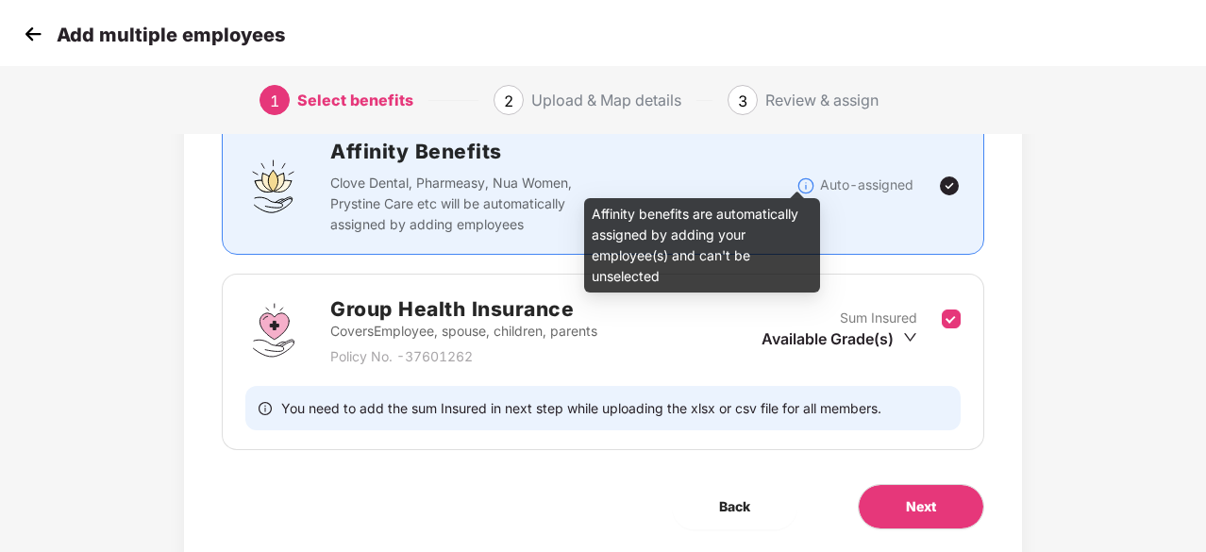
scroll to position [147, 0]
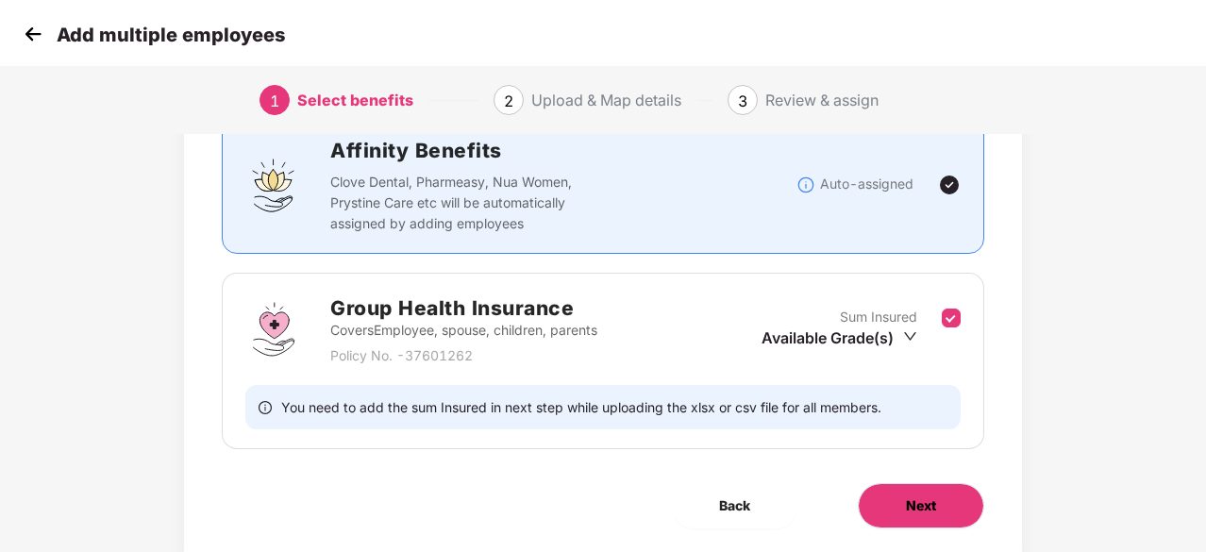
click at [908, 503] on span "Next" at bounding box center [921, 505] width 30 height 21
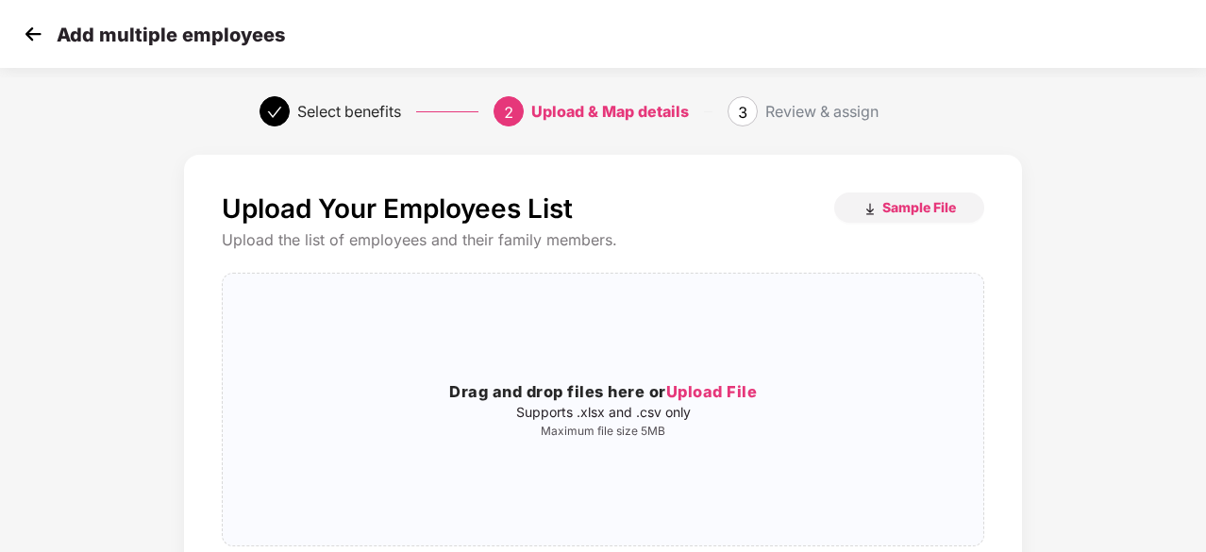
click at [36, 31] on img at bounding box center [33, 34] width 28 height 28
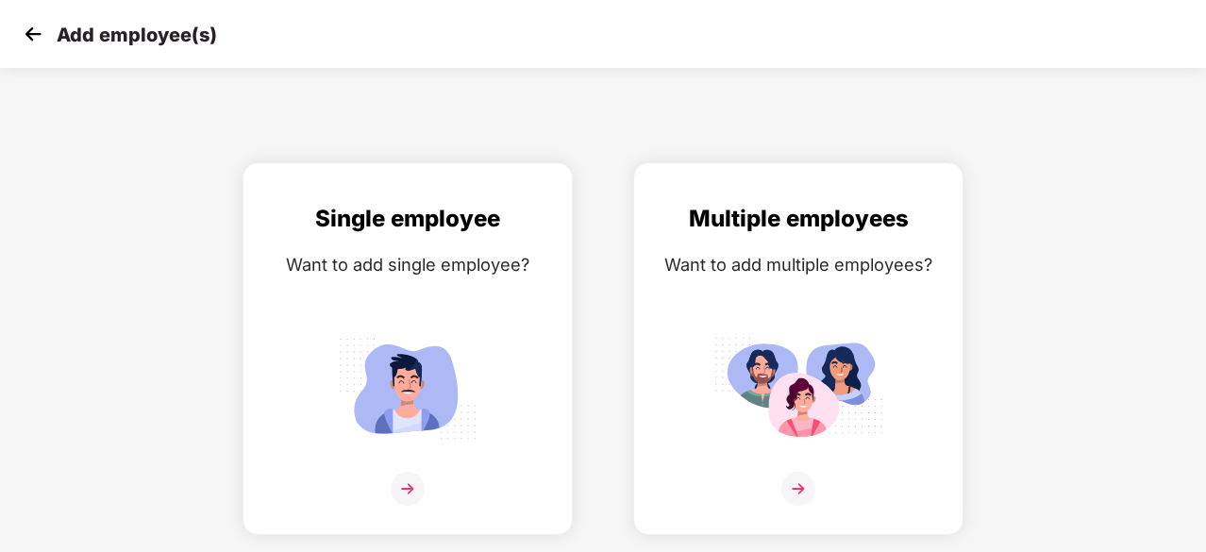
click at [36, 31] on img at bounding box center [33, 34] width 28 height 28
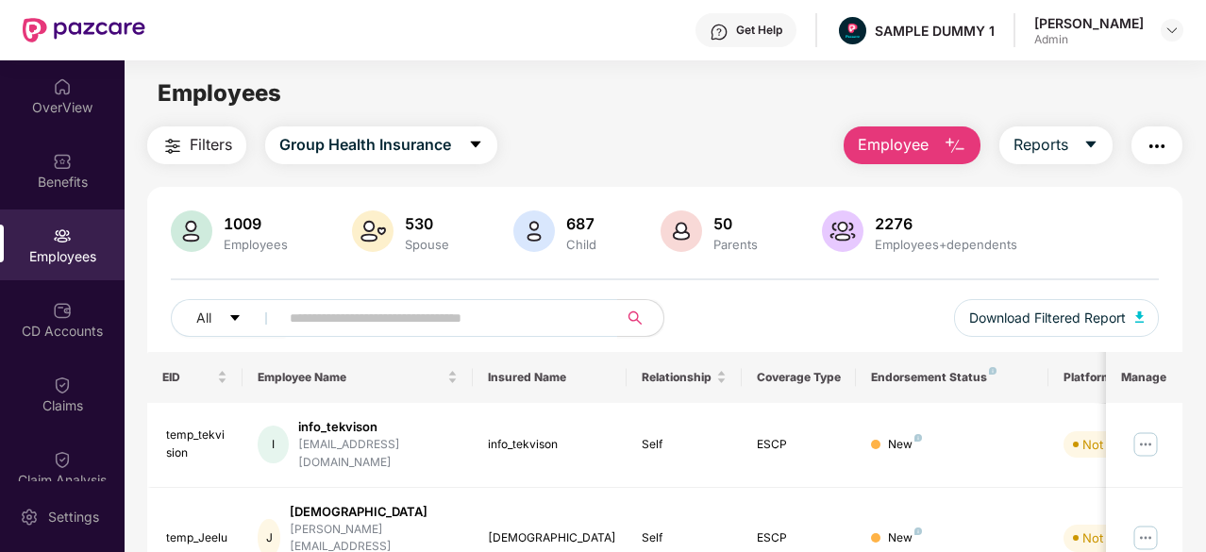
scroll to position [84, 0]
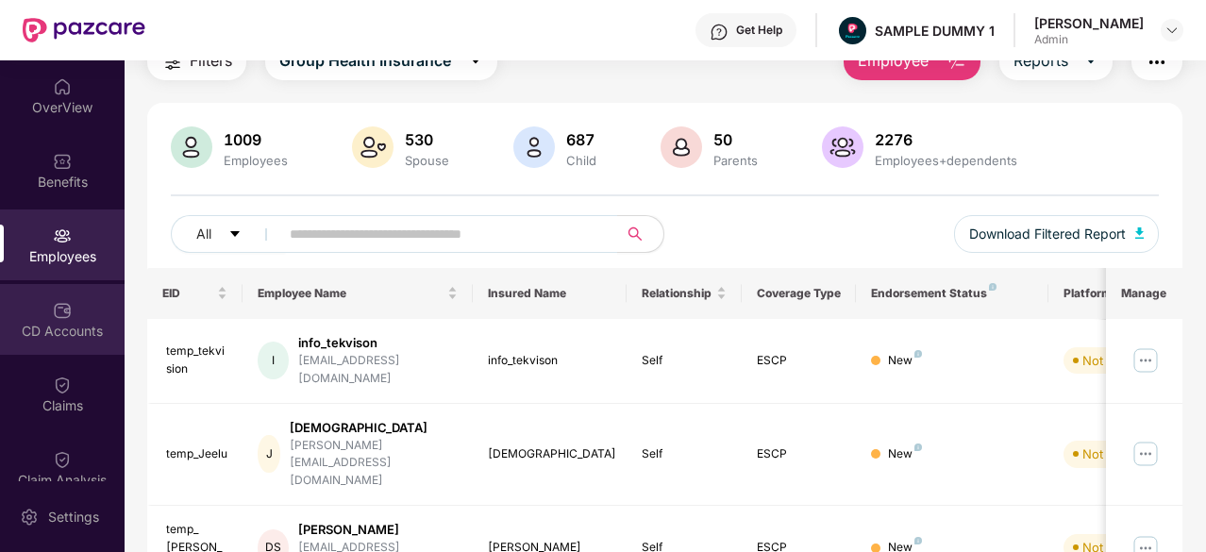
click at [45, 312] on div "CD Accounts" at bounding box center [62, 319] width 125 height 71
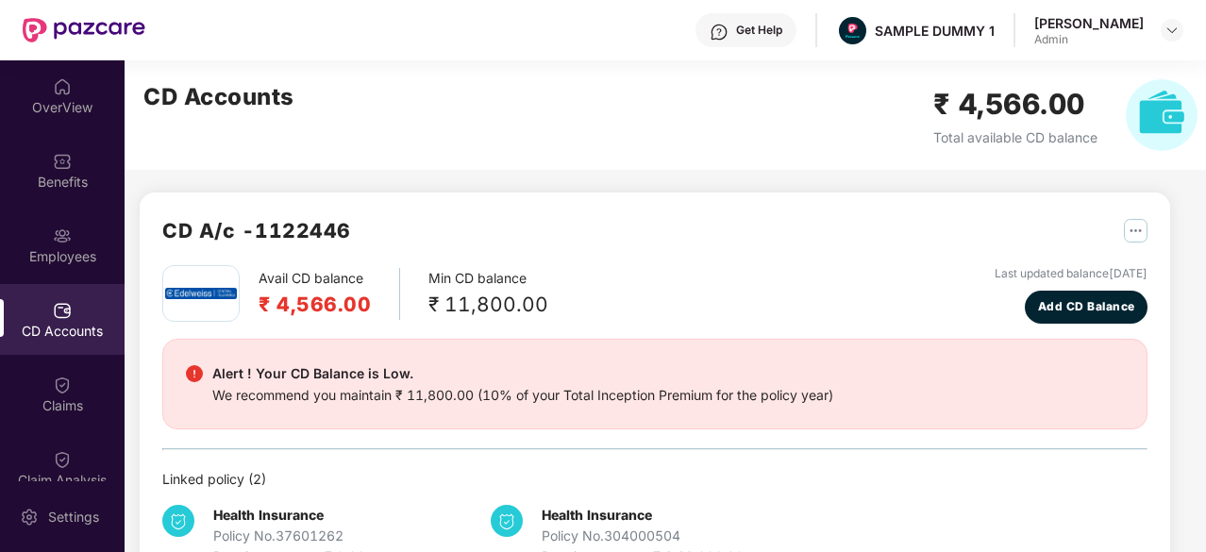
scroll to position [1, 0]
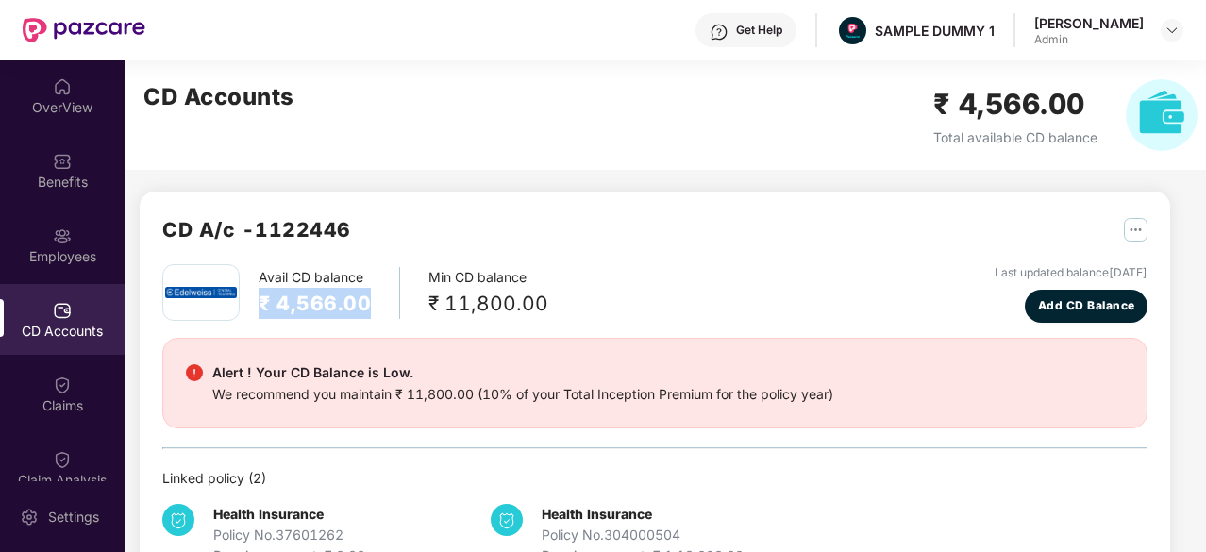
drag, startPoint x: 371, startPoint y: 305, endPoint x: 262, endPoint y: 288, distance: 109.8
click at [262, 288] on div "Avail CD balance ₹ 4,566.00" at bounding box center [330, 293] width 142 height 52
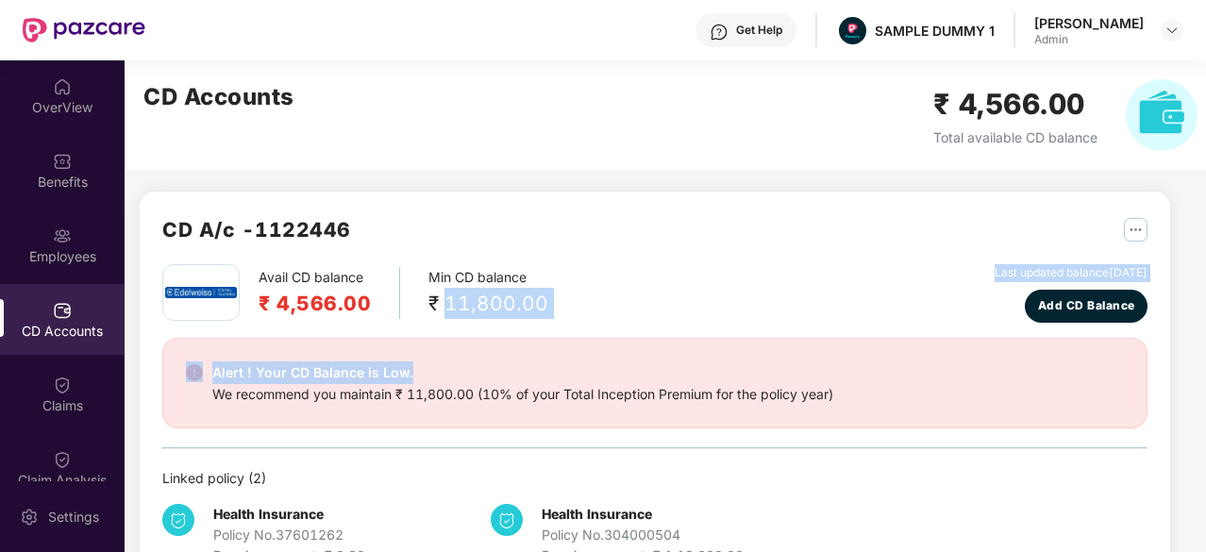
drag, startPoint x: 592, startPoint y: 324, endPoint x: 443, endPoint y: 295, distance: 151.8
click at [443, 295] on div "Avail CD balance ₹ 4,566.00 Min CD balance ₹ 11,800.00 Last updated balance 23 …" at bounding box center [654, 415] width 985 height 302
click at [728, 382] on div "Alert ! Your CD Balance is Low." at bounding box center [522, 372] width 621 height 23
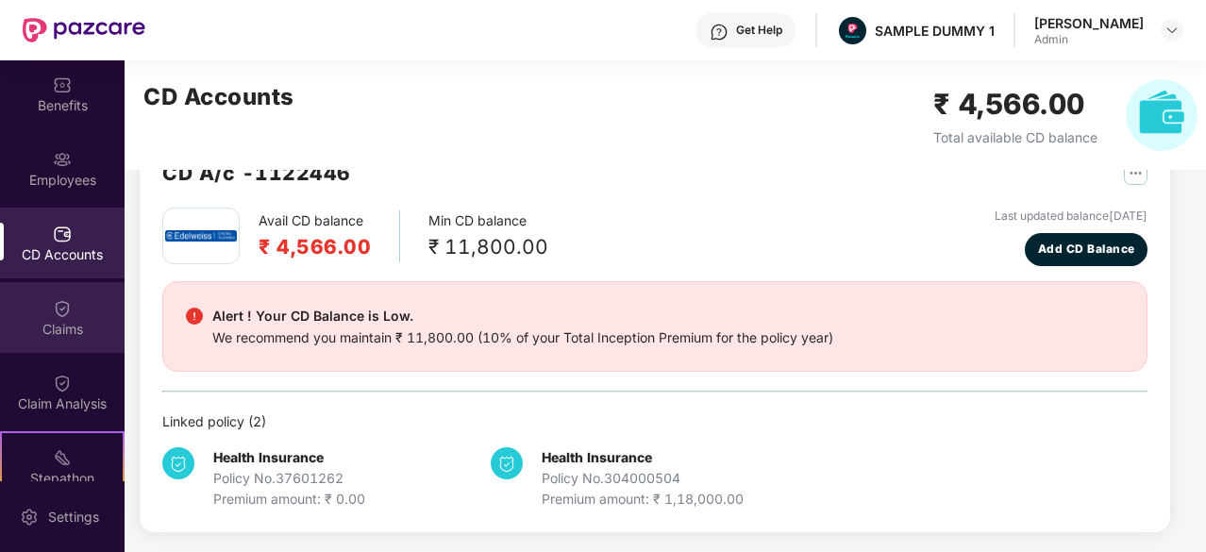
scroll to position [77, 0]
click at [66, 305] on img at bounding box center [62, 307] width 19 height 19
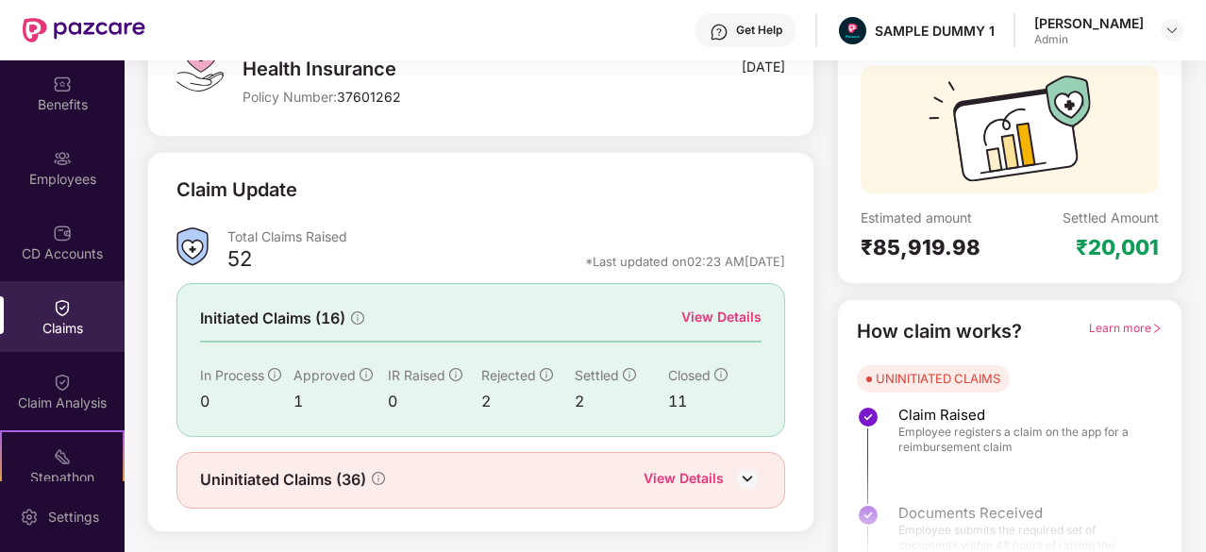
scroll to position [185, 0]
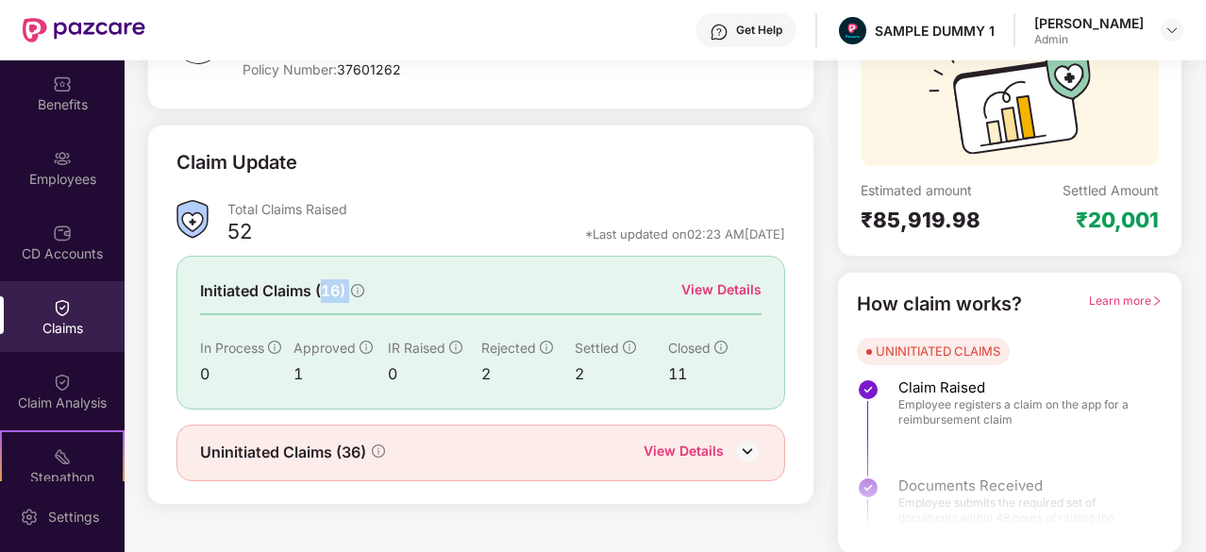
drag, startPoint x: 352, startPoint y: 290, endPoint x: 327, endPoint y: 289, distance: 25.5
click at [327, 289] on div "Initiated Claims (16)" at bounding box center [282, 291] width 164 height 24
click at [727, 293] on div "View Details" at bounding box center [721, 289] width 80 height 21
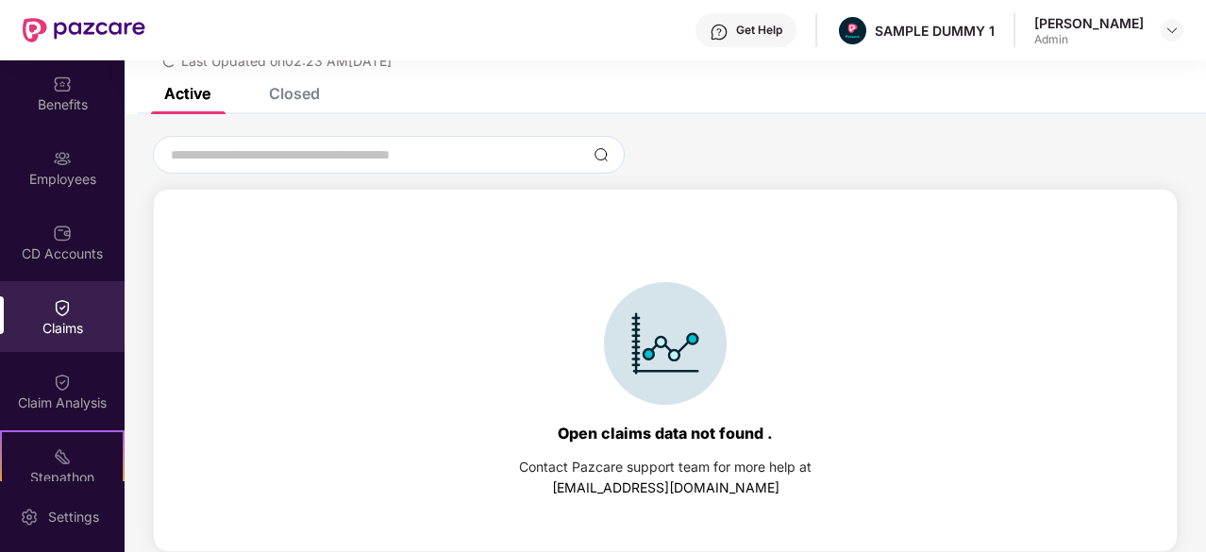
click at [294, 86] on div "List of Initiated Claims Raise a Claim Last Updated on 02:23 AM, 11 Aug 2025" at bounding box center [665, 31] width 1081 height 114
click at [297, 91] on div "Closed" at bounding box center [294, 93] width 51 height 19
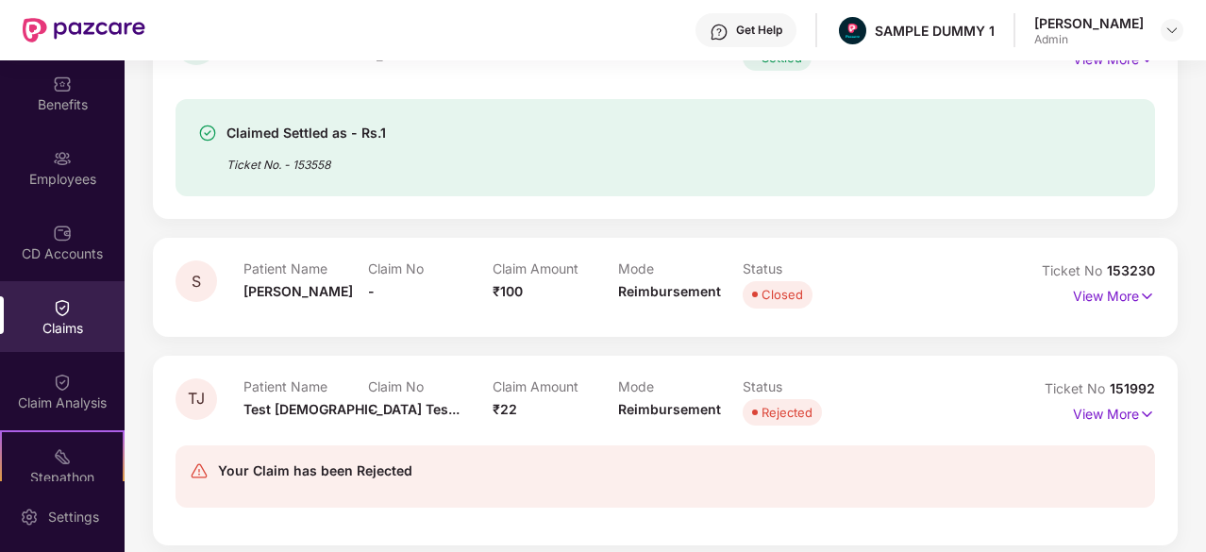
scroll to position [508, 0]
click at [1125, 299] on p "View More" at bounding box center [1114, 295] width 82 height 25
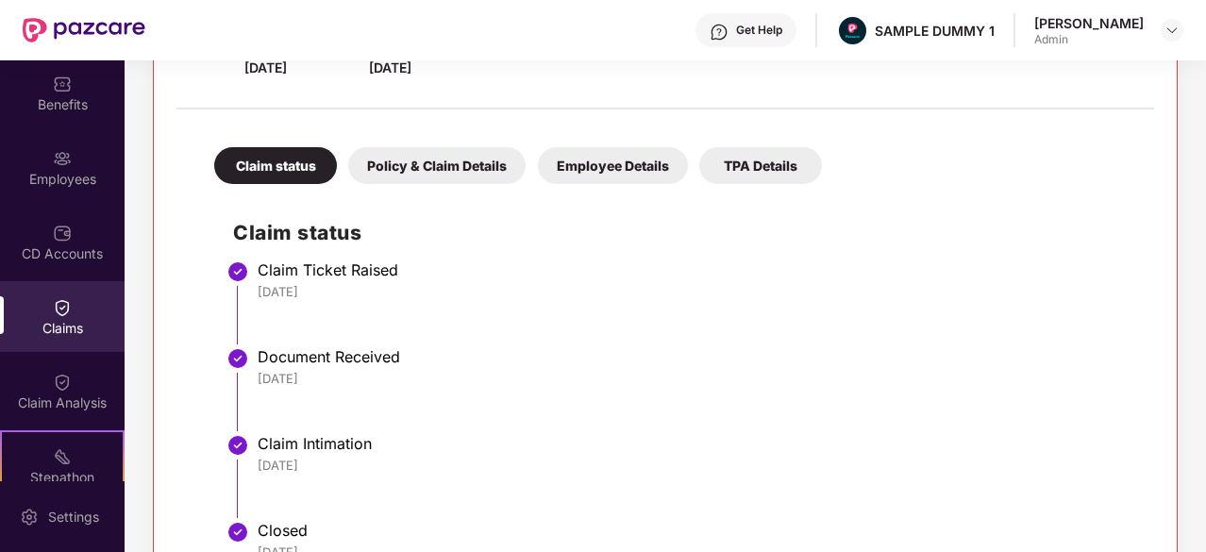
scroll to position [808, 0]
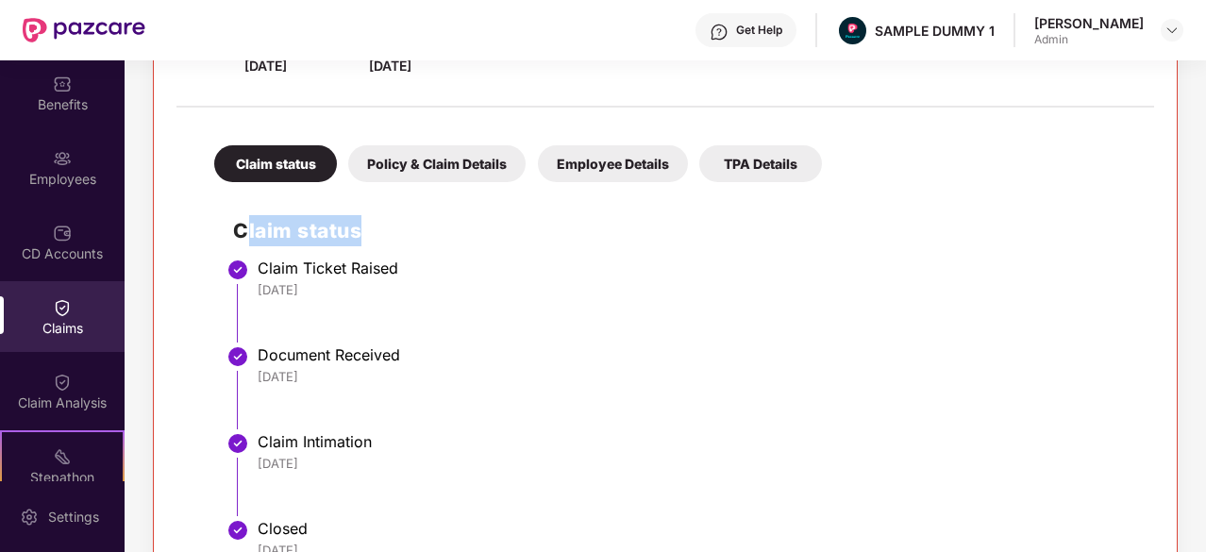
drag, startPoint x: 381, startPoint y: 229, endPoint x: 250, endPoint y: 221, distance: 131.4
click at [250, 221] on h2 "Claim status" at bounding box center [684, 230] width 902 height 31
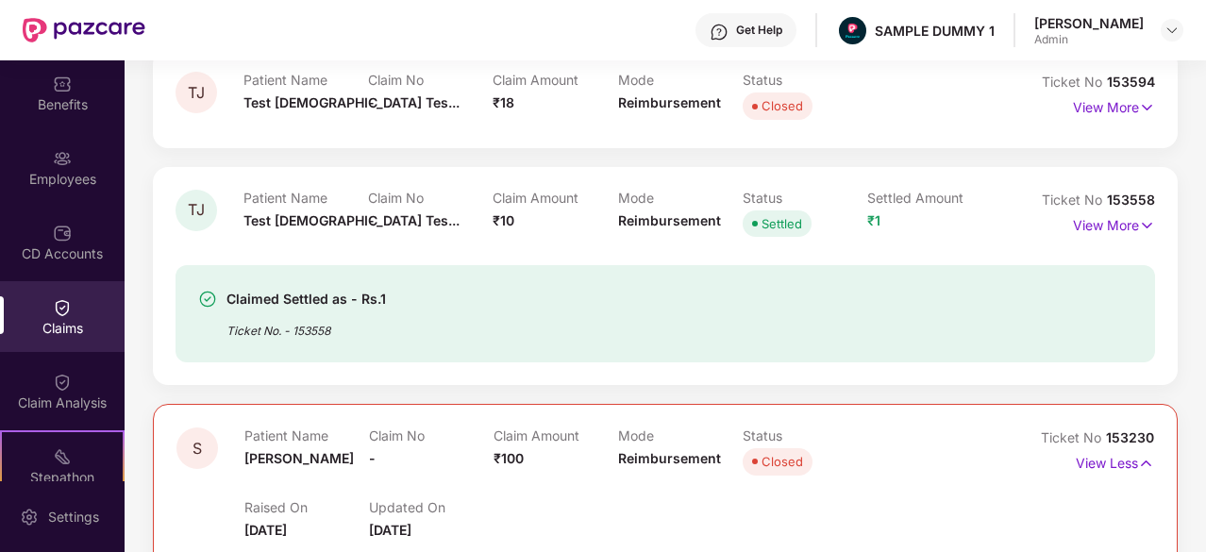
scroll to position [213, 0]
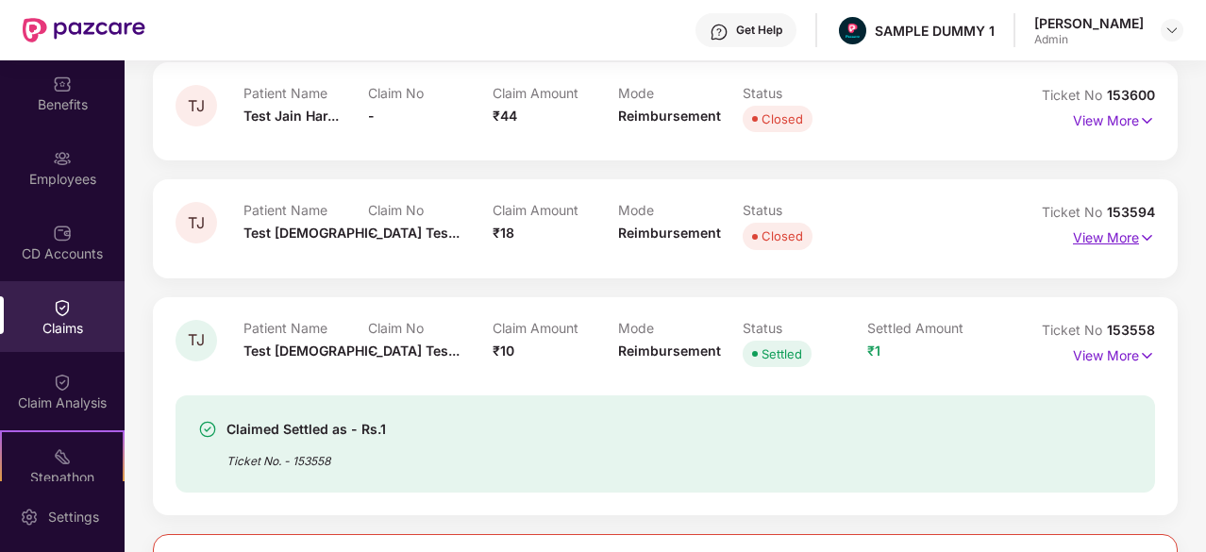
click at [1095, 243] on p "View More" at bounding box center [1114, 235] width 82 height 25
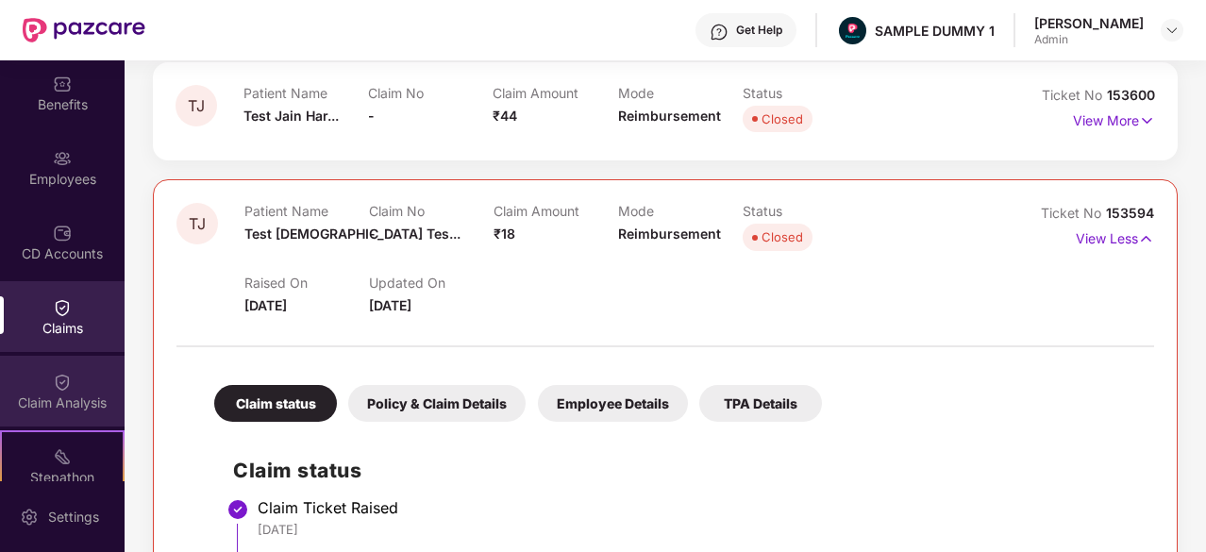
click at [61, 373] on img at bounding box center [62, 382] width 19 height 19
